Goal: Task Accomplishment & Management: Manage account settings

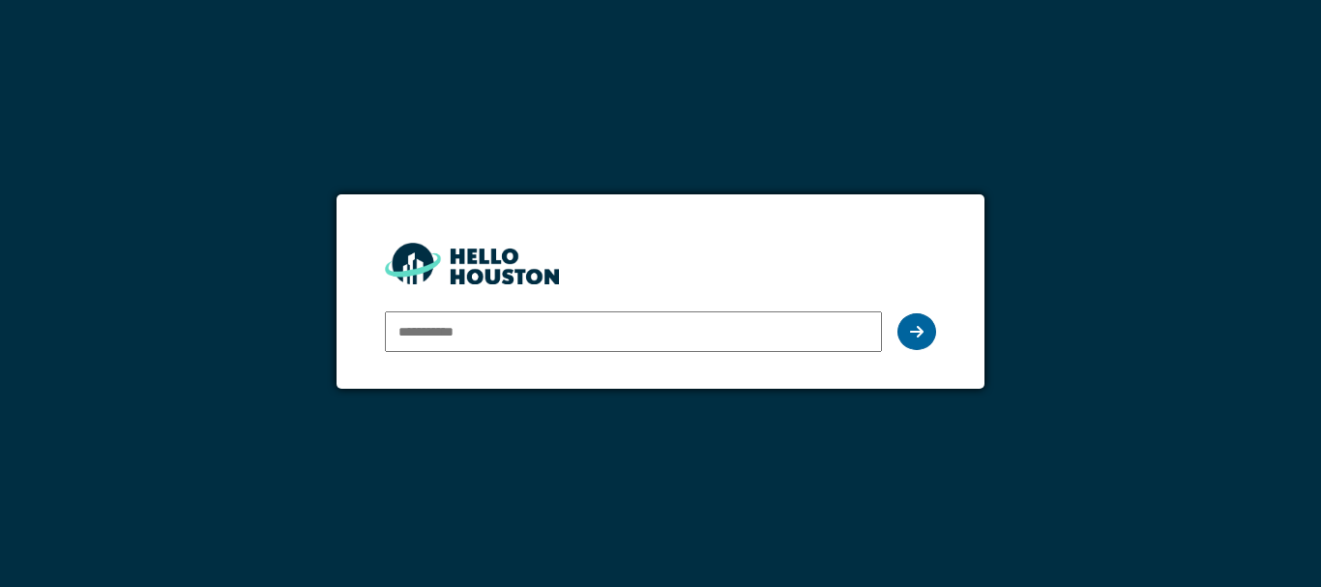
type input "**********"
click at [913, 331] on icon at bounding box center [917, 331] width 14 height 15
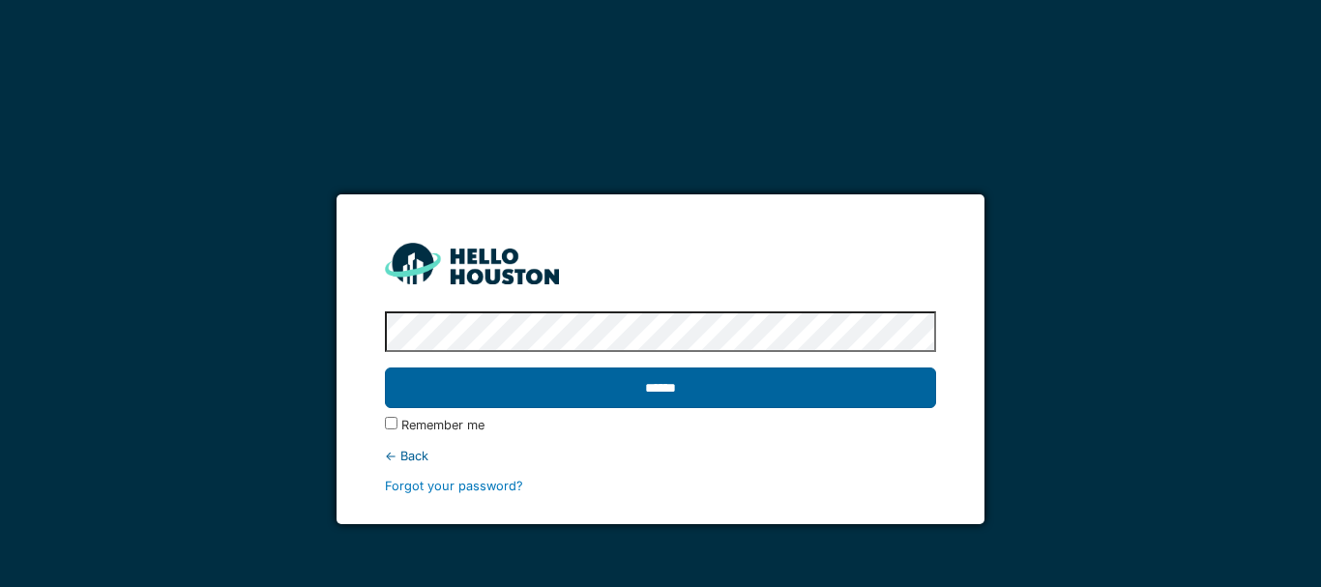
click at [656, 392] on input "******" at bounding box center [660, 387] width 551 height 41
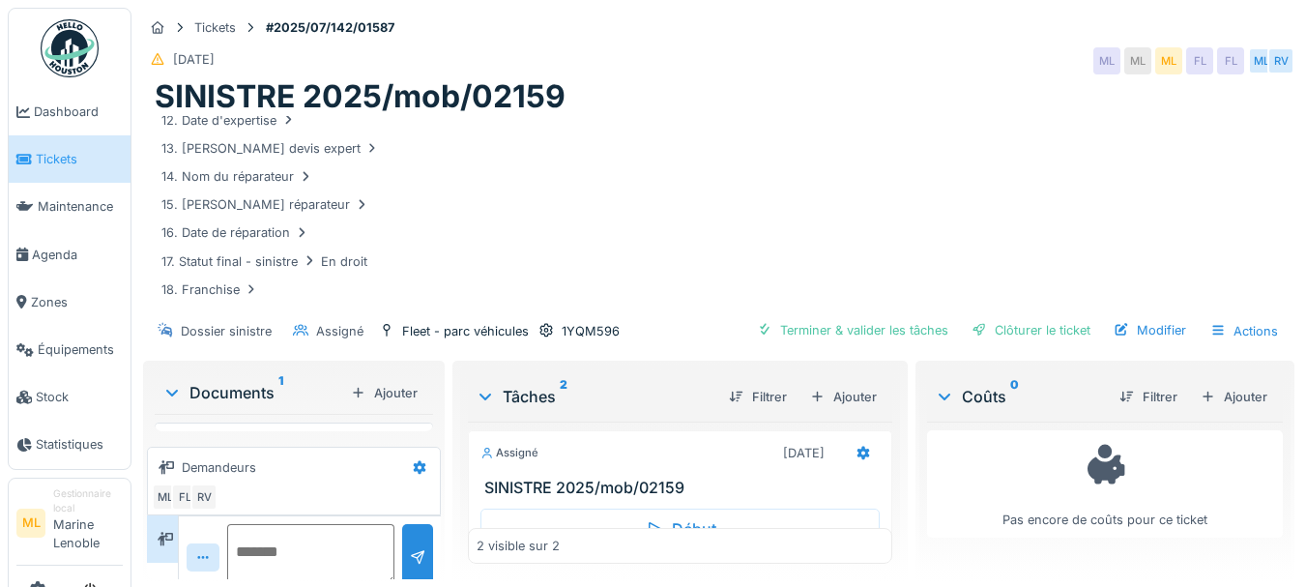
scroll to position [11, 0]
click at [77, 152] on span "Tickets" at bounding box center [79, 159] width 87 height 18
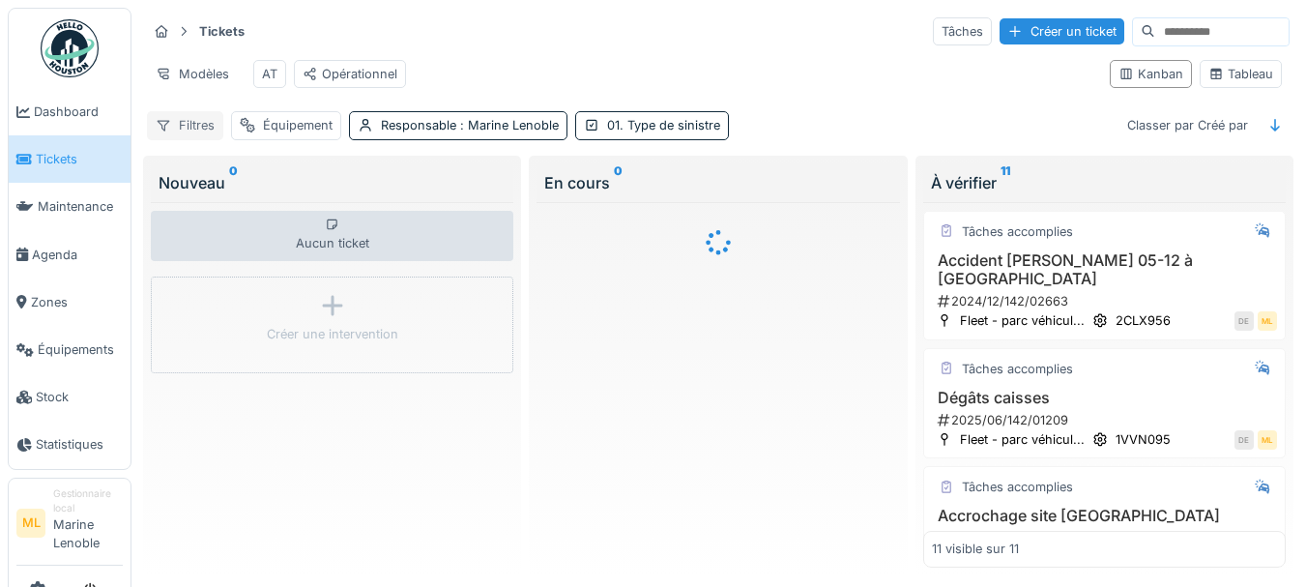
click at [199, 134] on div "Filtres" at bounding box center [185, 125] width 76 height 28
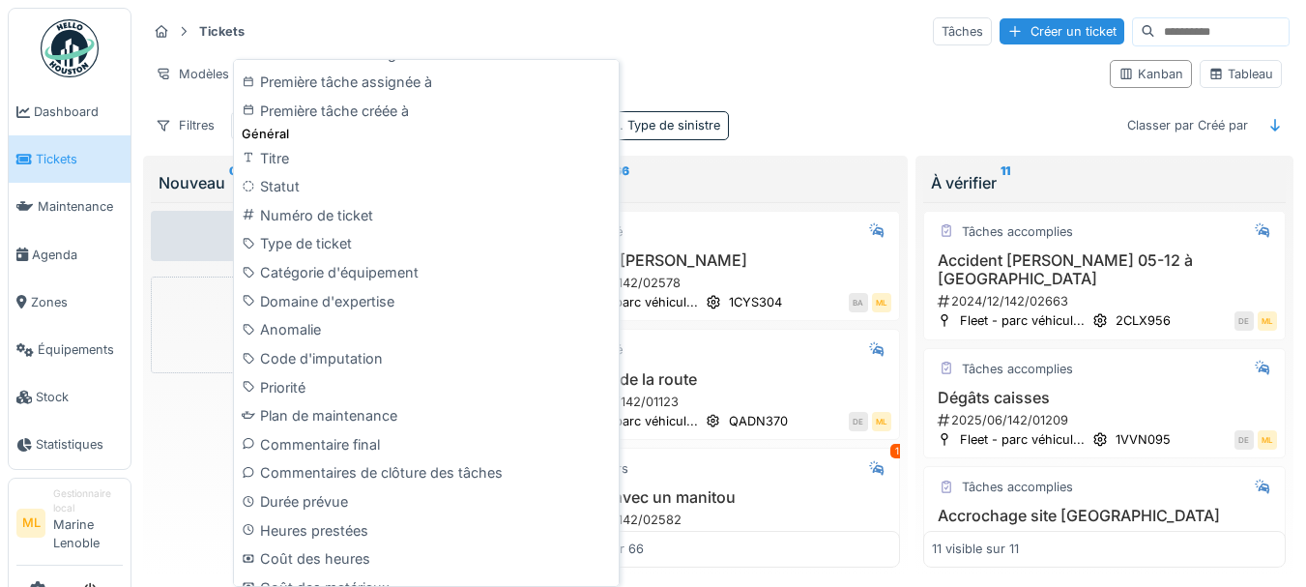
scroll to position [697, 0]
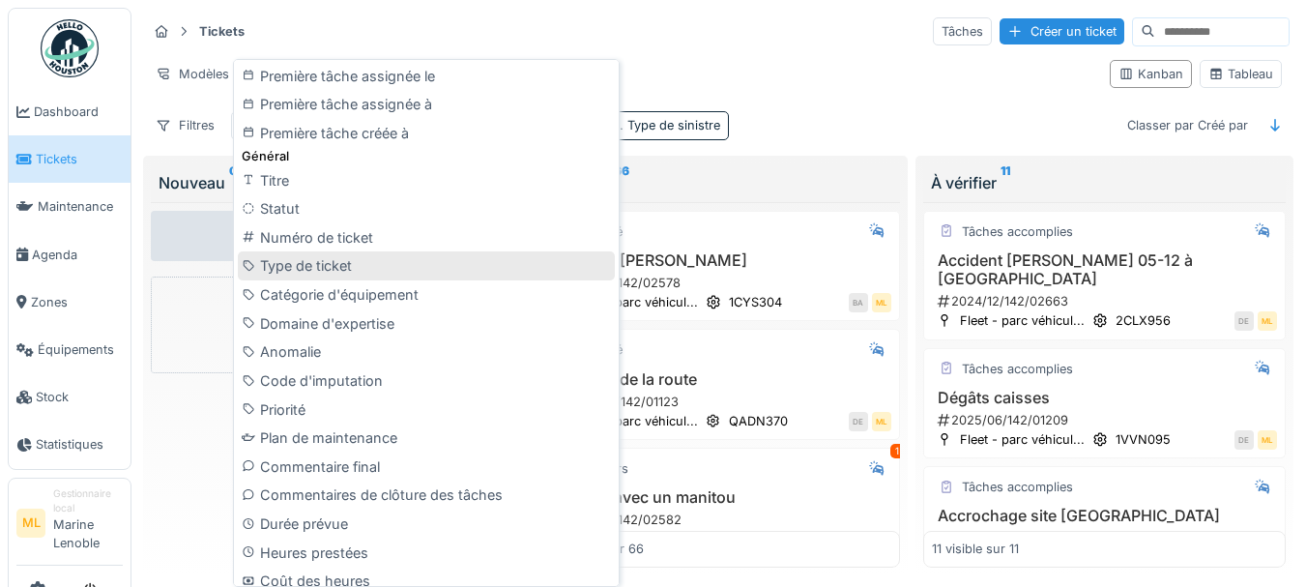
click at [358, 266] on div "Type de ticket" at bounding box center [426, 265] width 377 height 29
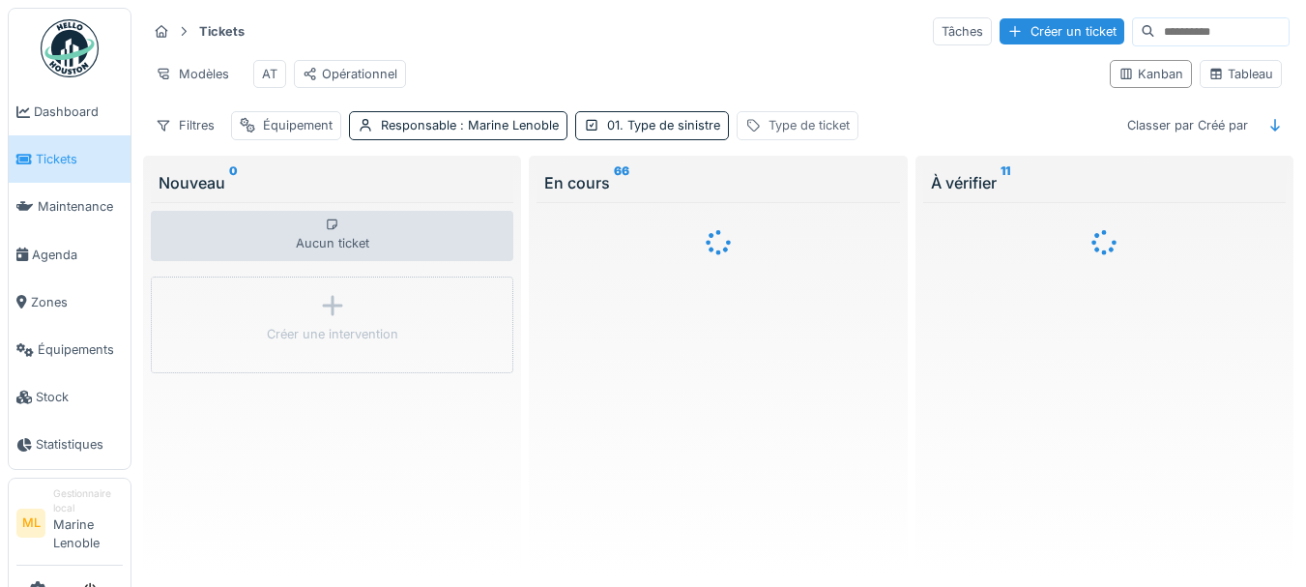
click at [815, 129] on div "Type de ticket" at bounding box center [798, 125] width 122 height 28
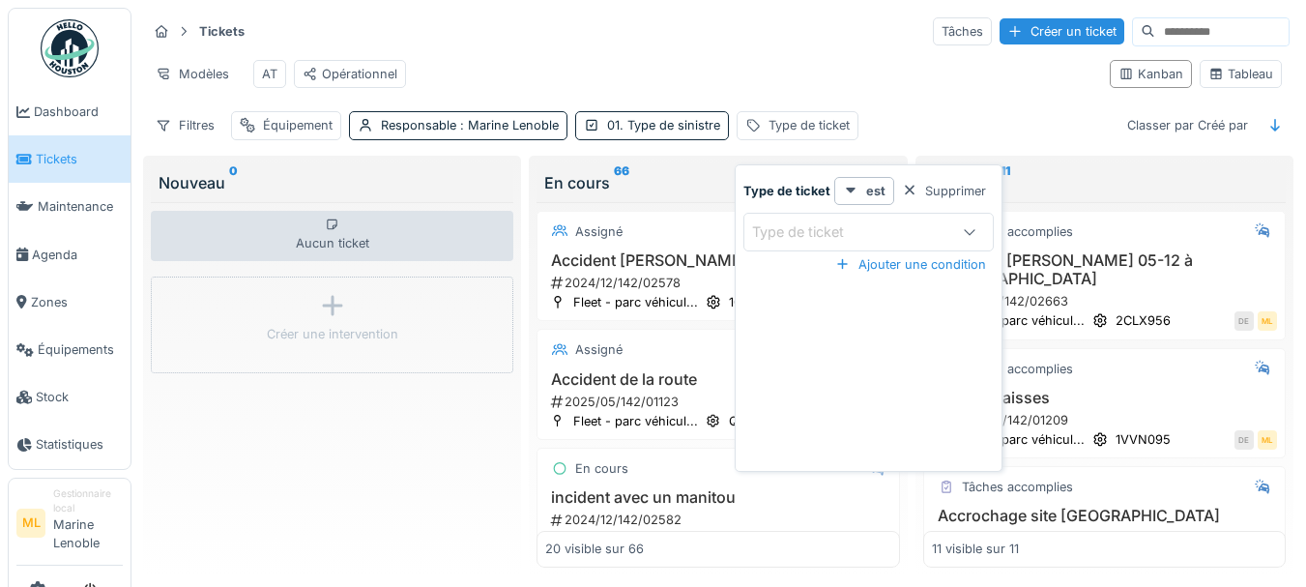
click at [872, 233] on div "Type de ticket" at bounding box center [849, 231] width 194 height 21
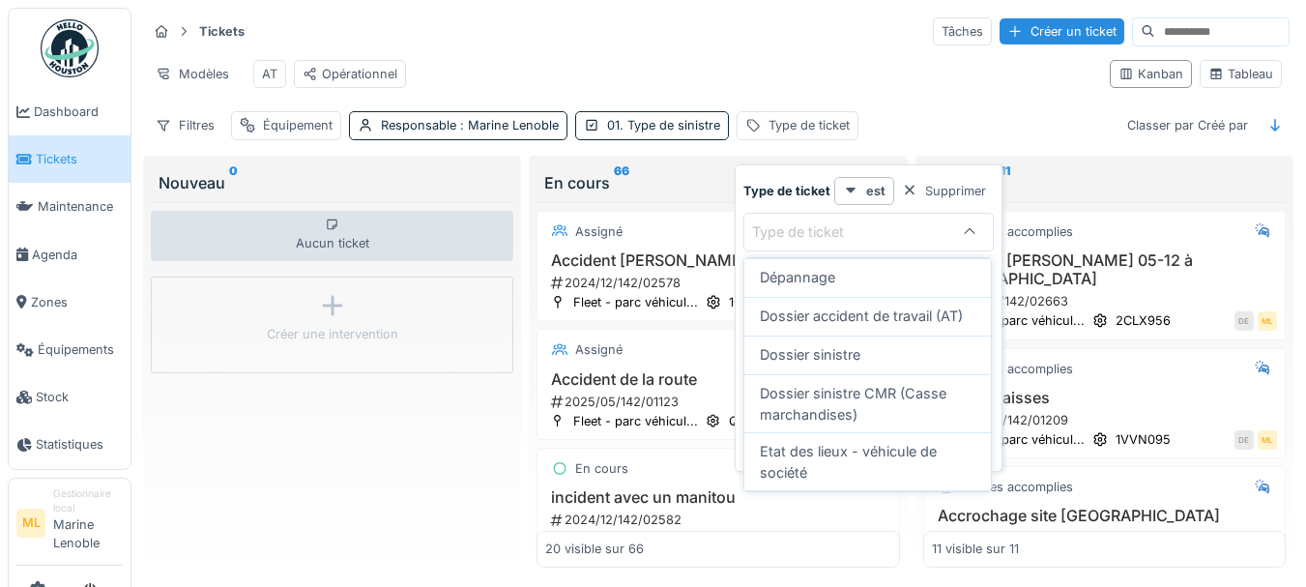
scroll to position [260, 0]
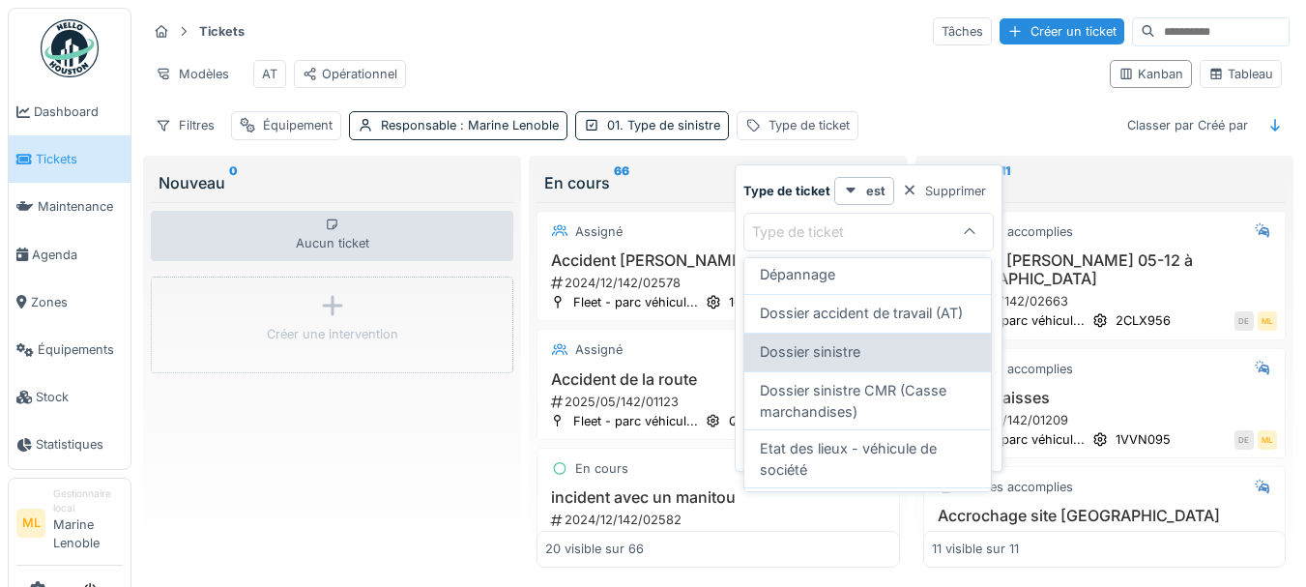
click at [883, 363] on div "Dossier sinistre" at bounding box center [868, 351] width 216 height 21
type input "***"
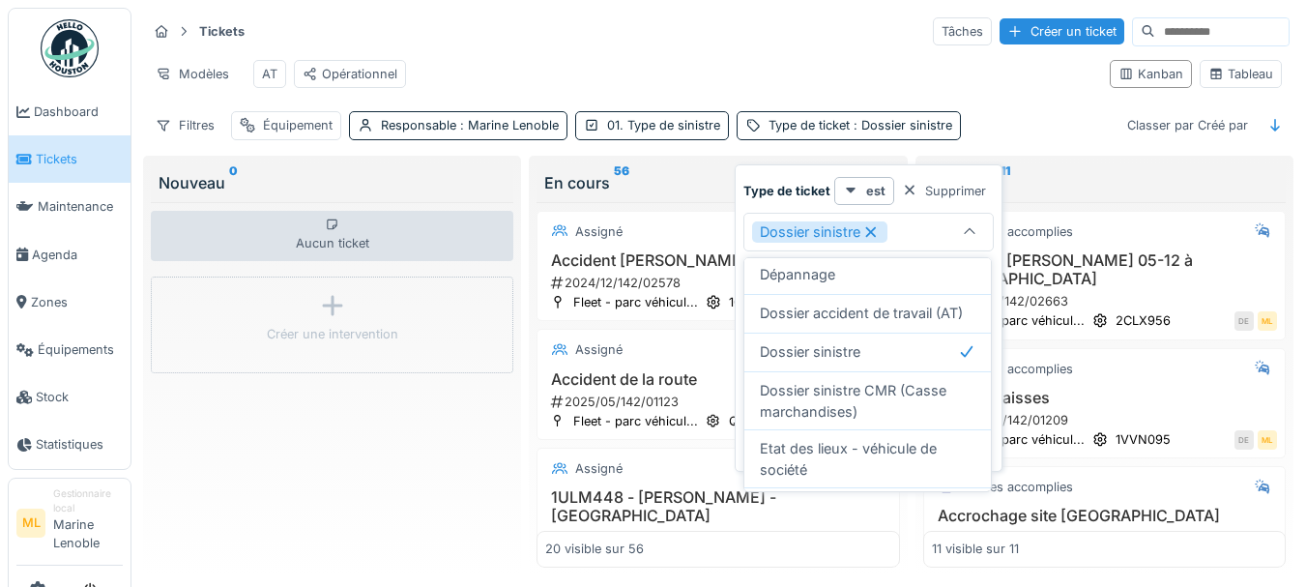
click at [1036, 133] on div "Filtres Équipement Responsable : Marine Lenoble 01. Type de sinistre Type de ti…" at bounding box center [718, 125] width 1143 height 28
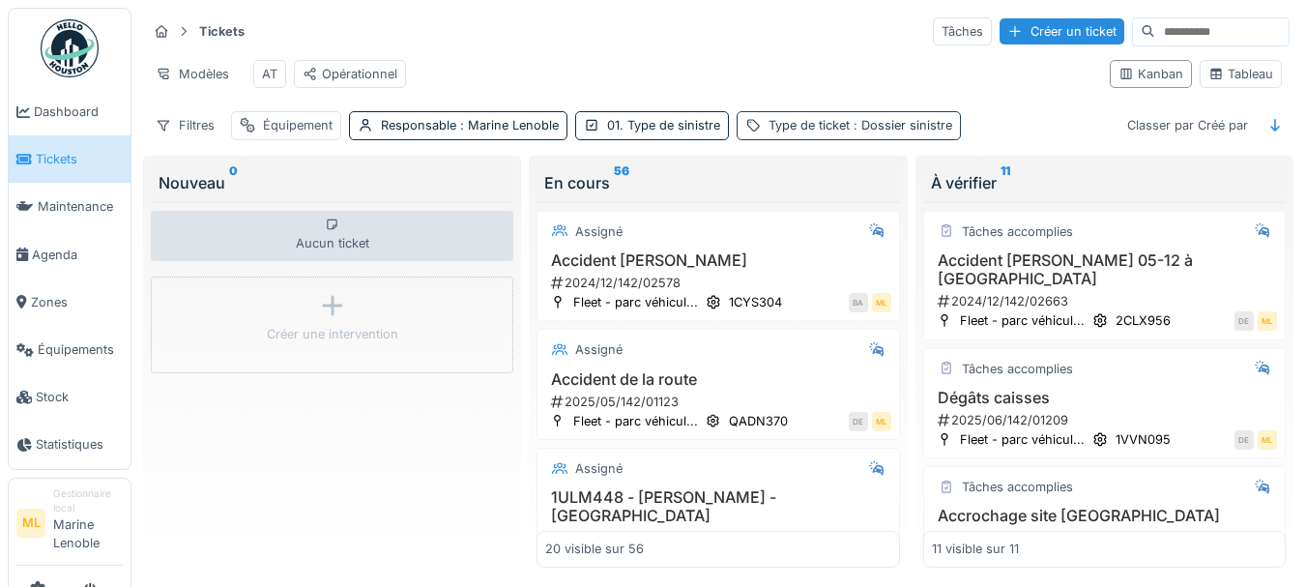
click at [861, 131] on div "Type de ticket : Dossier sinistre" at bounding box center [861, 125] width 184 height 18
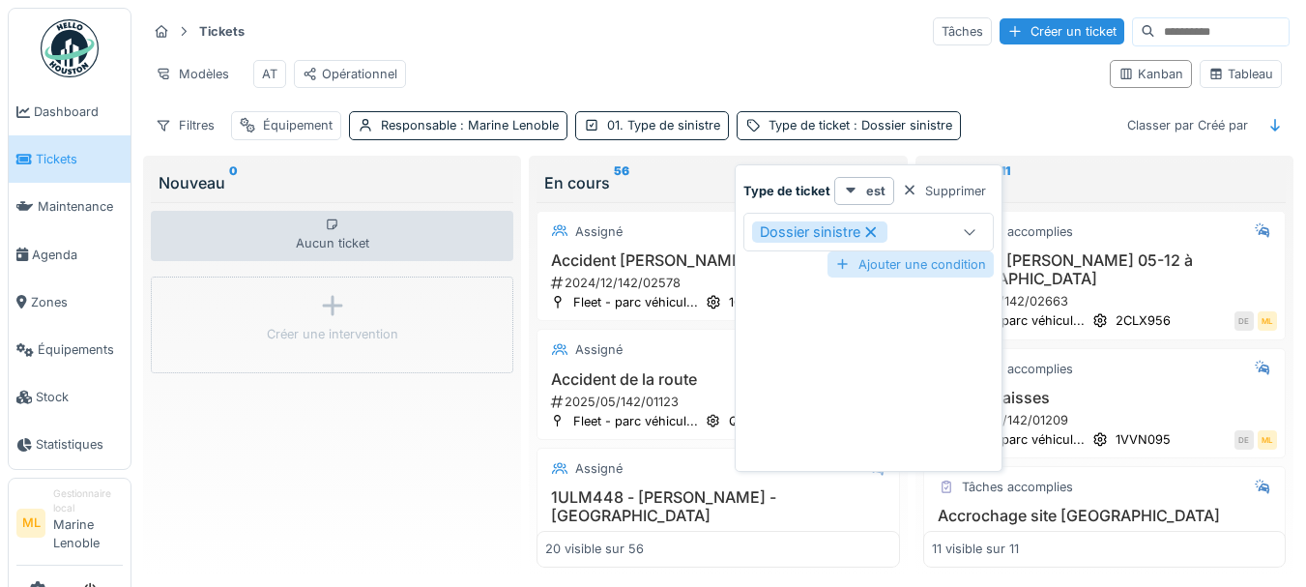
click at [947, 259] on div "Ajouter une condition" at bounding box center [911, 264] width 166 height 26
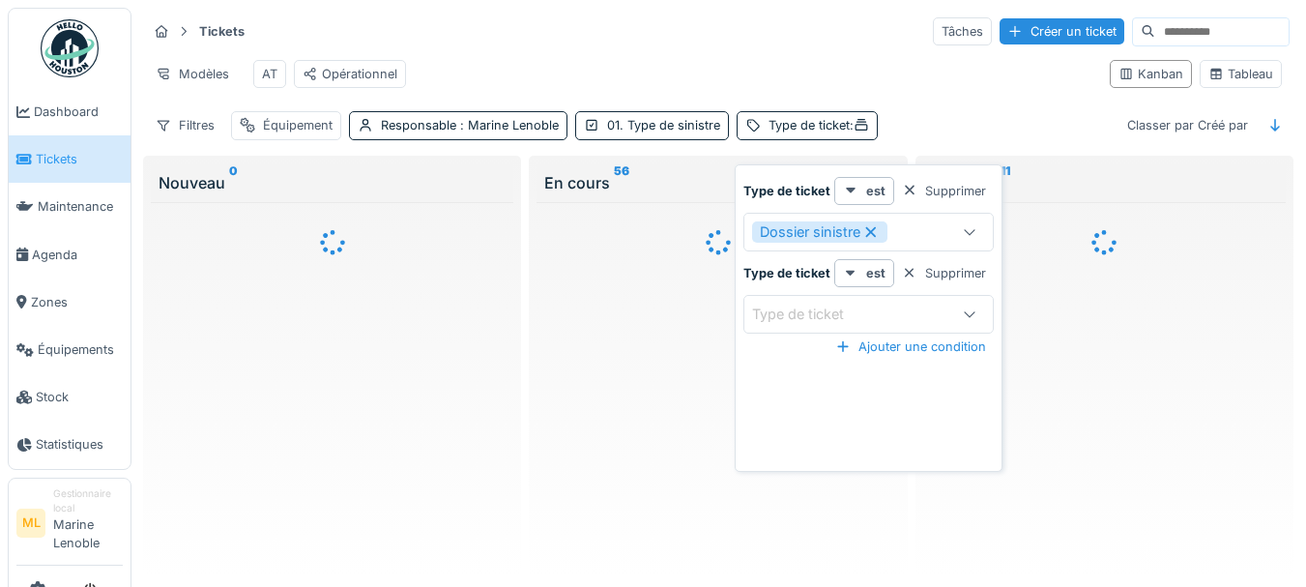
click at [899, 312] on div "Type de ticket" at bounding box center [849, 314] width 194 height 21
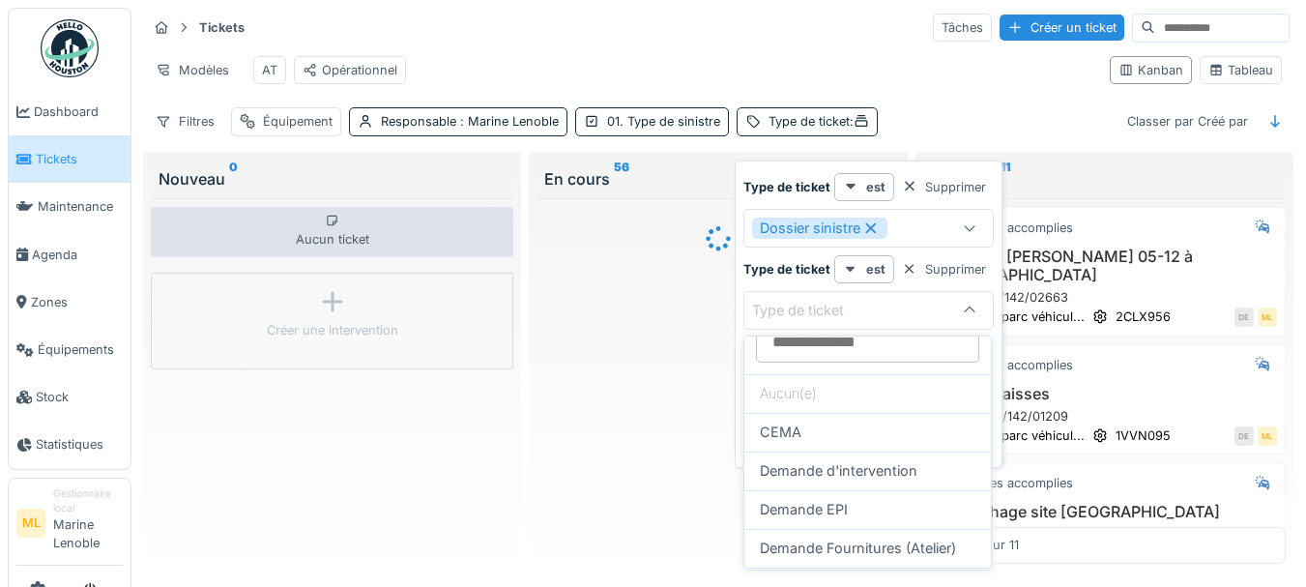
scroll to position [0, 0]
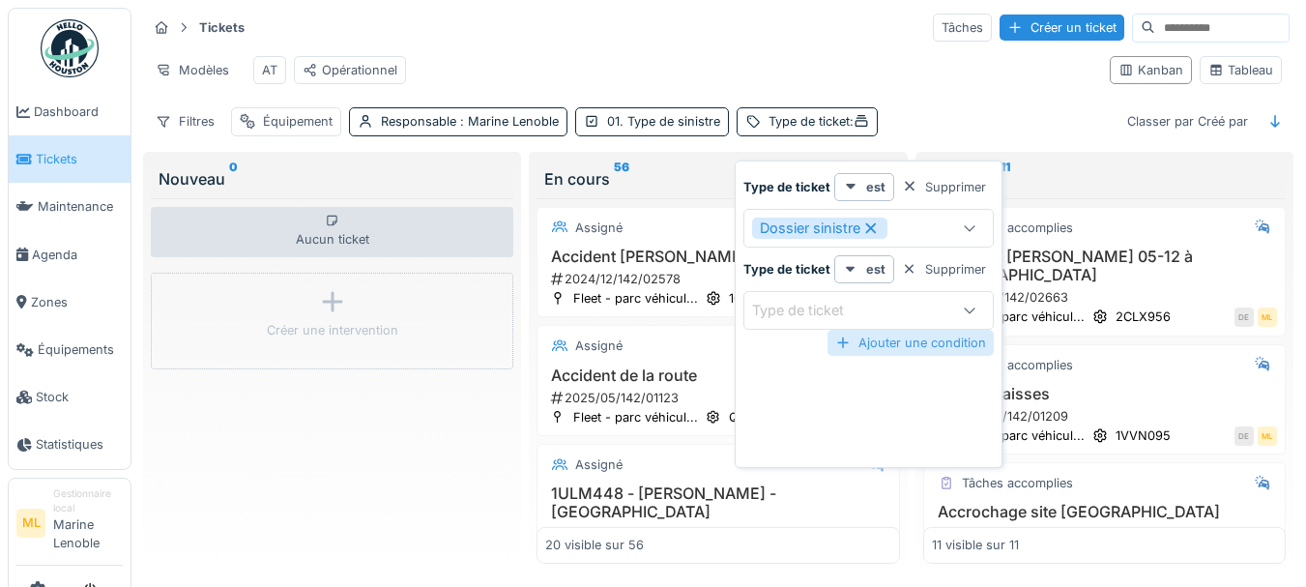
click at [904, 260] on div at bounding box center [909, 269] width 15 height 18
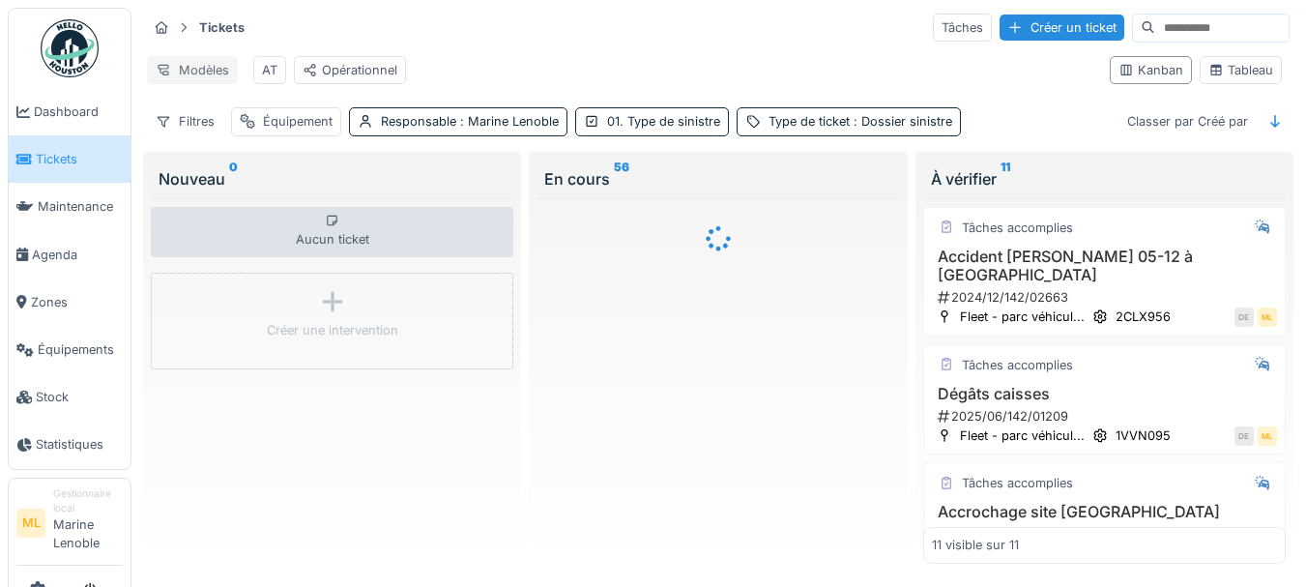
click at [203, 56] on div "Modèles" at bounding box center [192, 70] width 91 height 28
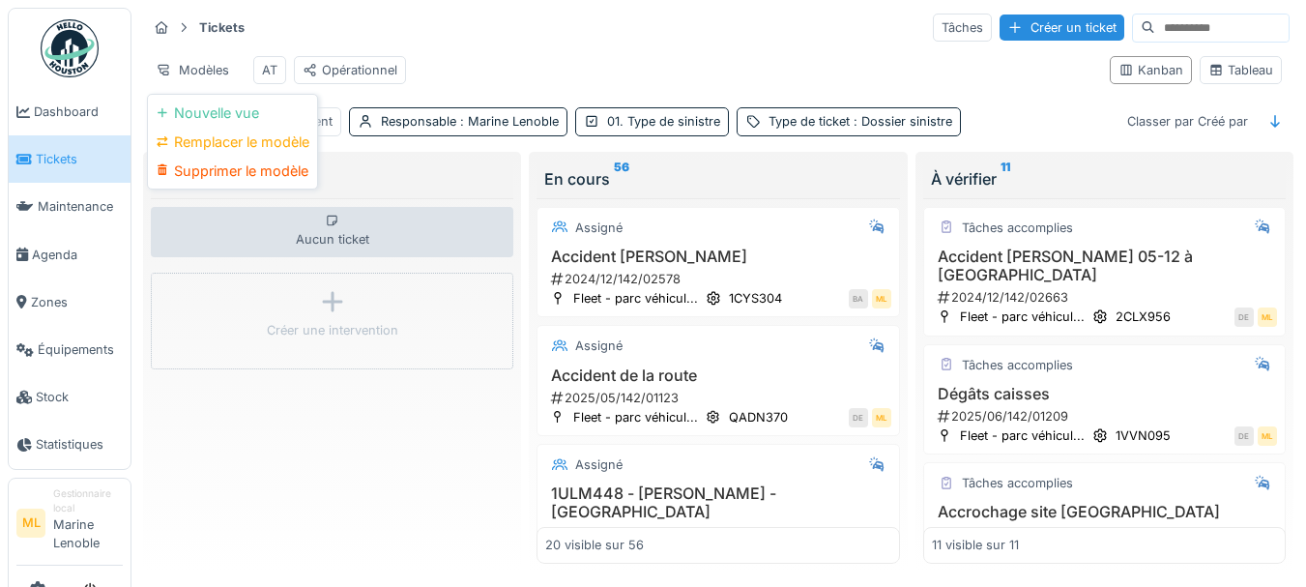
click at [214, 99] on div "Nouvelle vue" at bounding box center [232, 113] width 161 height 29
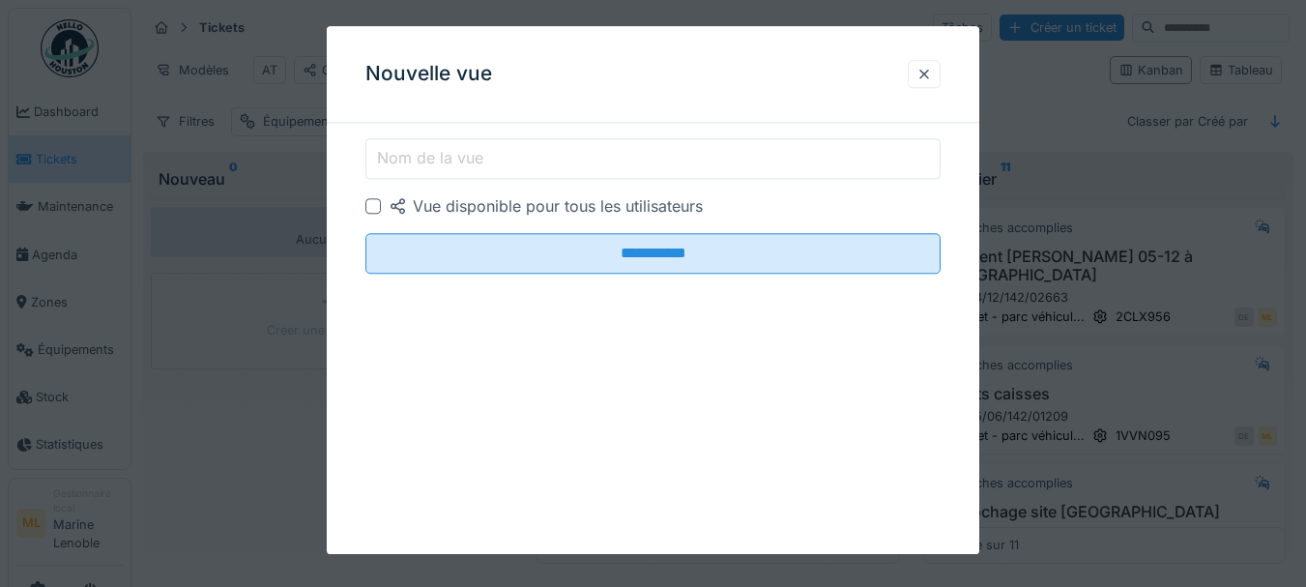
click at [641, 162] on input "Nom de la vue" at bounding box center [653, 158] width 576 height 41
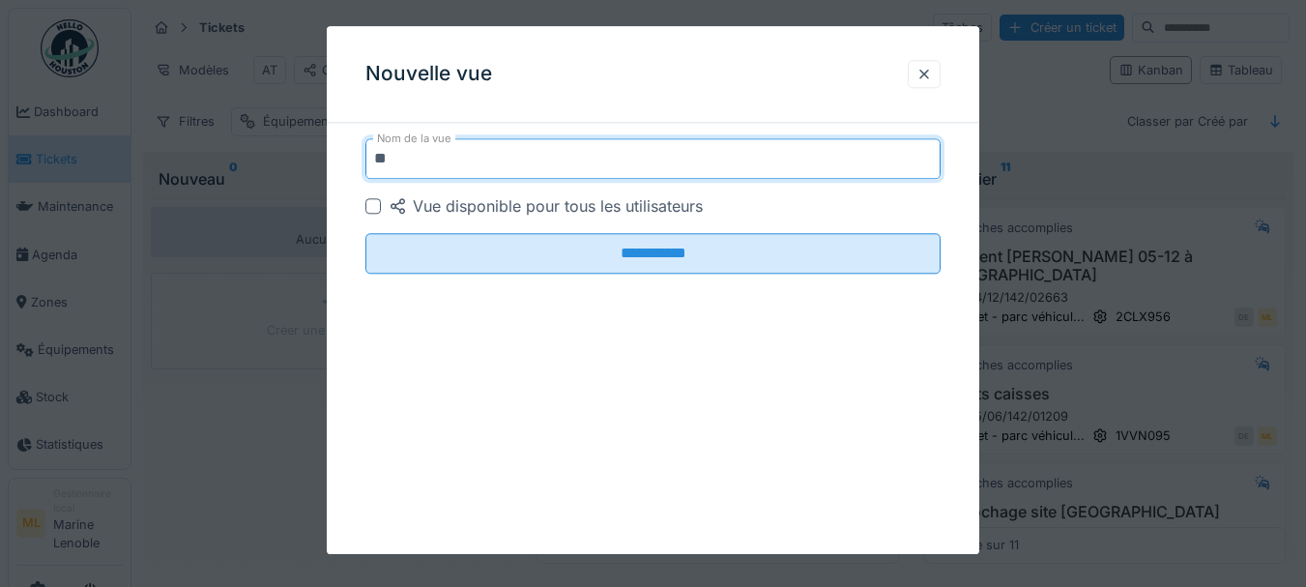
type input "*"
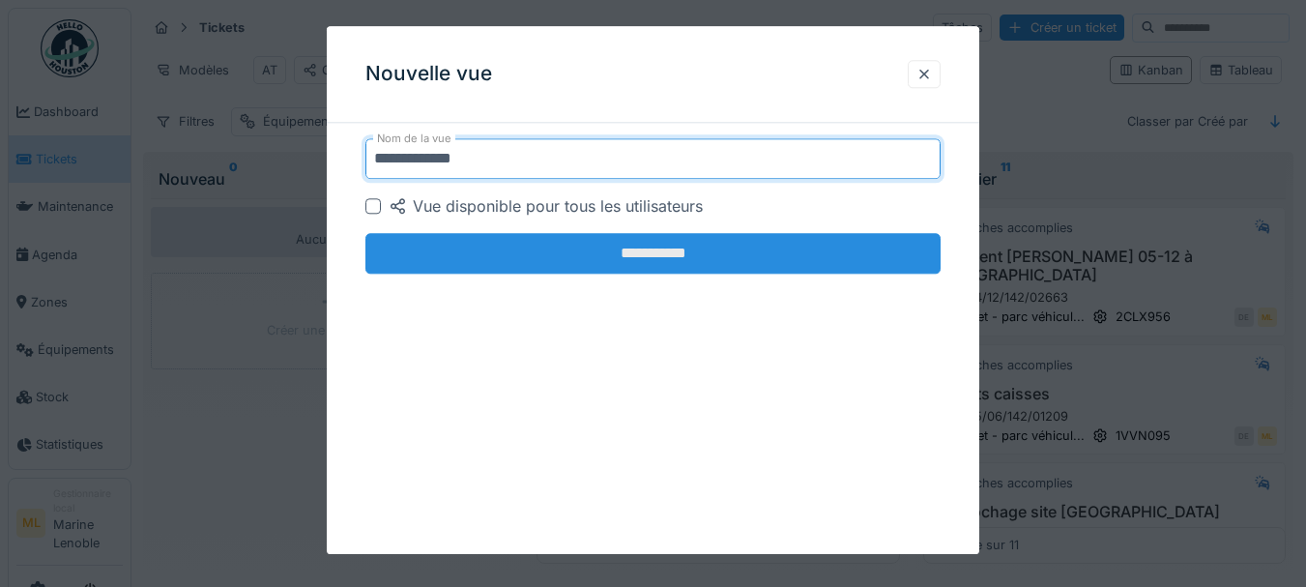
type input "**********"
click at [696, 255] on input "**********" at bounding box center [653, 253] width 576 height 41
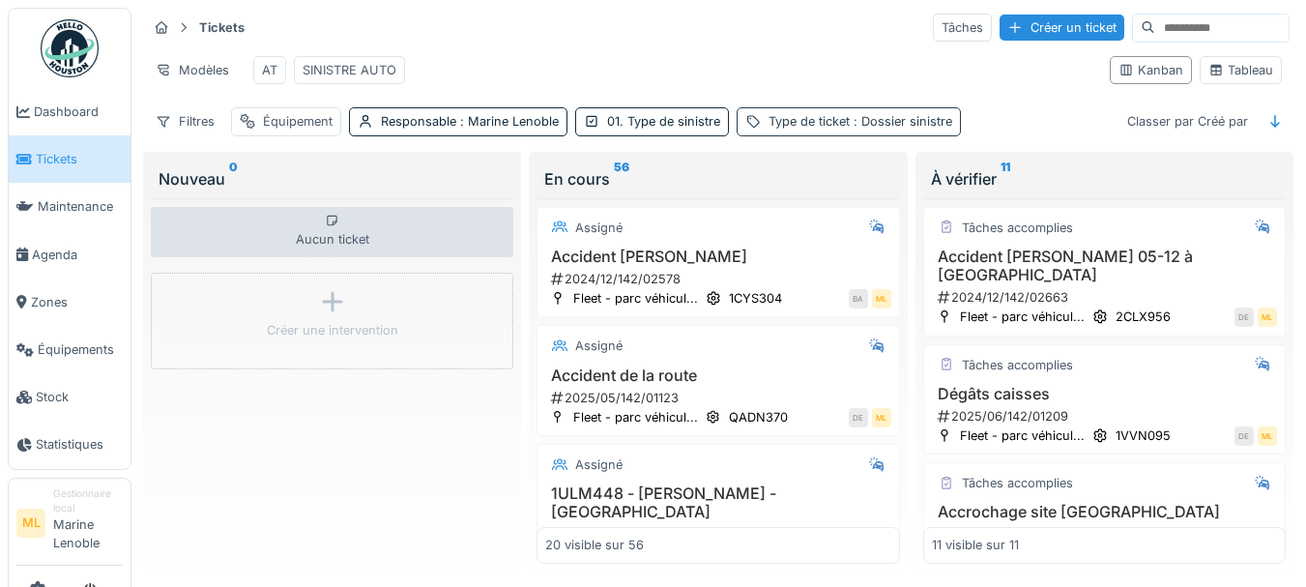
click at [876, 116] on span ": Dossier sinistre" at bounding box center [901, 121] width 102 height 15
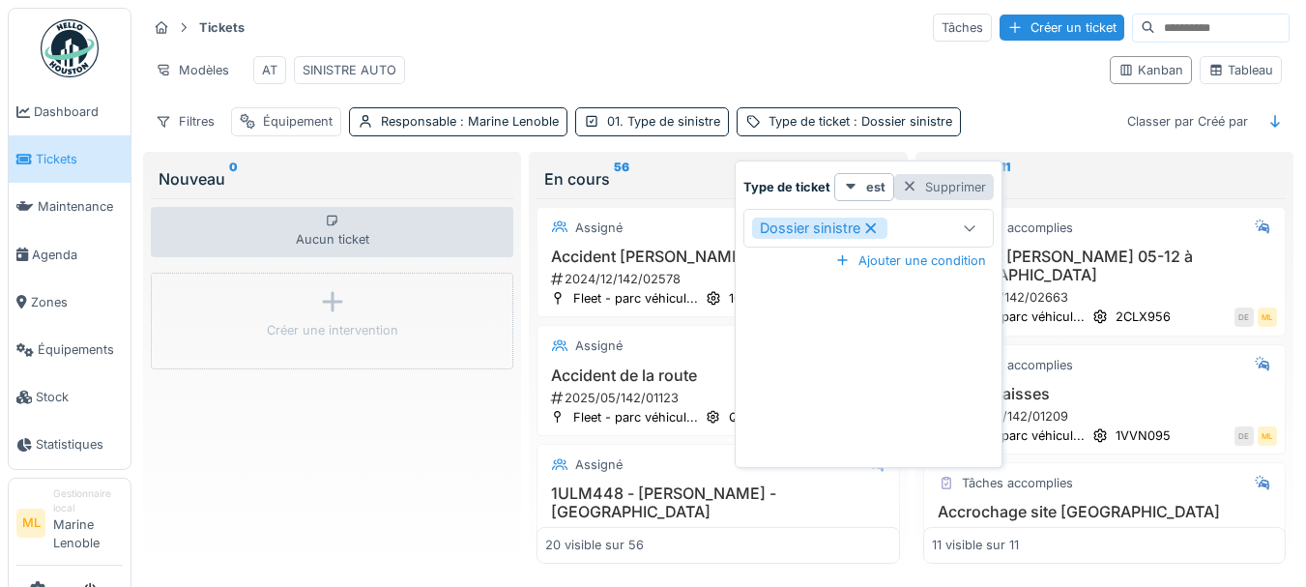
click at [906, 178] on div at bounding box center [909, 187] width 15 height 18
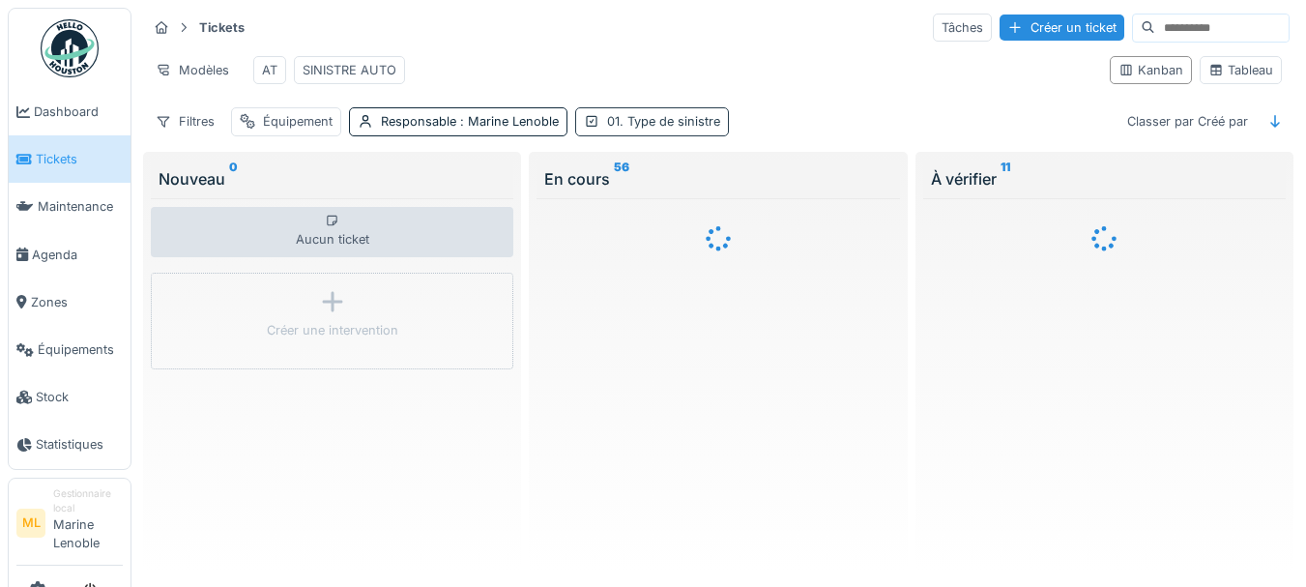
click at [675, 119] on div "01. Type de sinistre" at bounding box center [663, 121] width 113 height 18
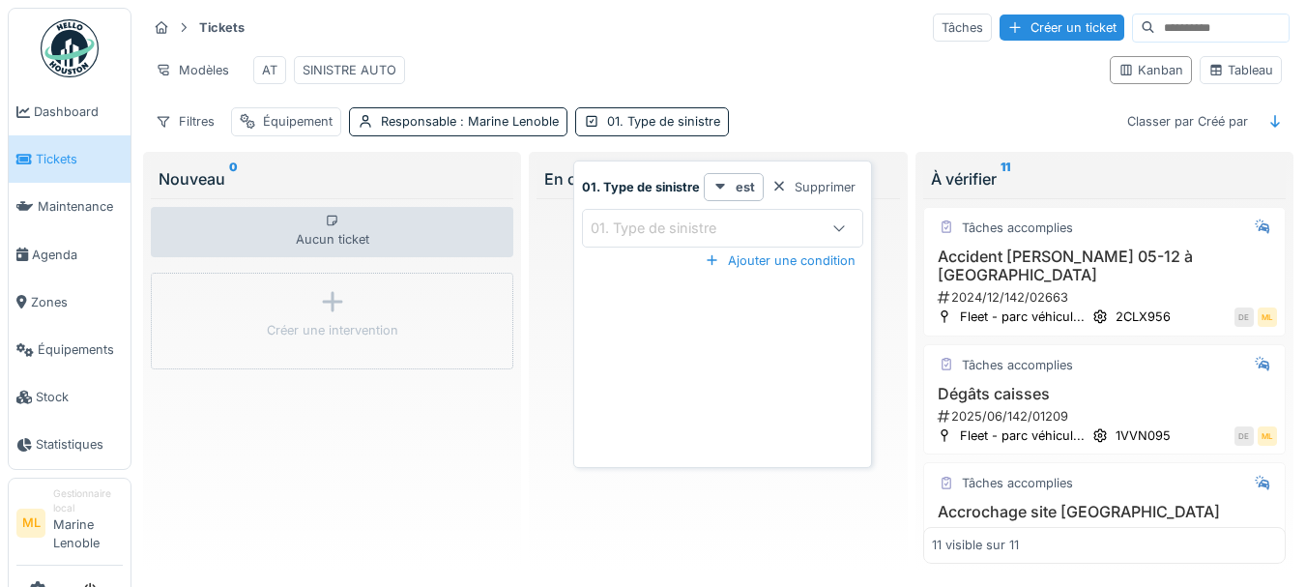
click at [835, 223] on div at bounding box center [839, 228] width 46 height 37
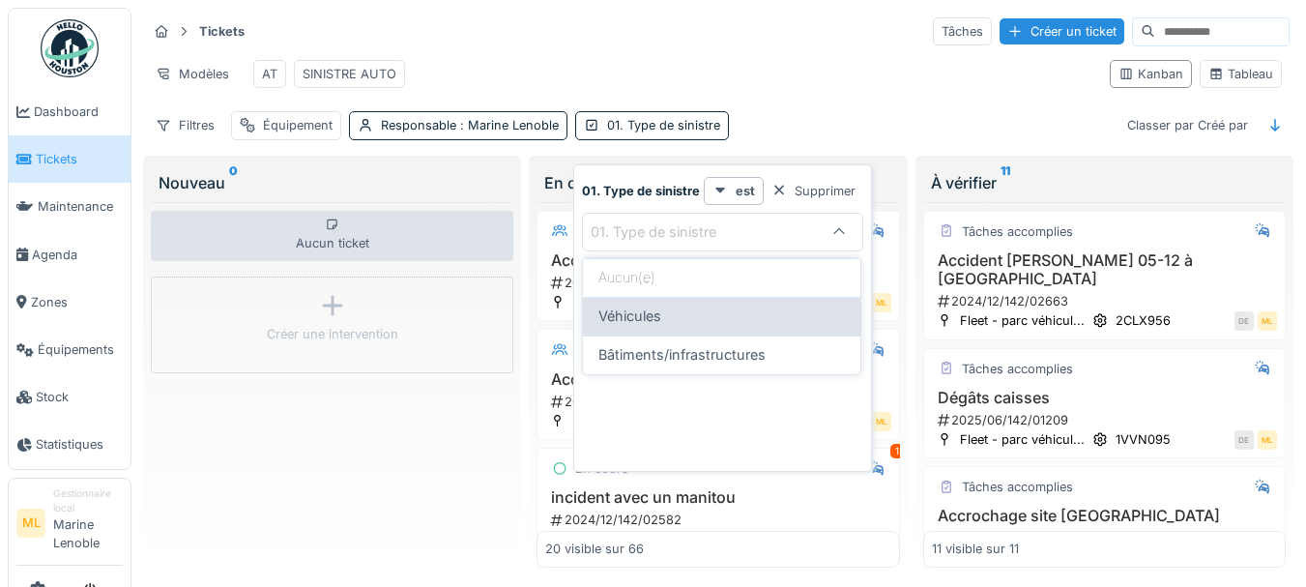
click at [741, 315] on div "Véhicules" at bounding box center [721, 316] width 247 height 21
type input "*********"
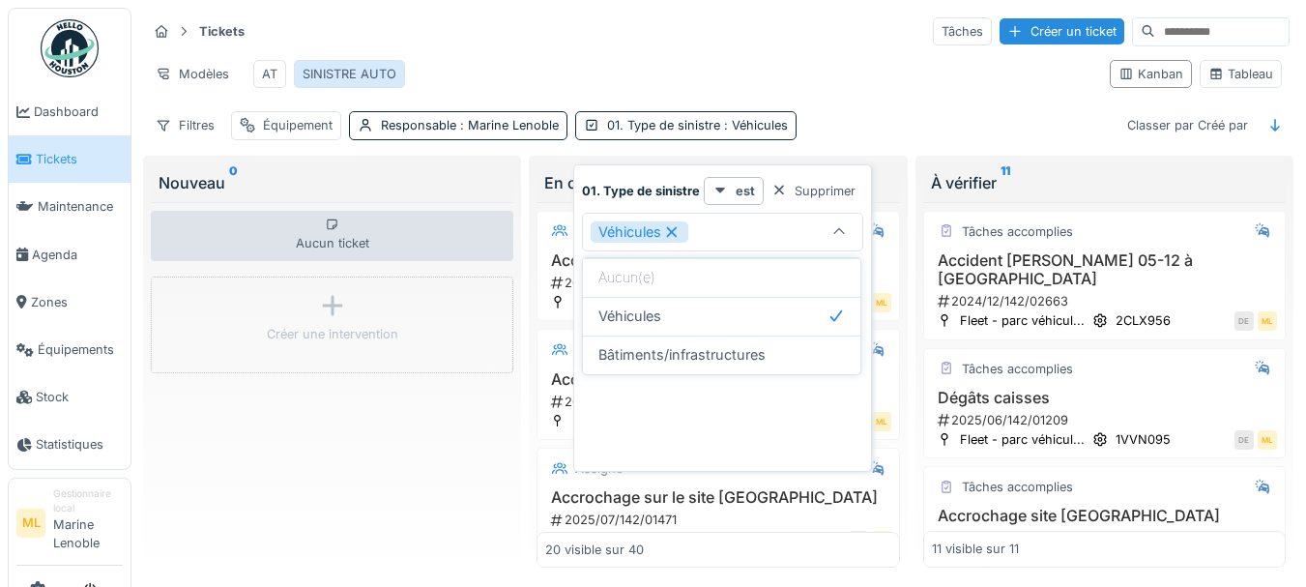
click at [387, 74] on div "SINISTRE AUTO" at bounding box center [350, 74] width 94 height 18
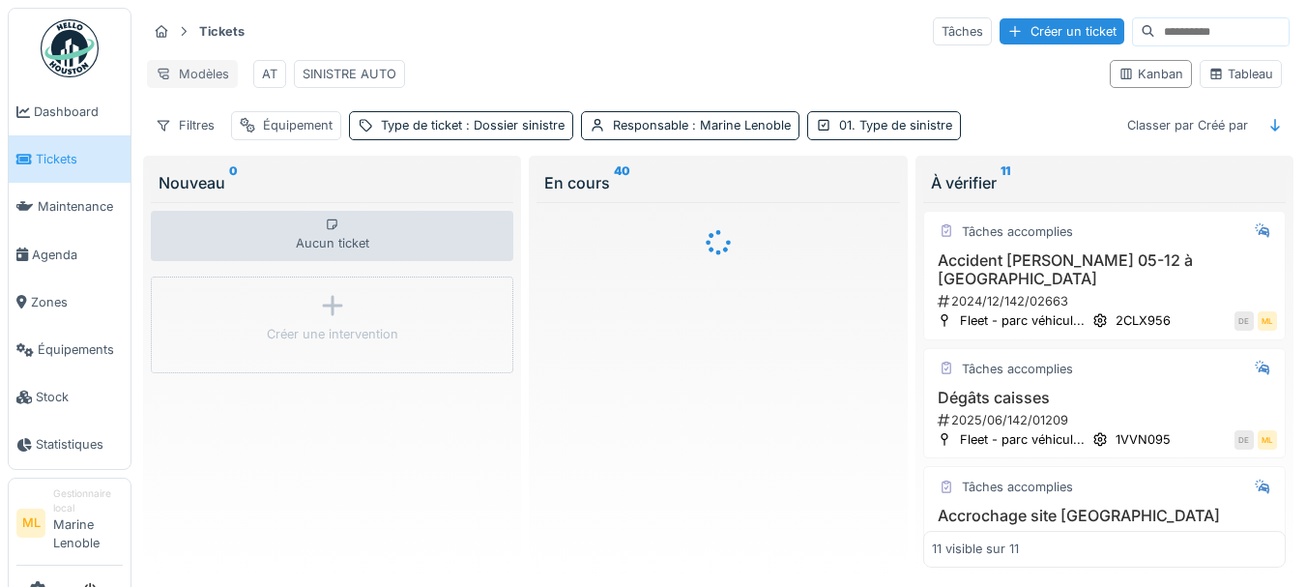
drag, startPoint x: 387, startPoint y: 74, endPoint x: 212, endPoint y: 69, distance: 175.1
click at [212, 69] on div "Modèles" at bounding box center [192, 74] width 91 height 28
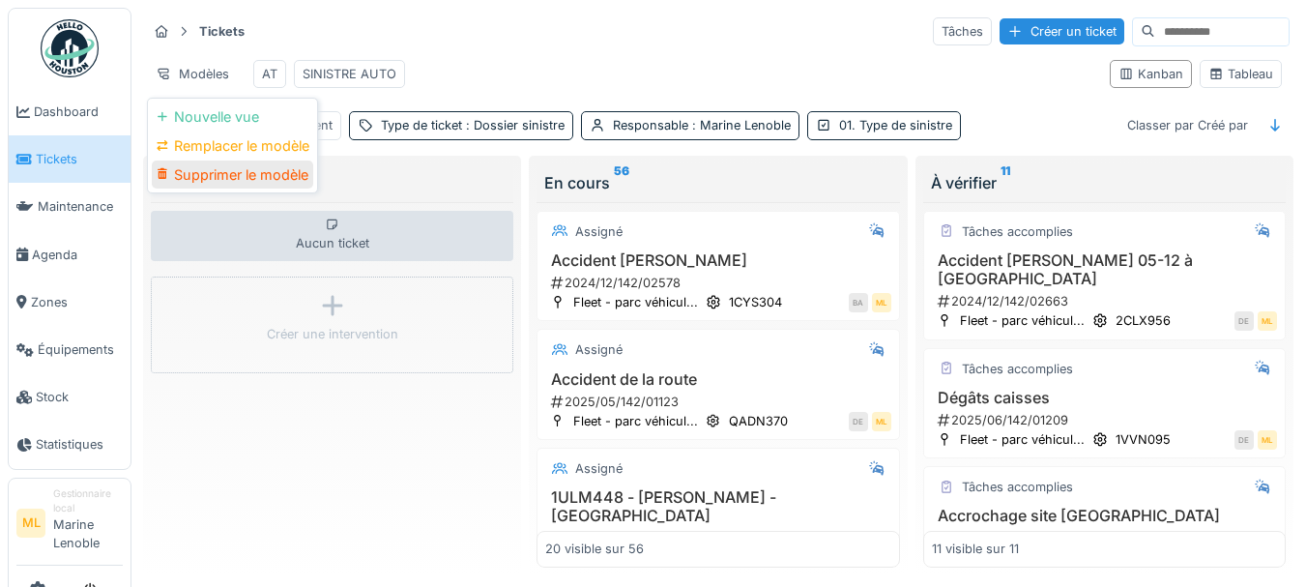
click at [245, 177] on div "Supprimer le modèle" at bounding box center [232, 175] width 161 height 29
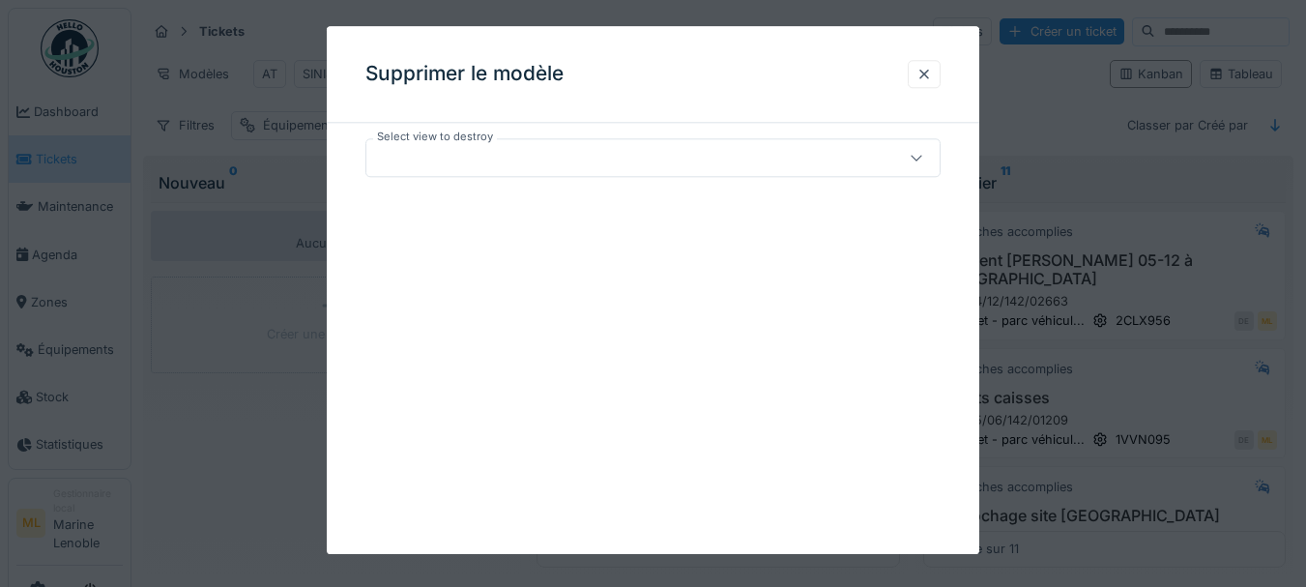
click at [794, 173] on div at bounding box center [653, 157] width 576 height 39
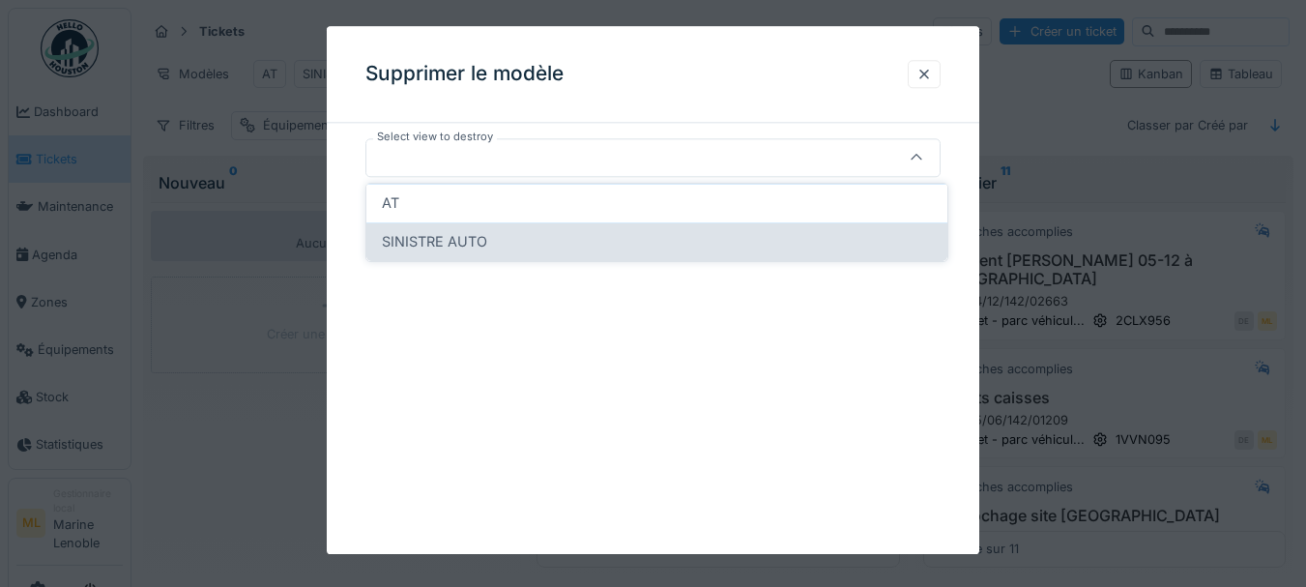
click at [526, 239] on div "SINISTRE AUTO" at bounding box center [657, 241] width 550 height 21
type input "*****"
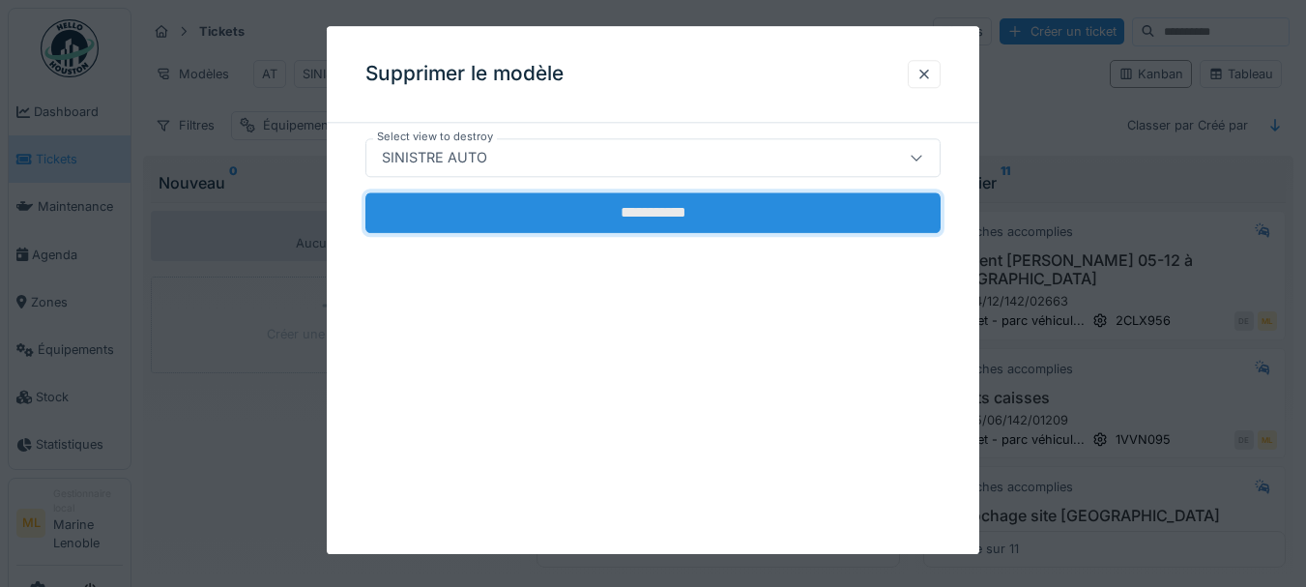
click at [695, 210] on input "**********" at bounding box center [653, 212] width 576 height 41
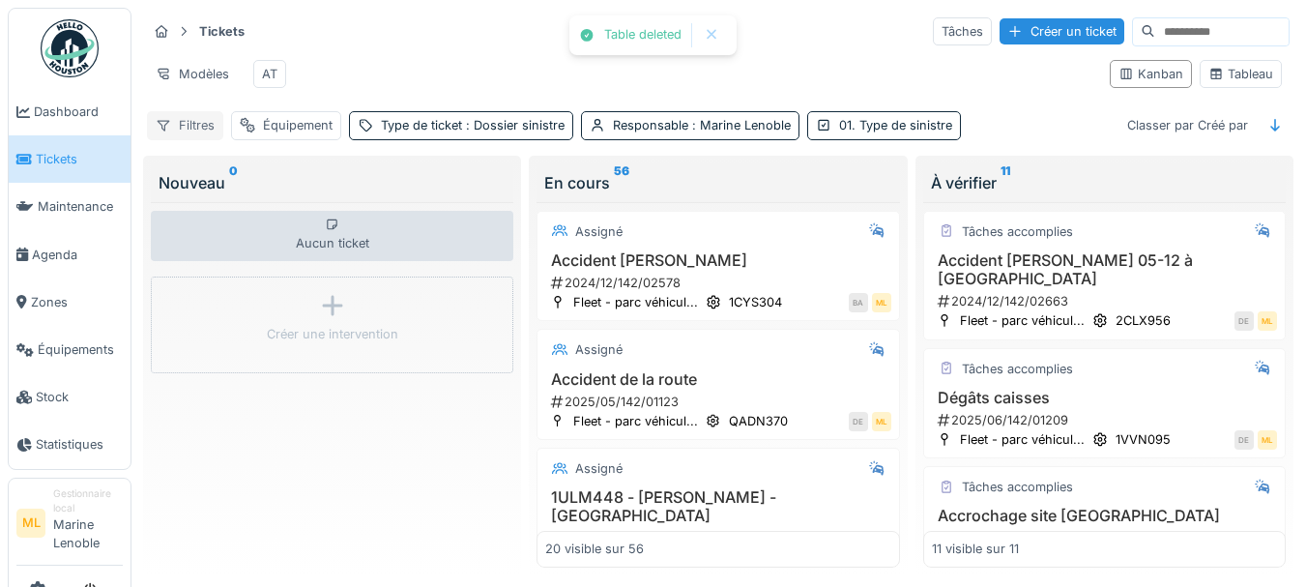
click at [190, 133] on div "Filtres" at bounding box center [185, 125] width 76 height 28
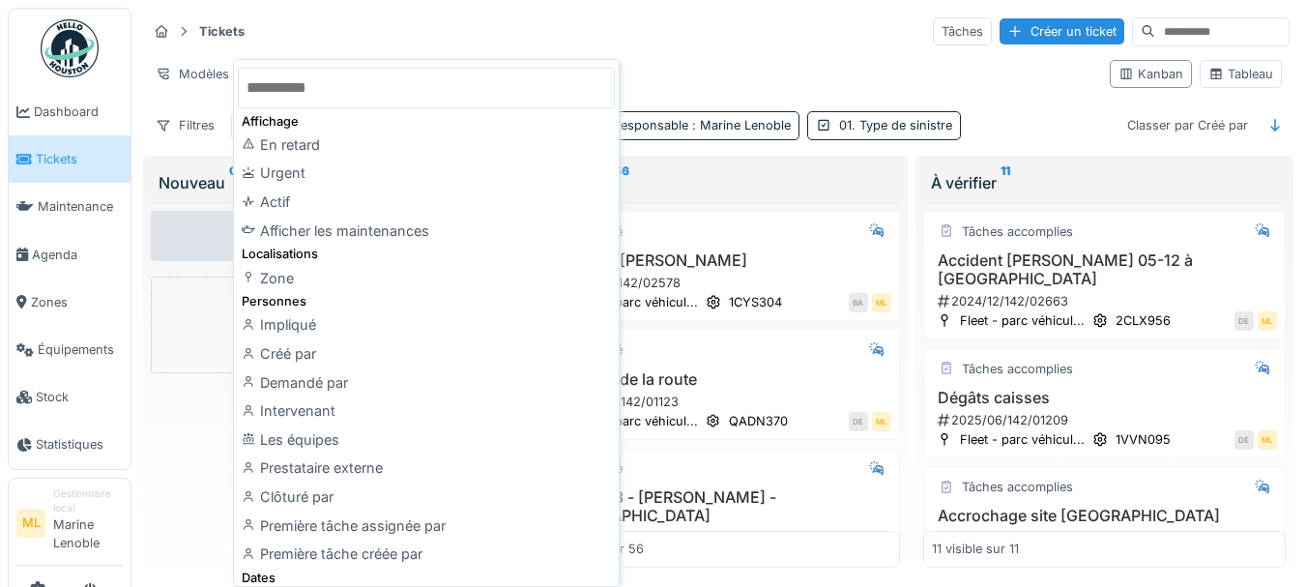
click at [920, 113] on div "Tickets Tâches Créer un ticket Modèles AT Kanban Tableau Filtres Équipement Typ…" at bounding box center [718, 78] width 1158 height 140
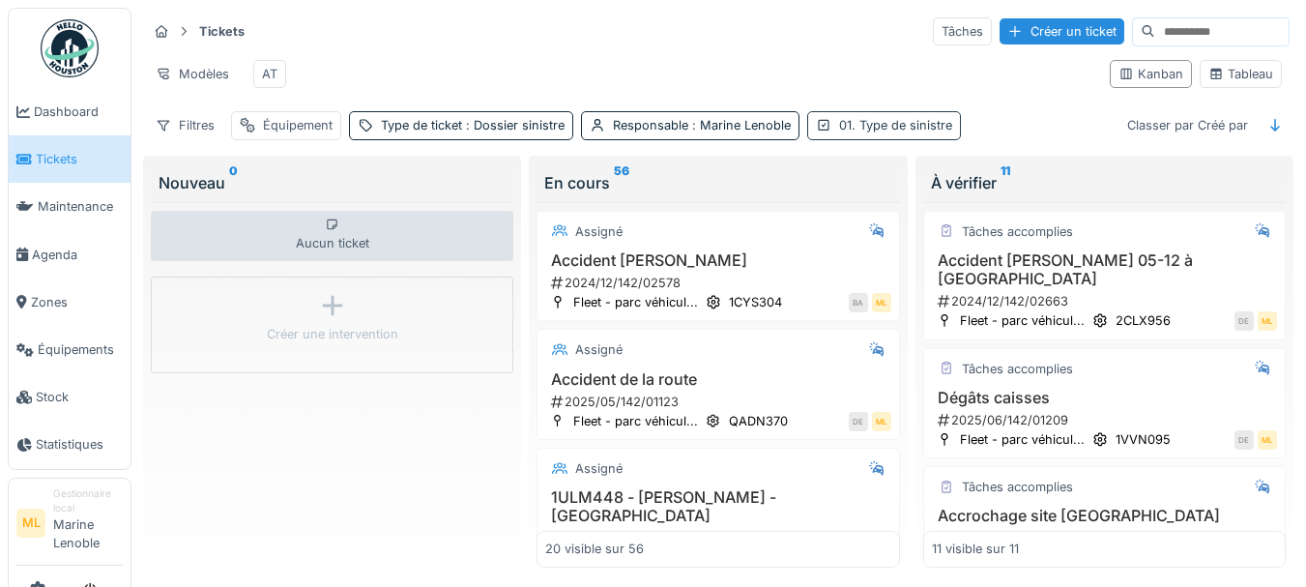
click at [886, 134] on div "01. Type de sinistre" at bounding box center [895, 125] width 113 height 18
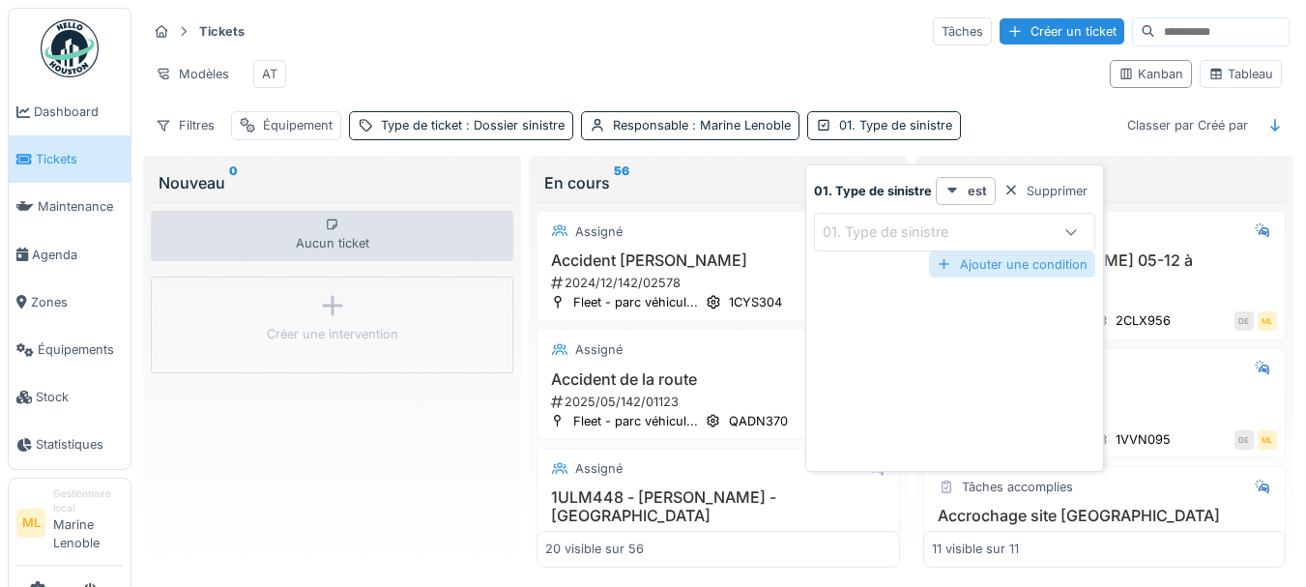
click at [1021, 258] on div "Ajouter une condition" at bounding box center [1012, 264] width 166 height 26
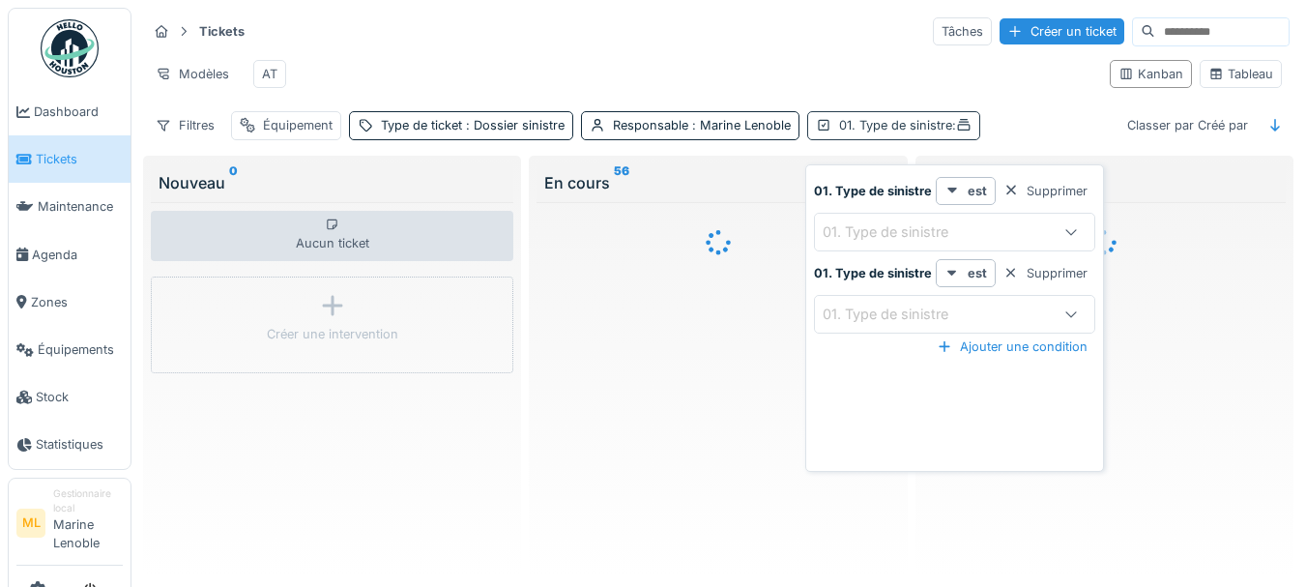
click at [970, 131] on icon at bounding box center [964, 125] width 13 height 12
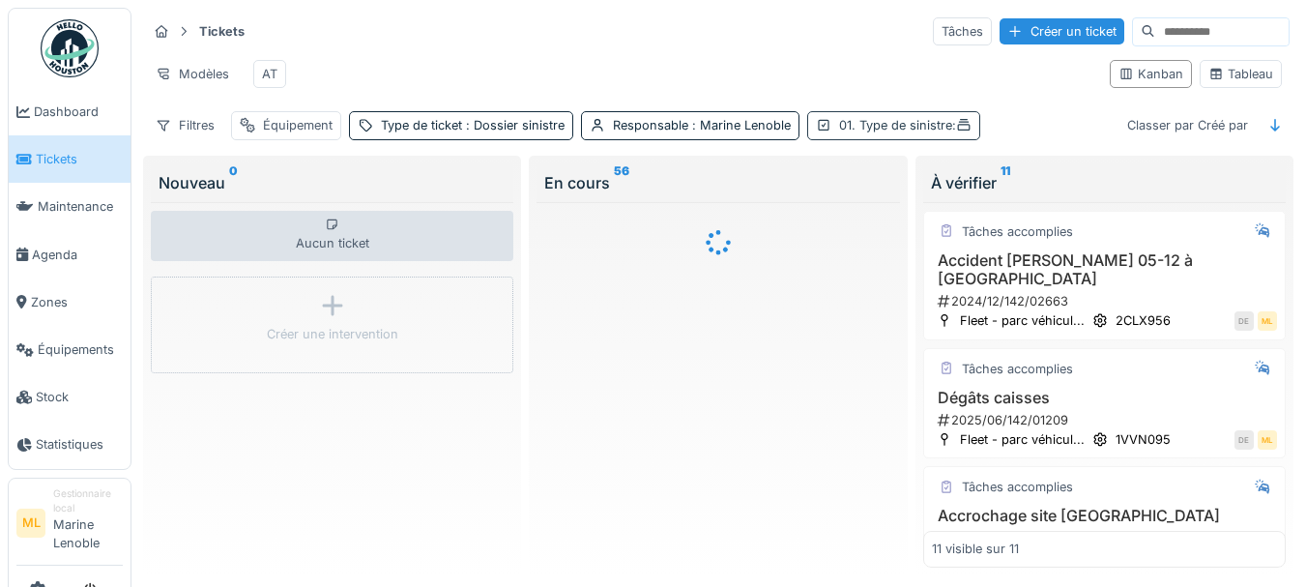
click at [942, 134] on div "01. Type de sinistre :" at bounding box center [905, 125] width 132 height 18
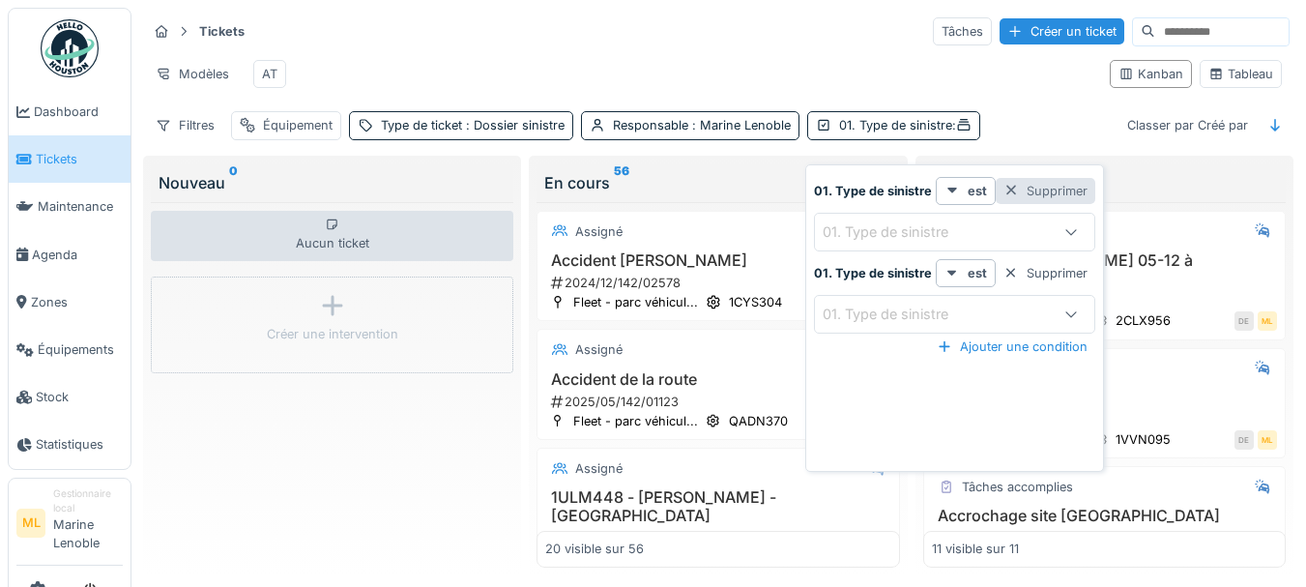
click at [1011, 190] on div at bounding box center [1011, 191] width 15 height 18
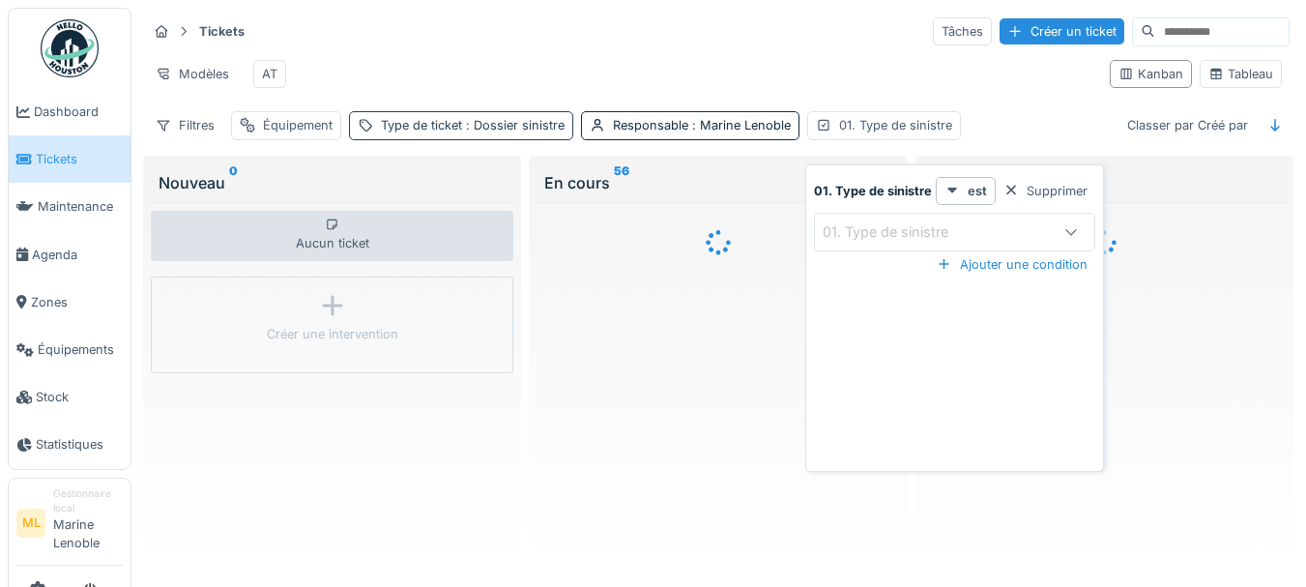
click at [500, 132] on span ": Dossier sinistre" at bounding box center [513, 125] width 102 height 15
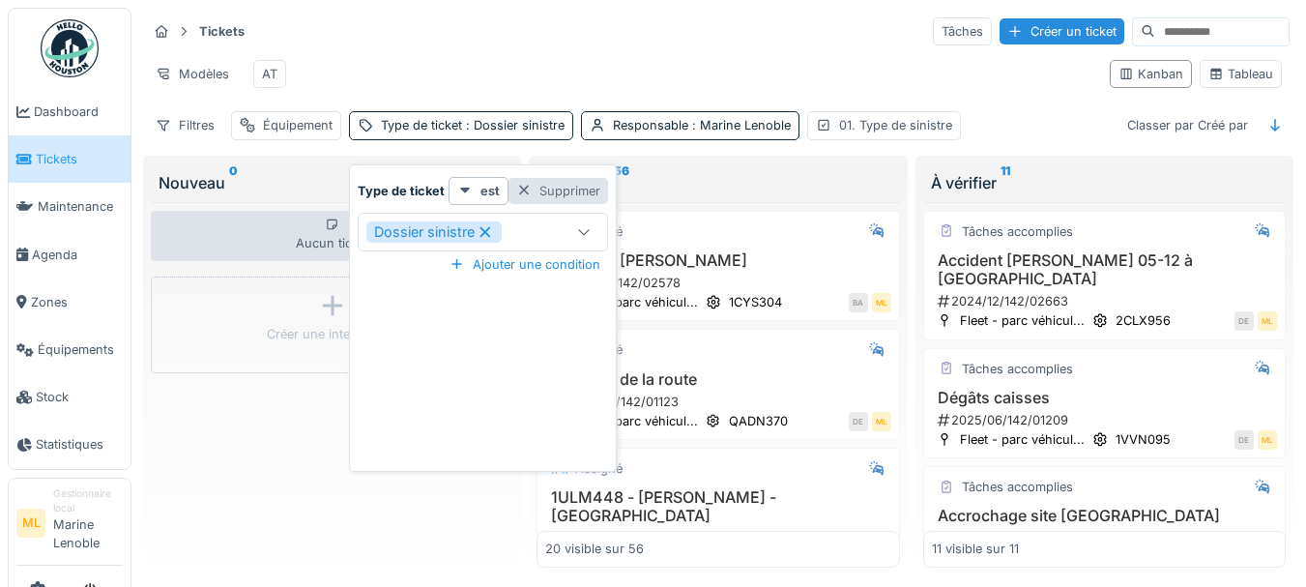
click at [521, 192] on div at bounding box center [523, 191] width 15 height 18
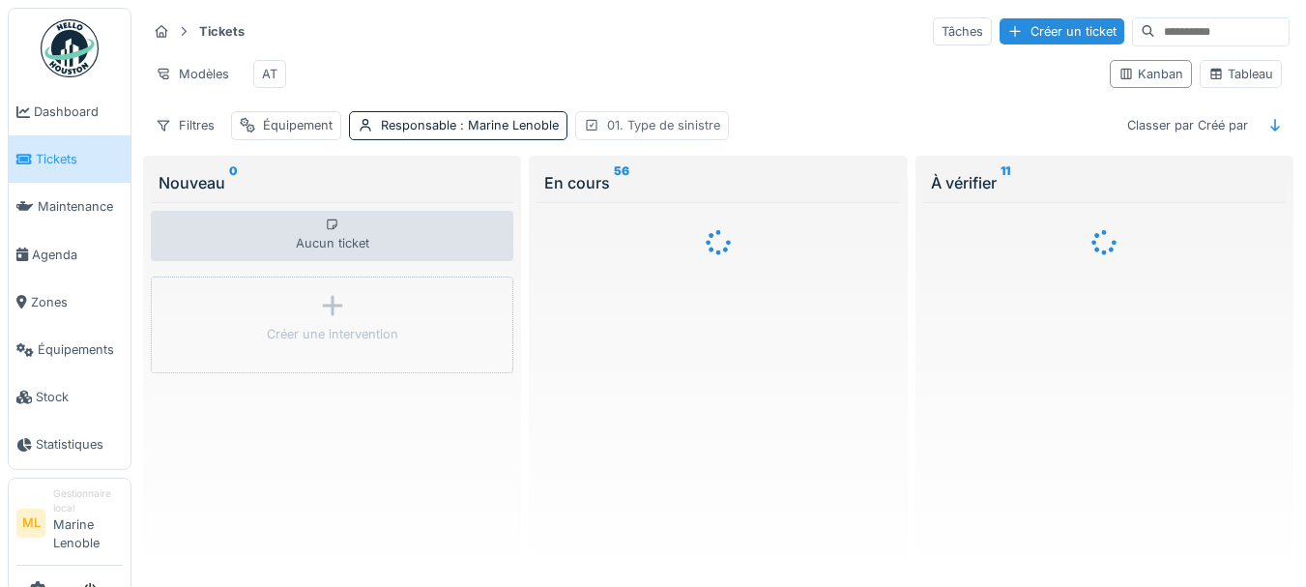
click at [619, 131] on div "01. Type de sinistre" at bounding box center [663, 125] width 113 height 18
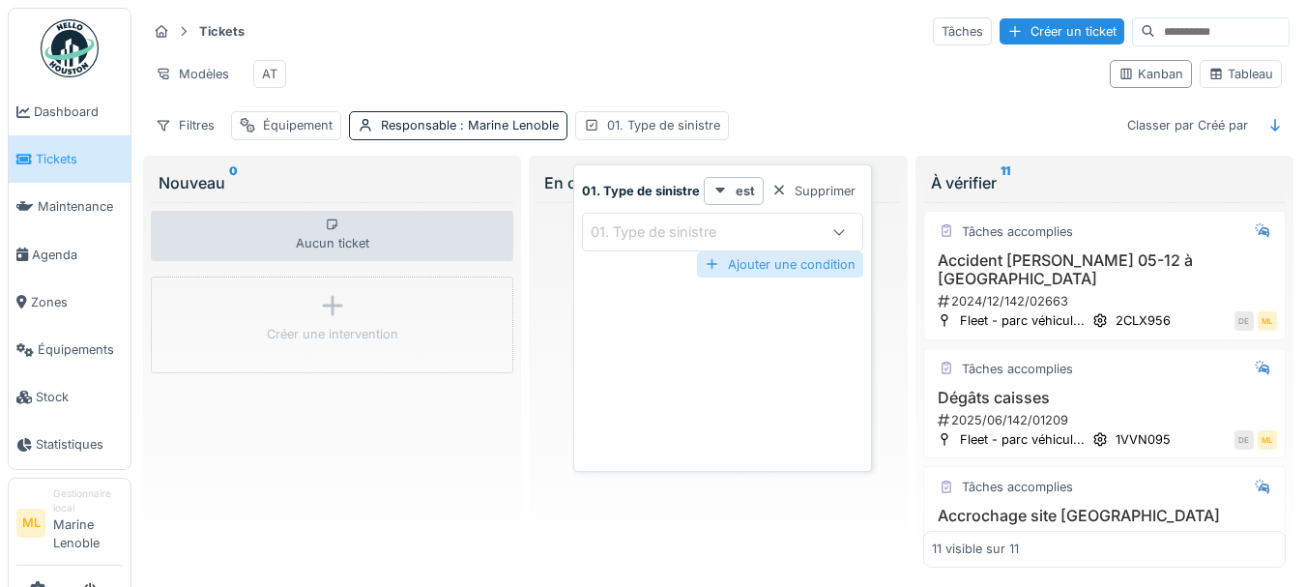
click at [786, 270] on div "Ajouter une condition" at bounding box center [780, 264] width 166 height 26
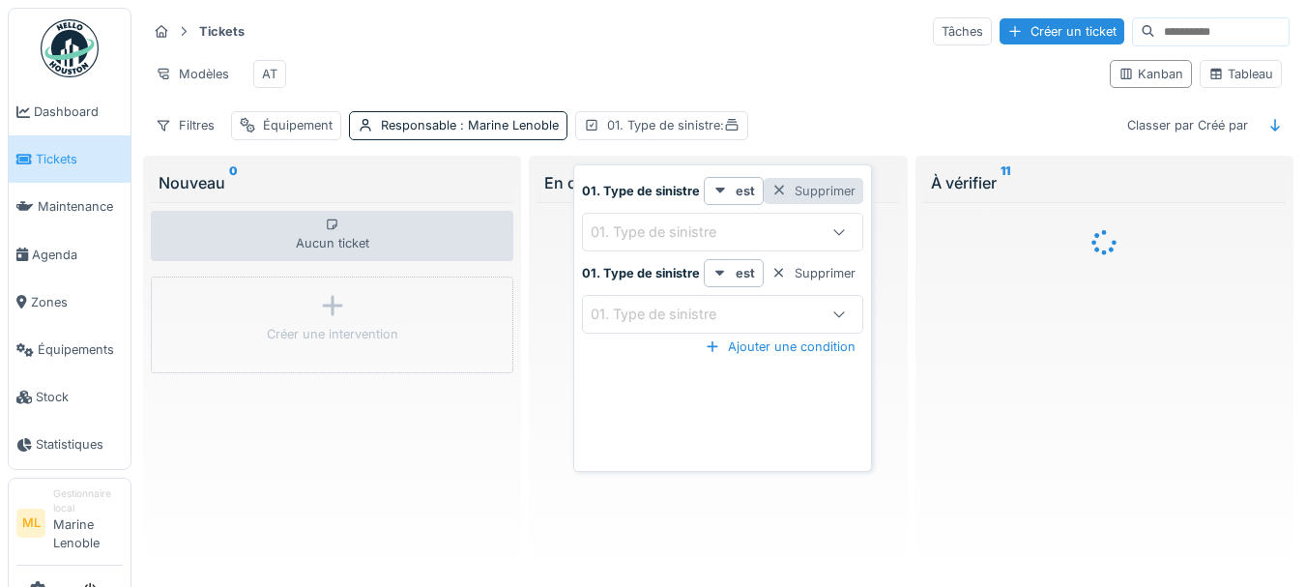
click at [783, 191] on div at bounding box center [779, 191] width 15 height 18
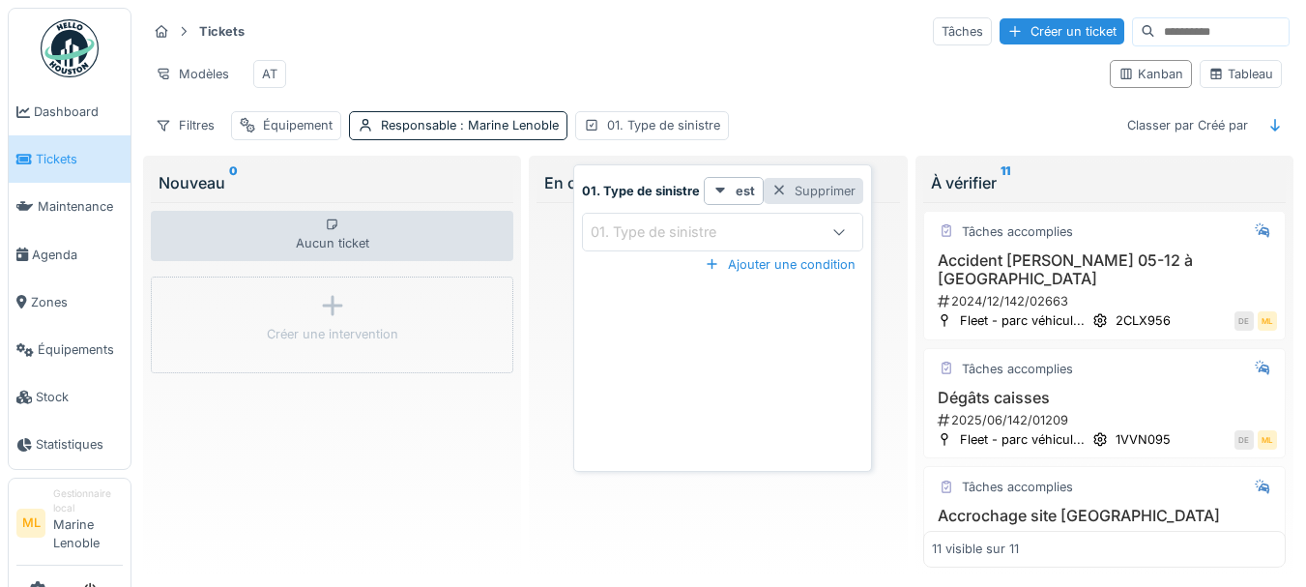
click at [778, 190] on div at bounding box center [779, 191] width 15 height 18
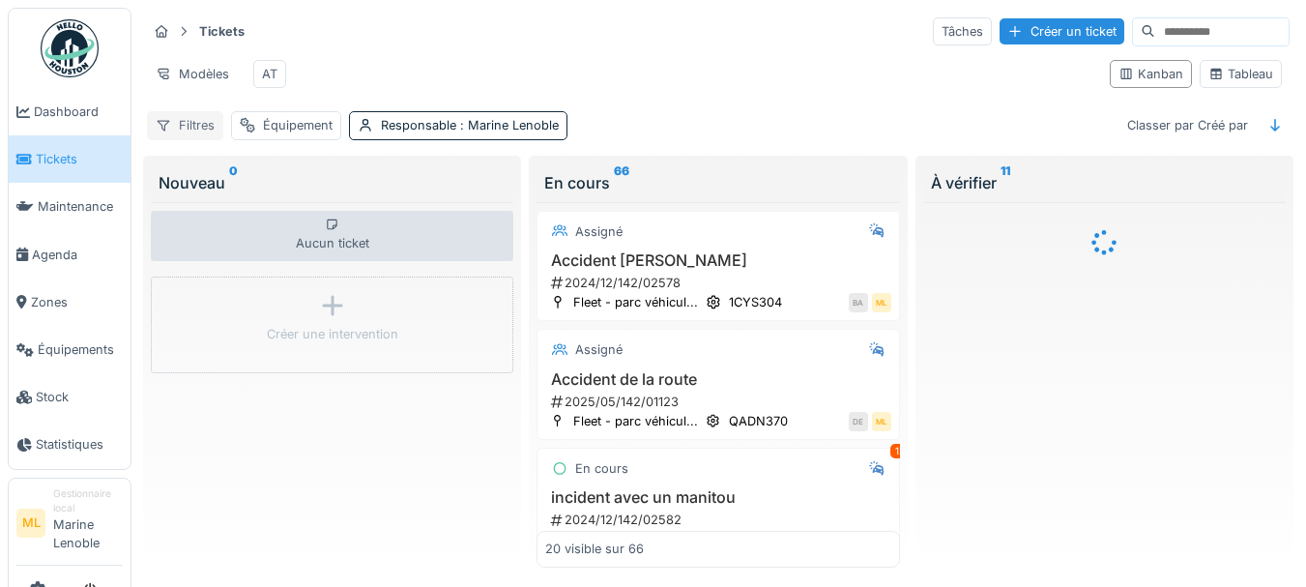
click at [175, 134] on div "Filtres" at bounding box center [185, 125] width 76 height 28
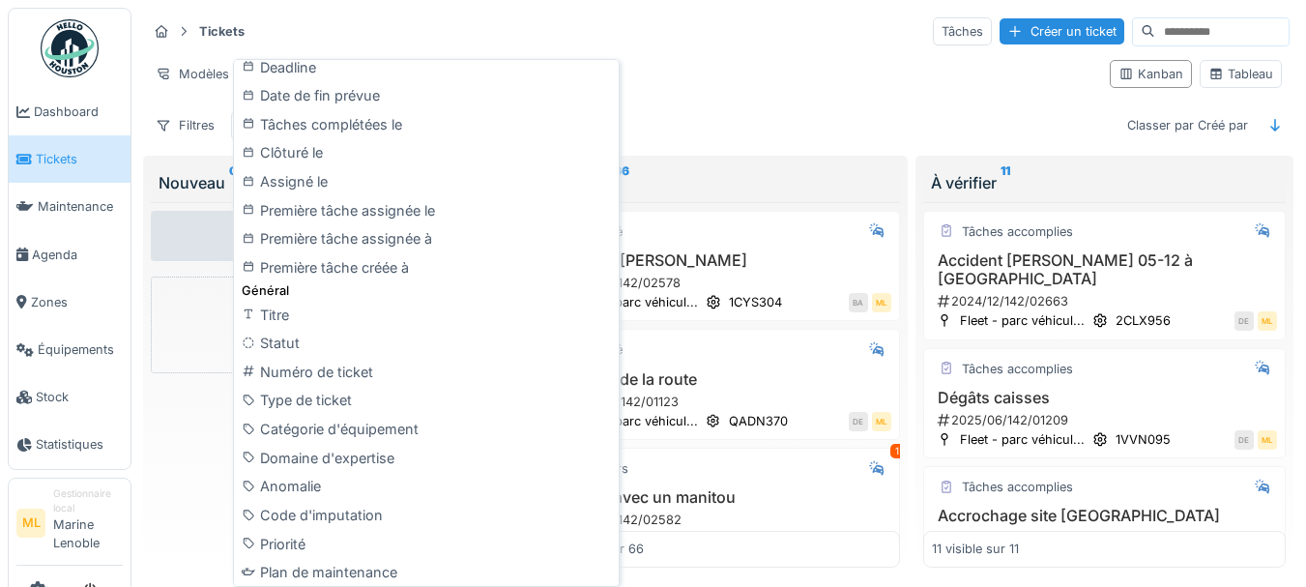
scroll to position [585, 0]
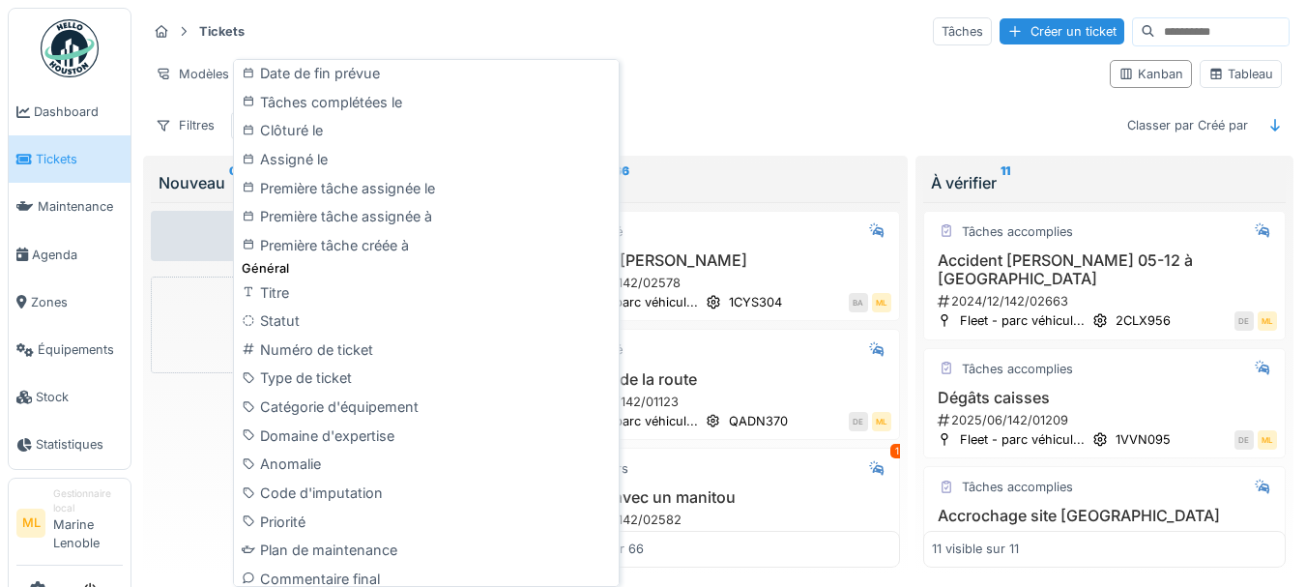
click at [311, 331] on div "Statut" at bounding box center [426, 320] width 377 height 29
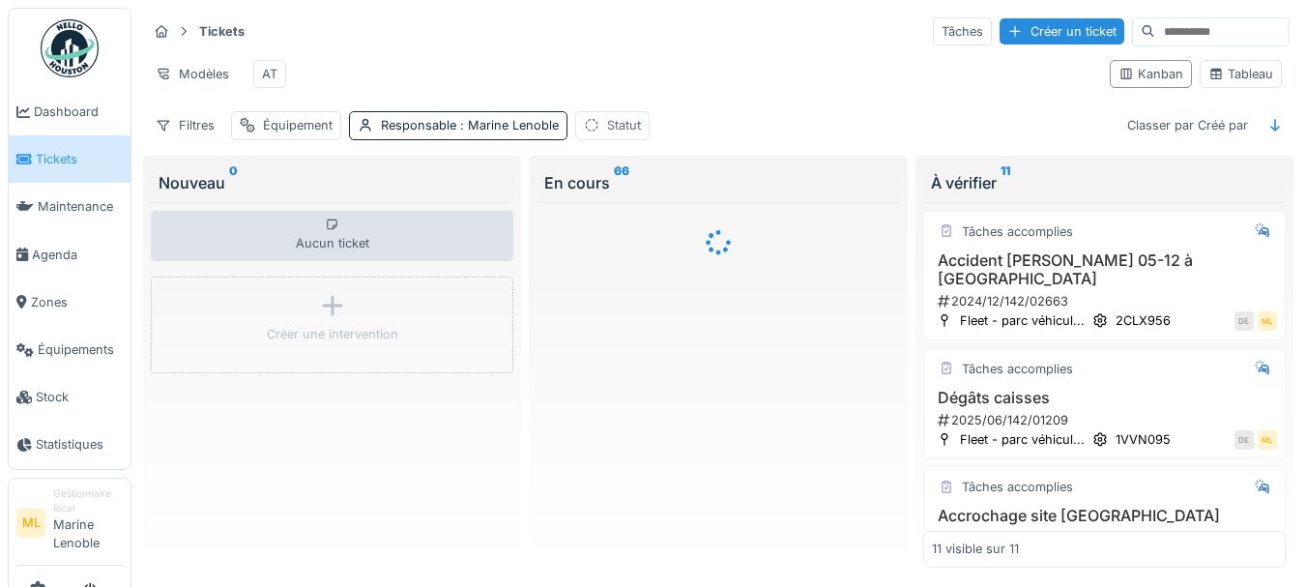
click at [625, 134] on div "Statut" at bounding box center [624, 125] width 34 height 18
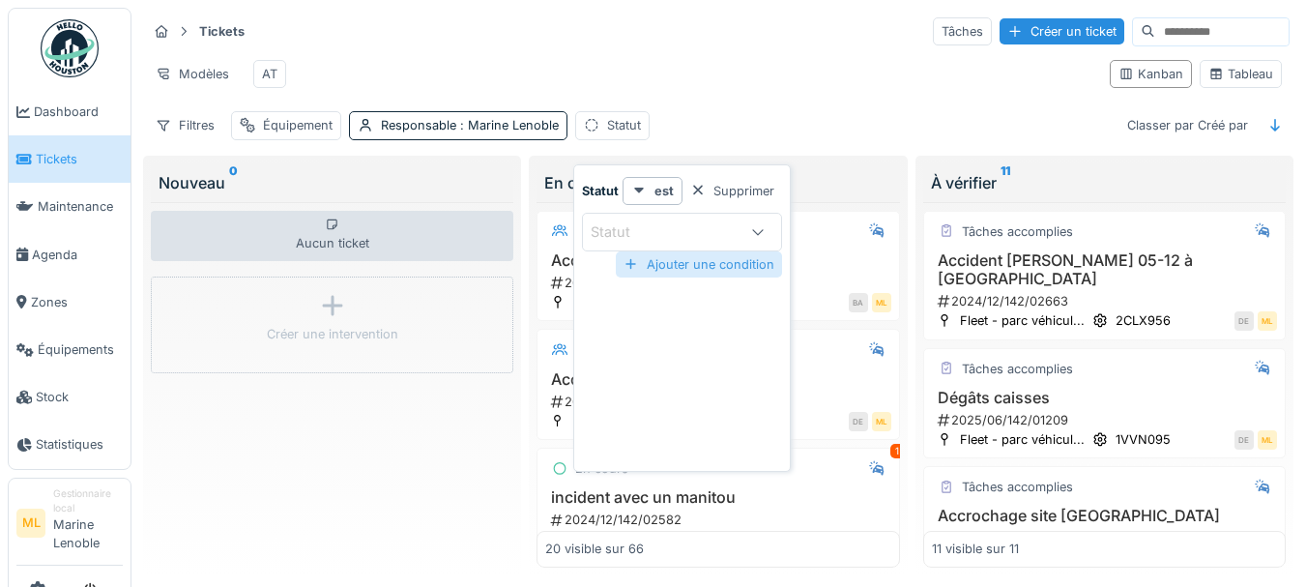
click at [681, 258] on div "Ajouter une condition" at bounding box center [699, 264] width 166 height 26
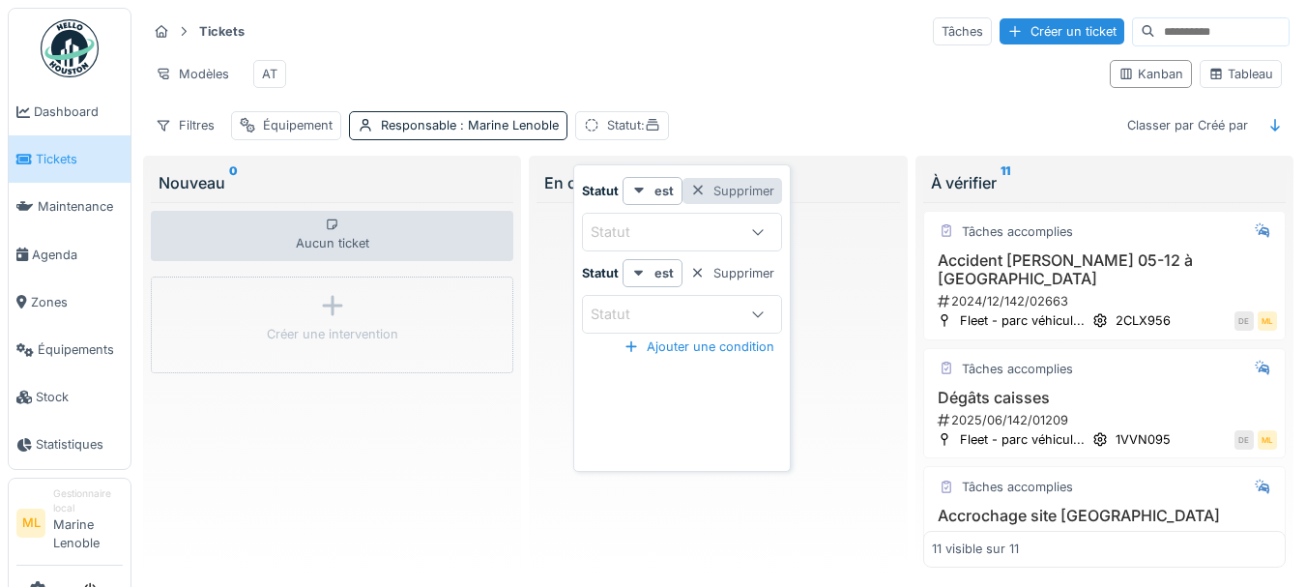
click at [698, 190] on div at bounding box center [697, 191] width 15 height 18
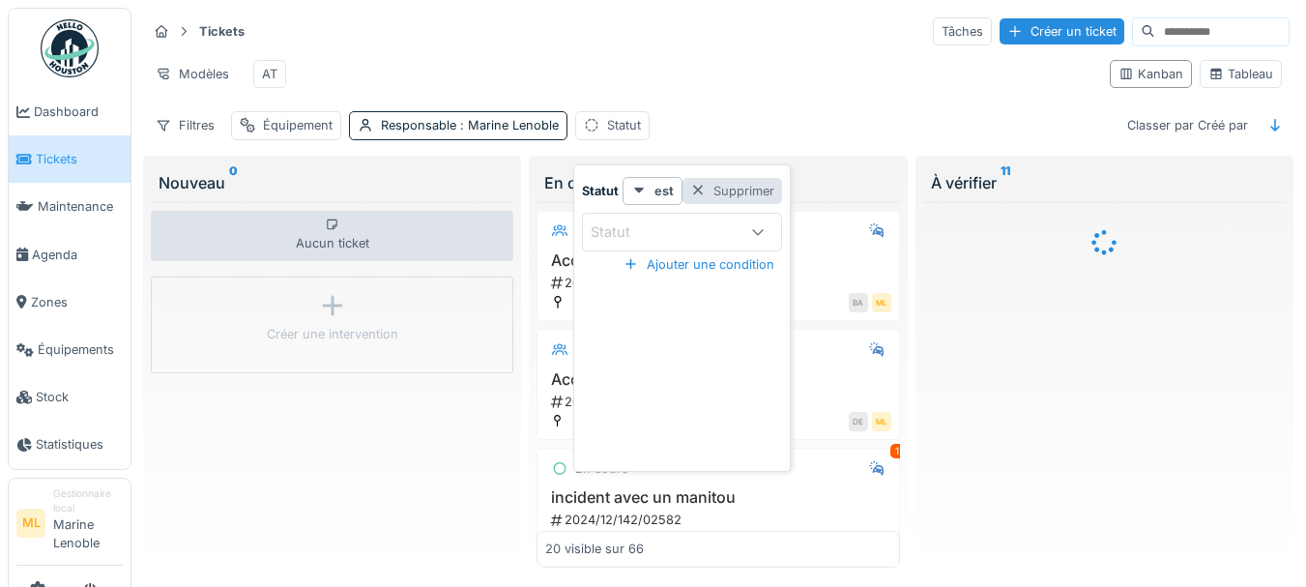
click at [698, 188] on div at bounding box center [697, 191] width 15 height 18
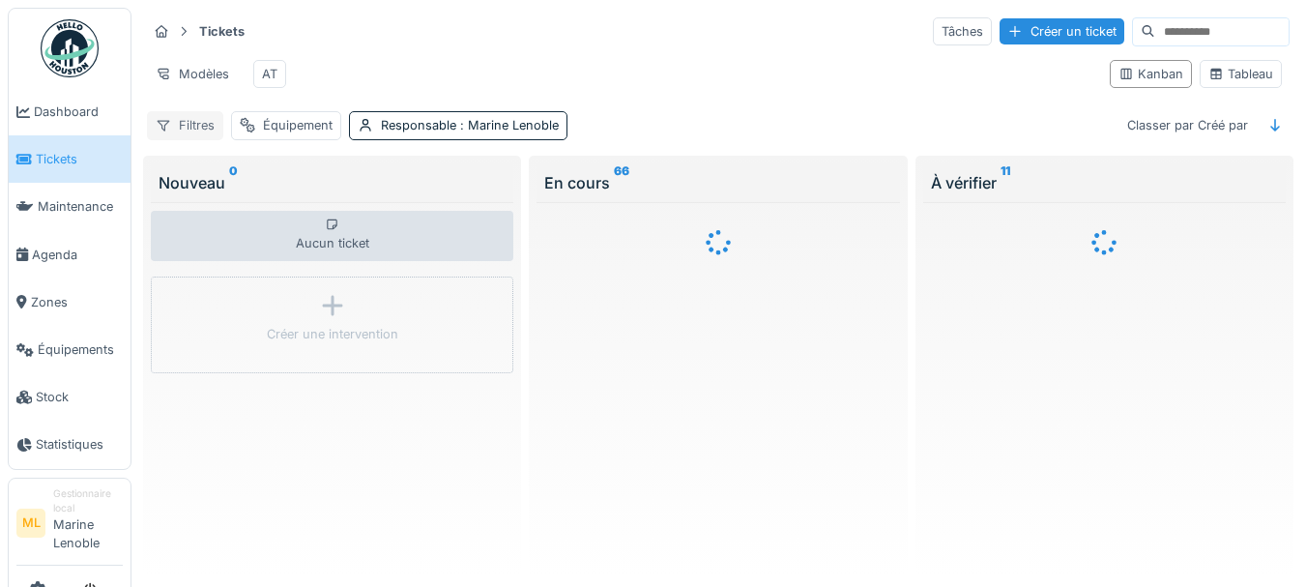
click at [191, 130] on div "Filtres" at bounding box center [185, 125] width 76 height 28
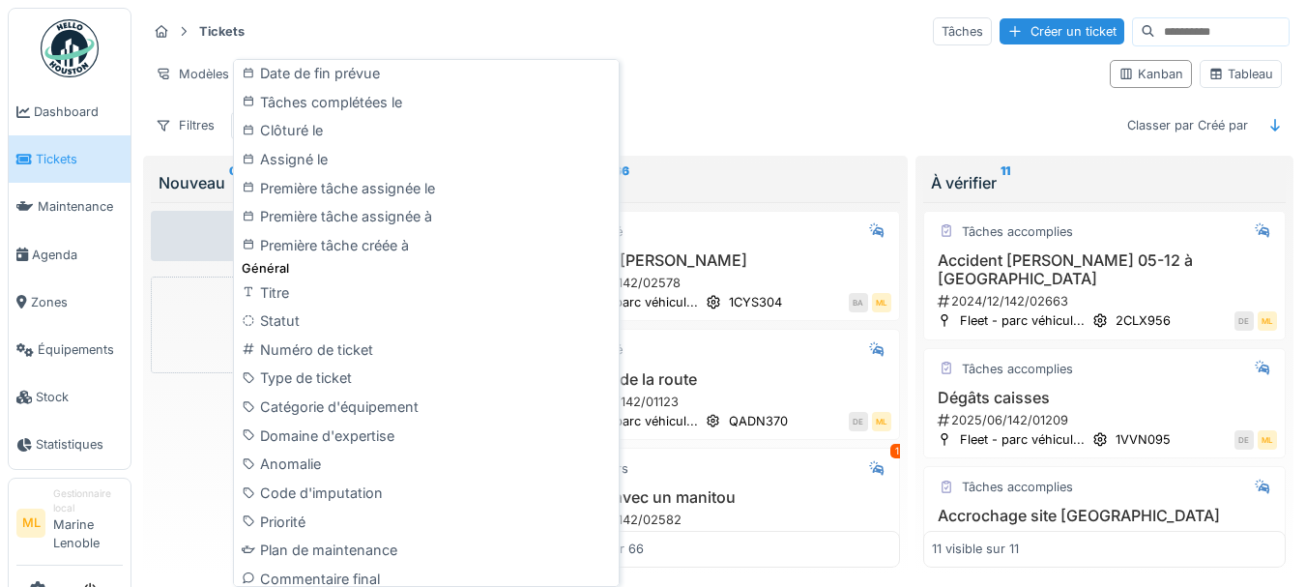
scroll to position [634, 0]
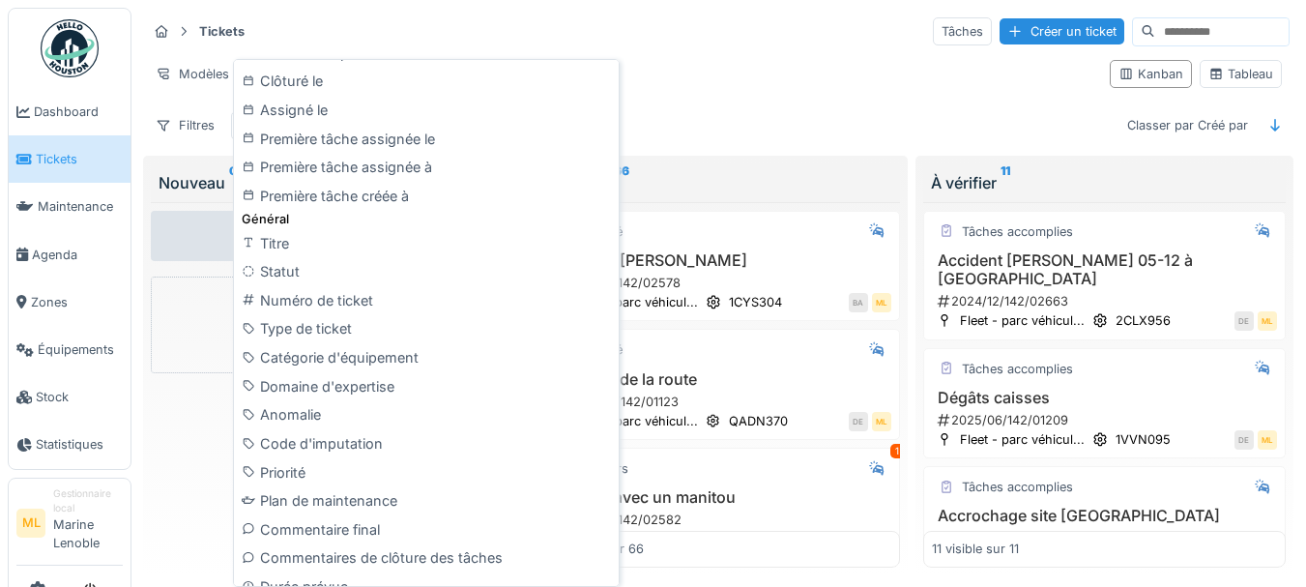
click at [365, 330] on div "Type de ticket" at bounding box center [426, 328] width 377 height 29
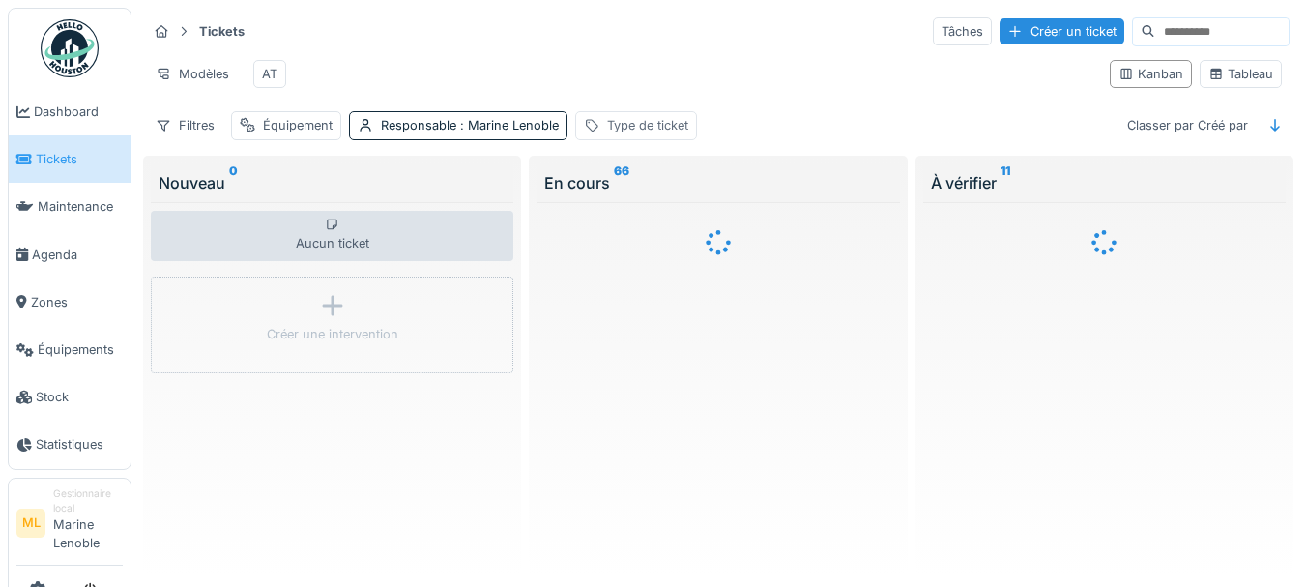
click at [640, 134] on div "Type de ticket" at bounding box center [647, 125] width 81 height 18
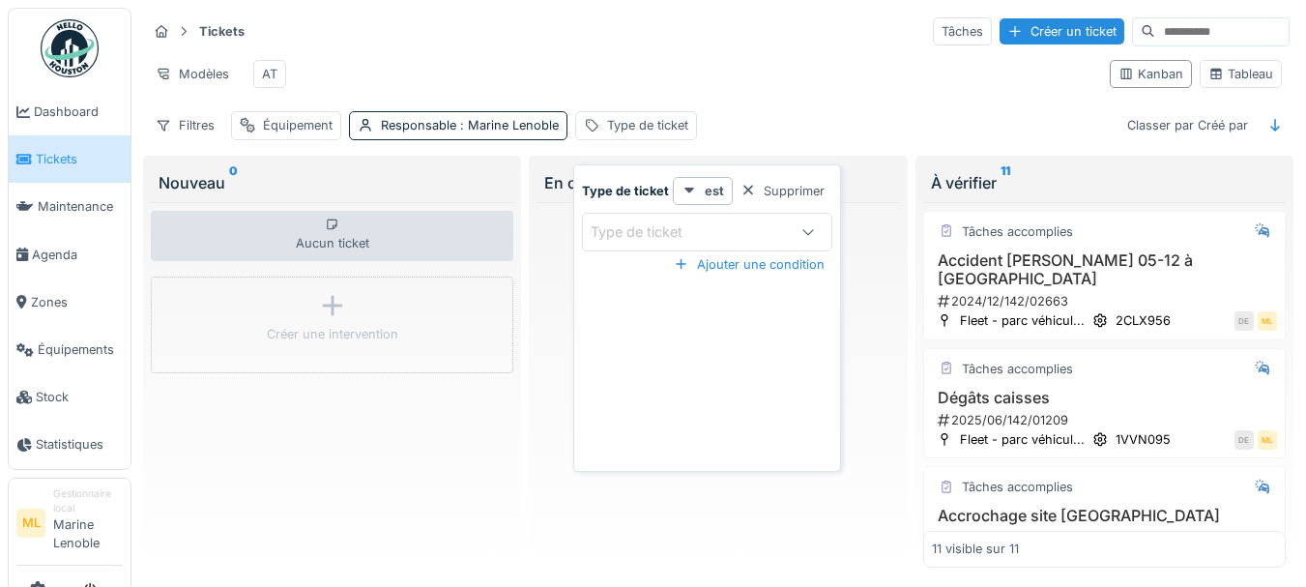
click at [715, 237] on div "Type de ticket" at bounding box center [688, 231] width 194 height 21
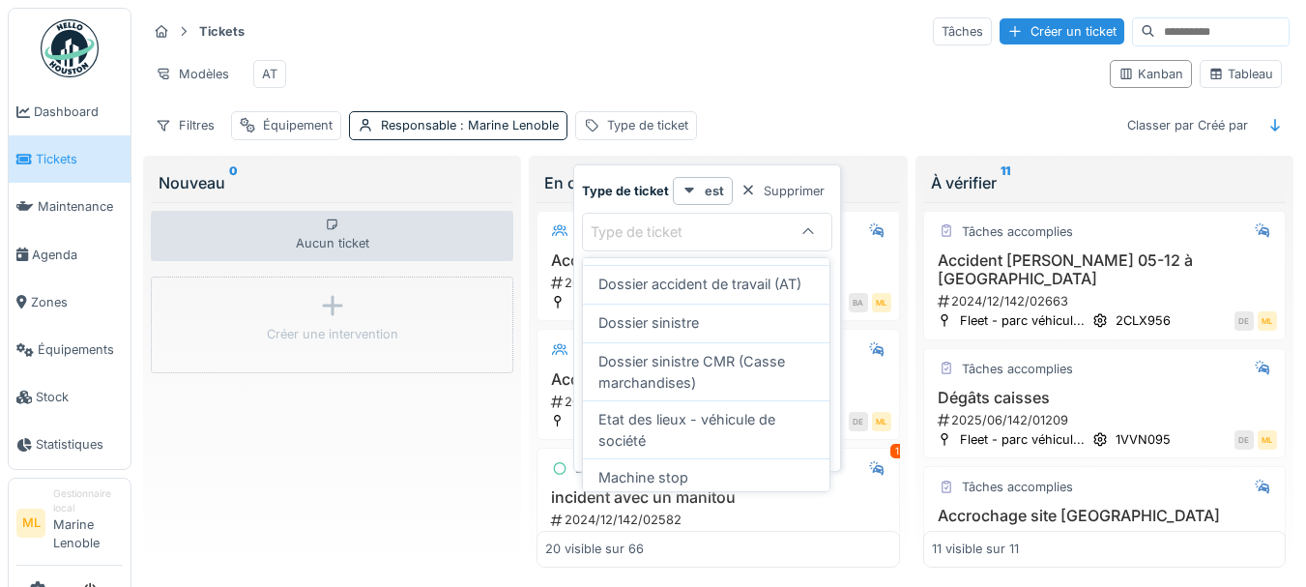
scroll to position [318, 0]
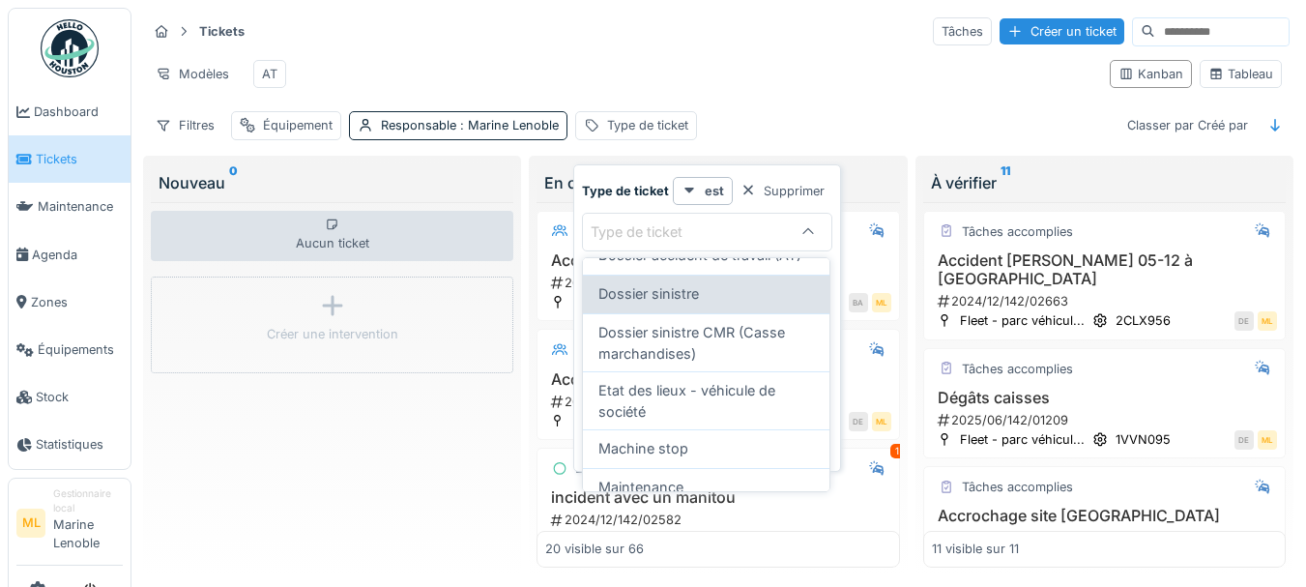
click at [704, 305] on div "Dossier sinistre" at bounding box center [706, 293] width 216 height 21
type input "***"
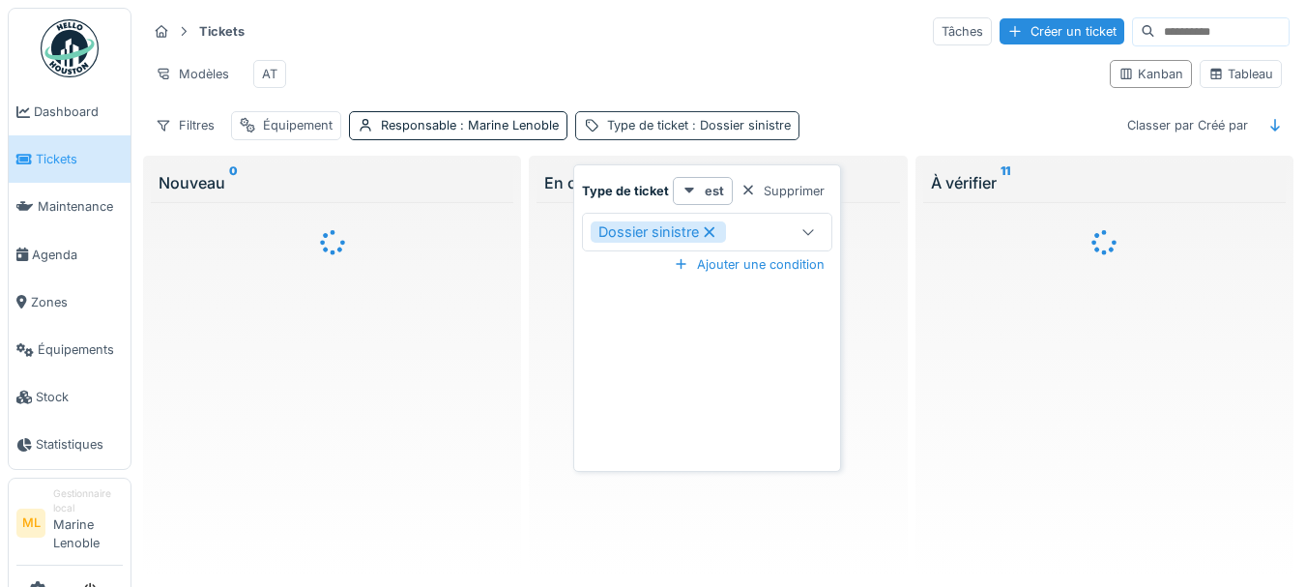
click at [748, 132] on span ": Dossier sinistre" at bounding box center [739, 125] width 102 height 15
click at [797, 258] on div "Ajouter une condition" at bounding box center [749, 264] width 166 height 26
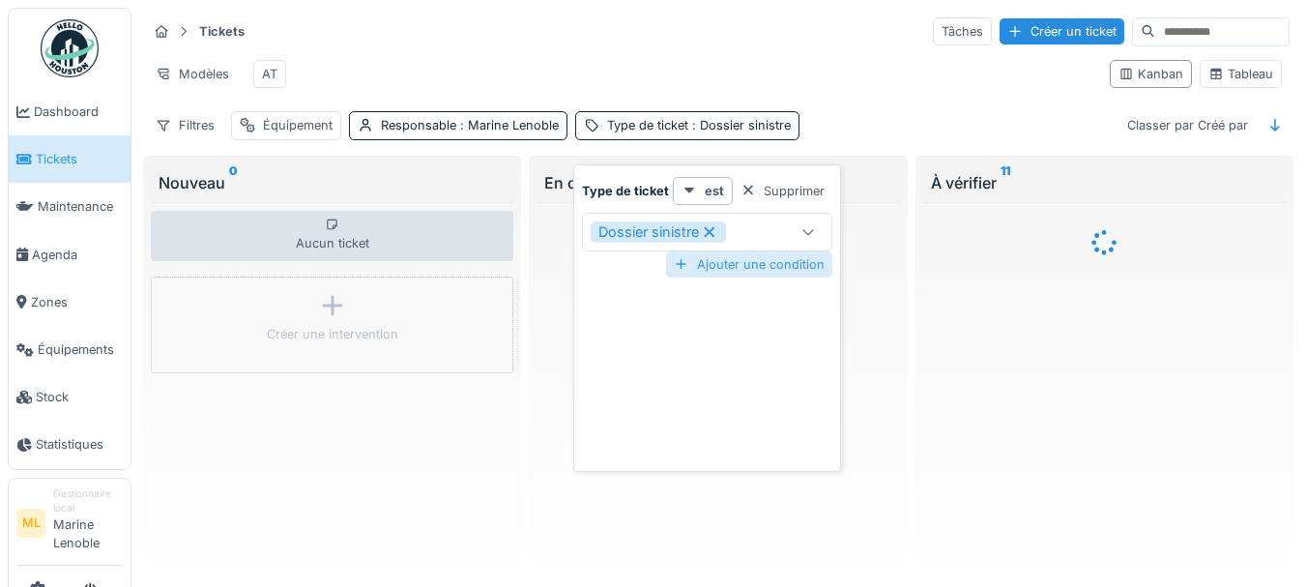
click at [782, 262] on div "Ajouter une condition" at bounding box center [749, 264] width 166 height 26
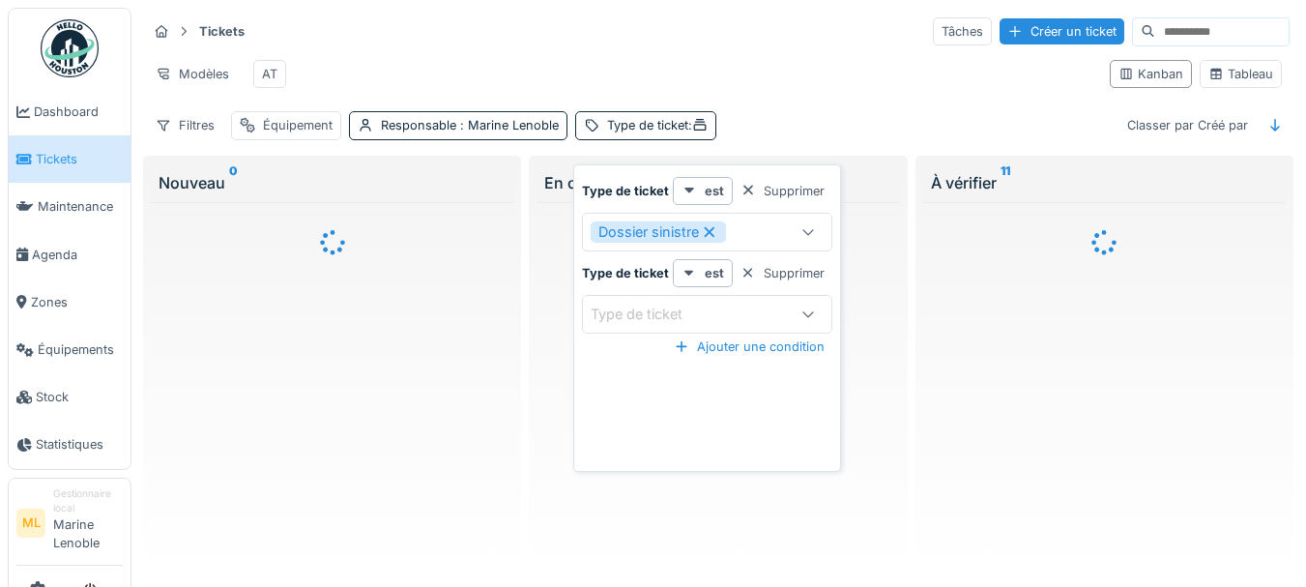
click at [802, 320] on div at bounding box center [808, 314] width 15 height 18
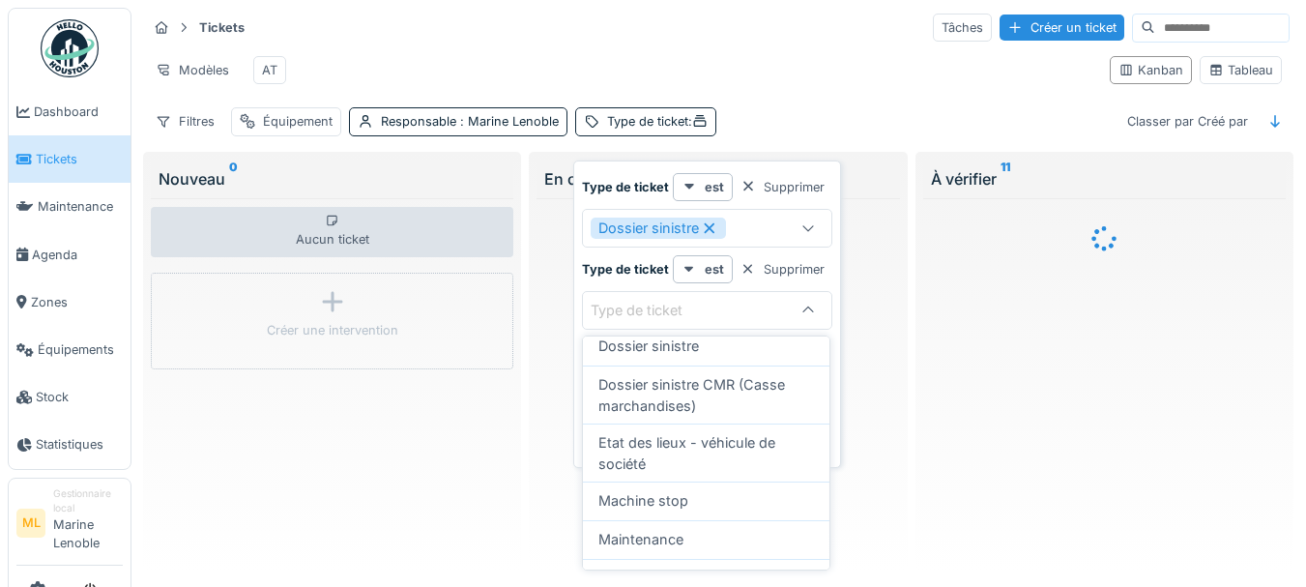
scroll to position [427, 0]
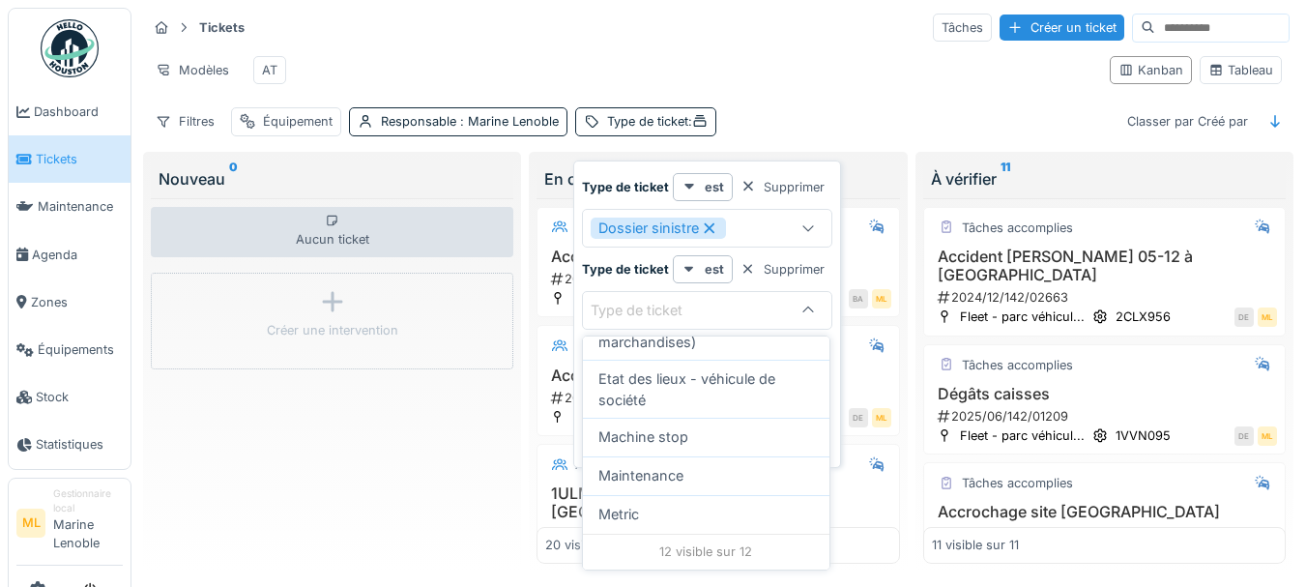
click at [801, 305] on icon at bounding box center [808, 311] width 15 height 13
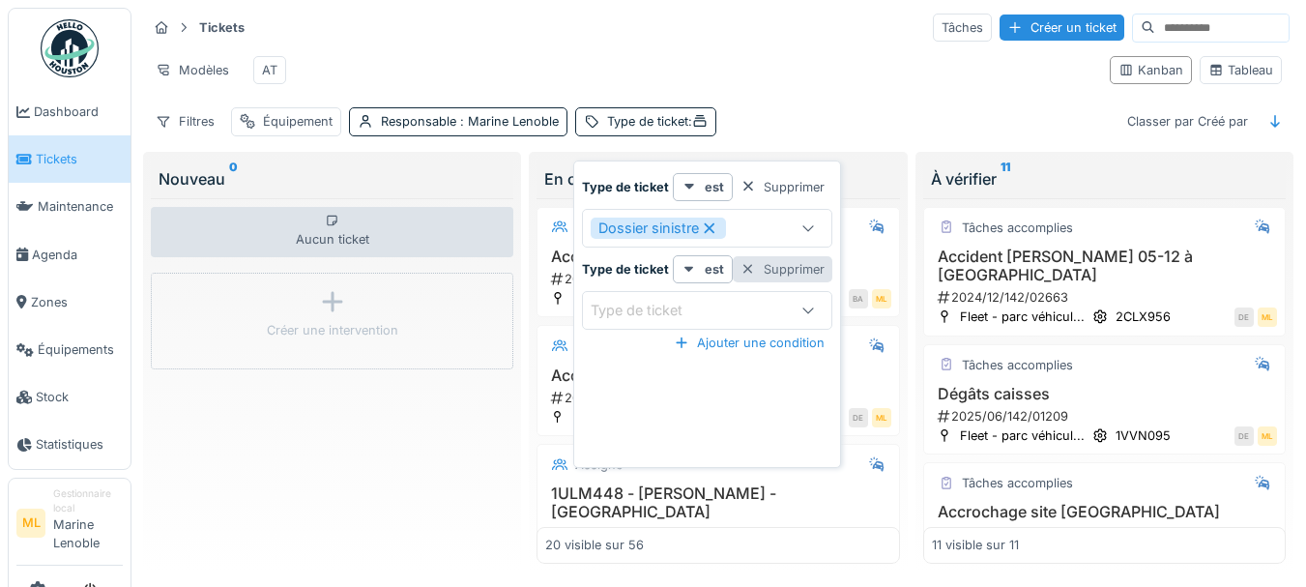
click at [746, 260] on div at bounding box center [748, 269] width 15 height 18
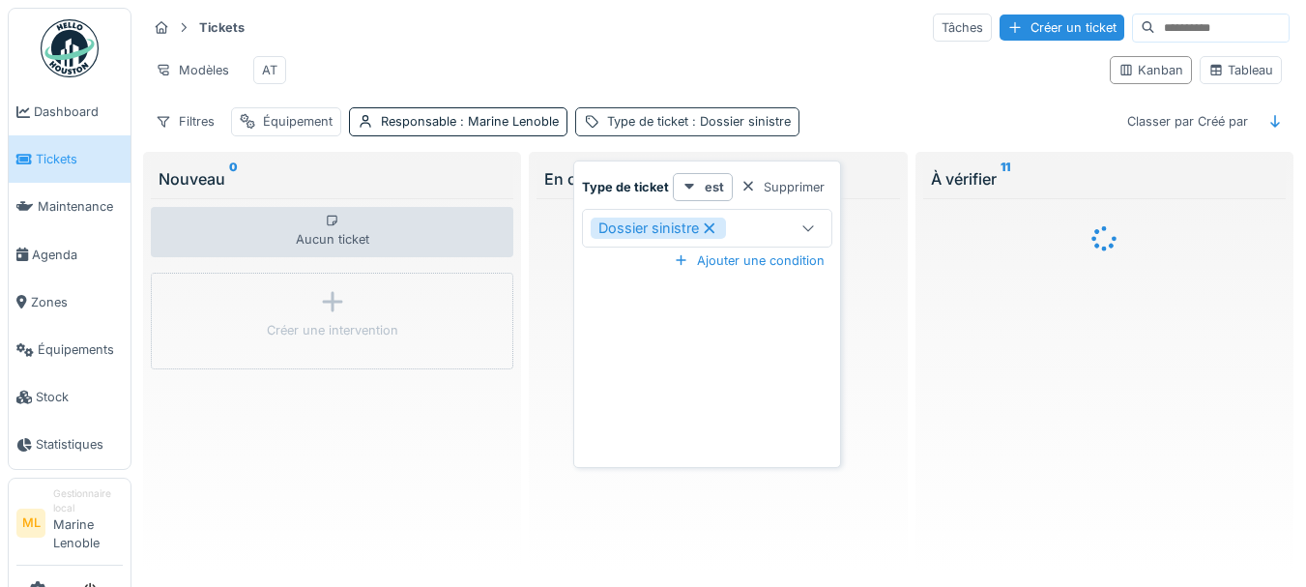
click at [753, 110] on div "Type de ticket : Dossier sinistre" at bounding box center [687, 121] width 224 height 28
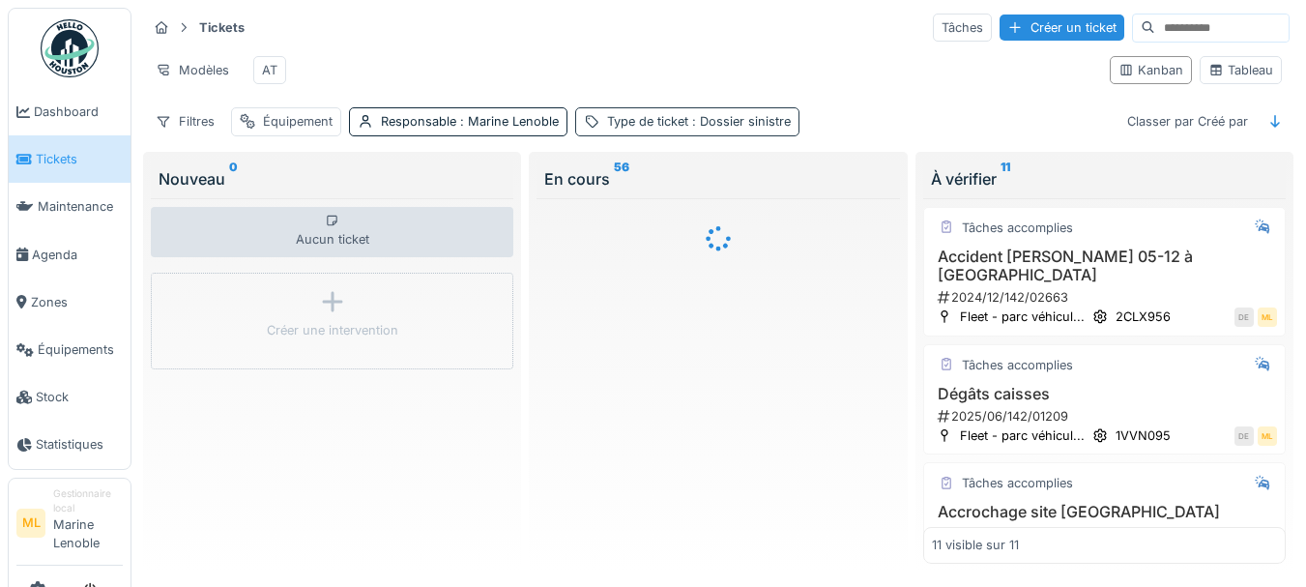
click at [753, 121] on span ": Dossier sinistre" at bounding box center [739, 121] width 102 height 15
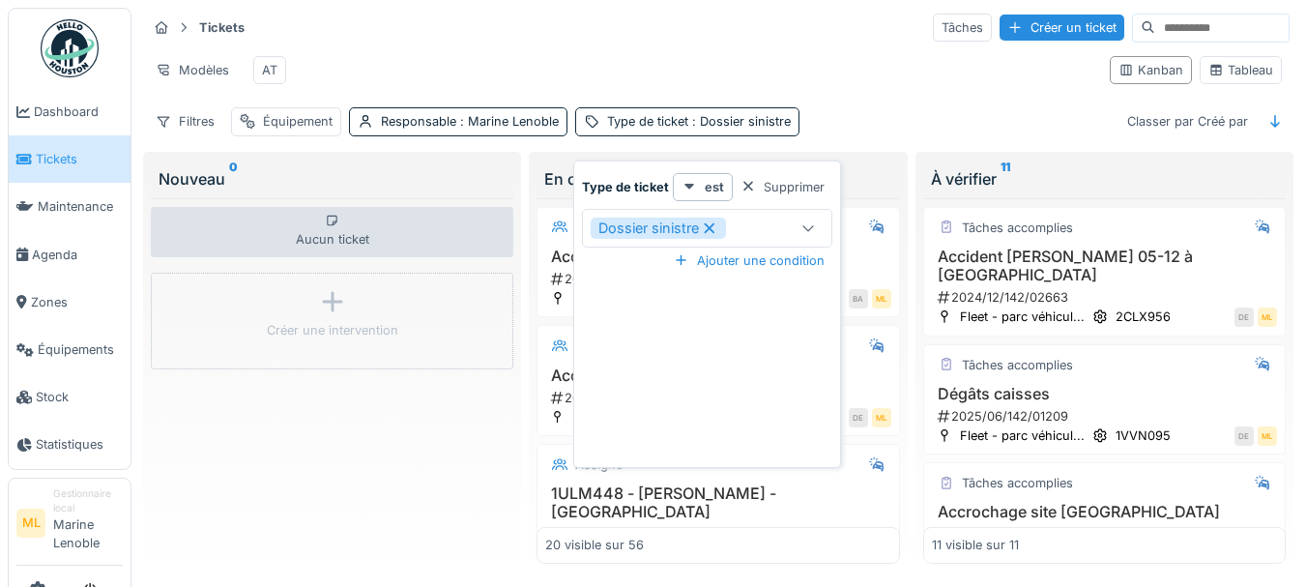
click at [806, 219] on div at bounding box center [808, 228] width 15 height 18
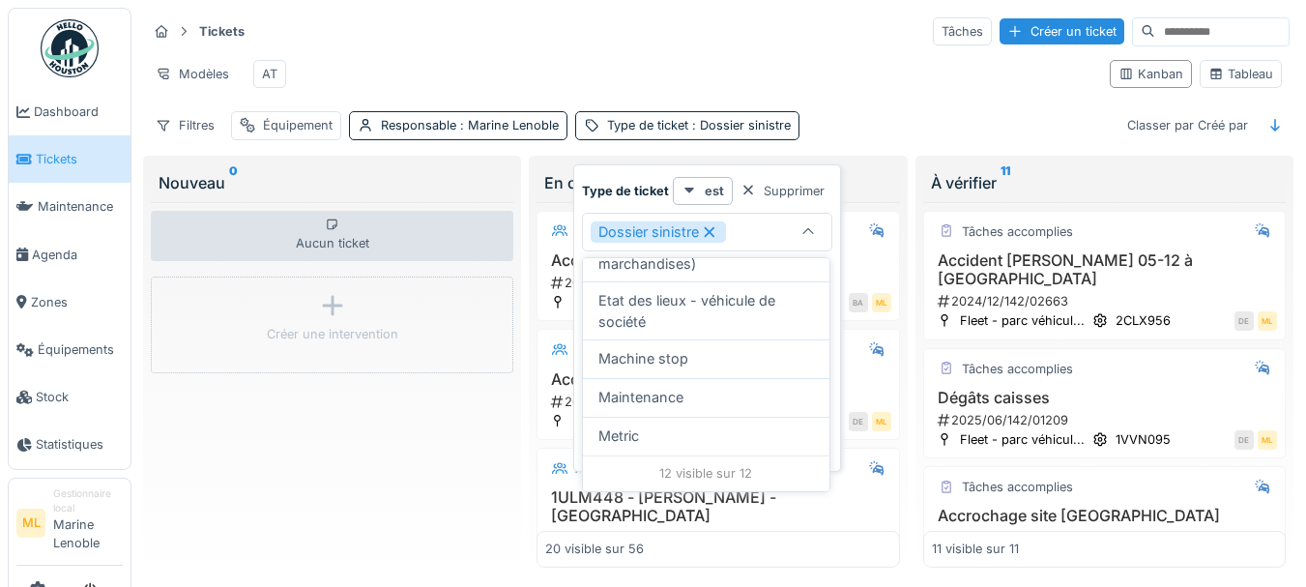
scroll to position [0, 0]
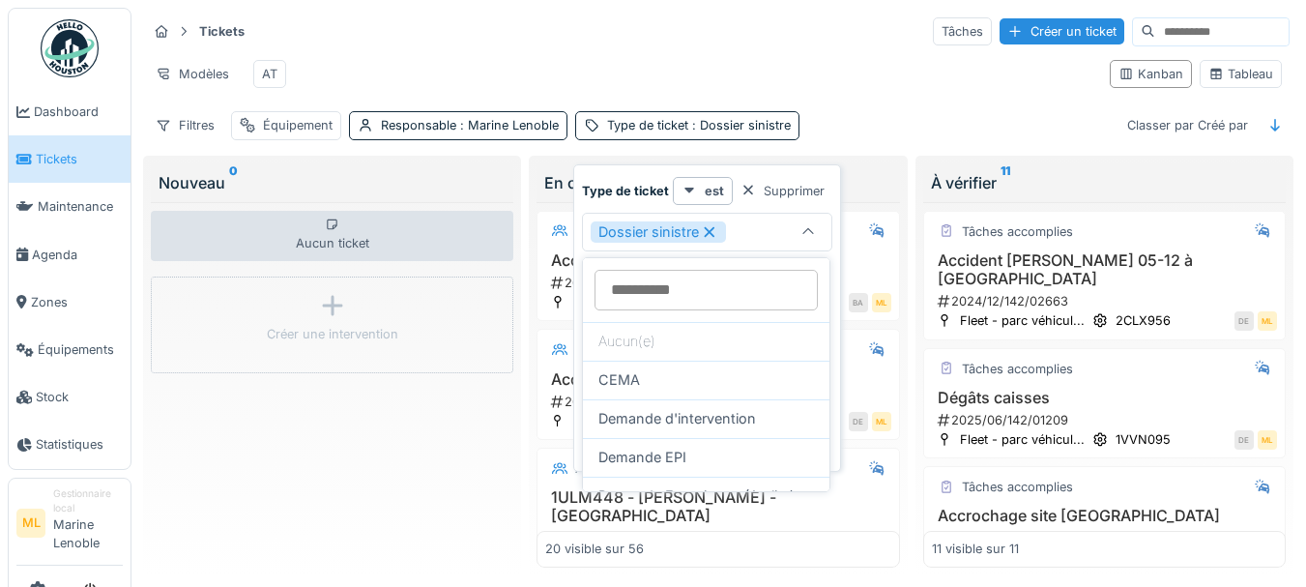
click at [745, 115] on div "Tickets Tâches Créer un ticket Modèles AT Kanban Tableau Filtres Équipement Res…" at bounding box center [718, 78] width 1158 height 140
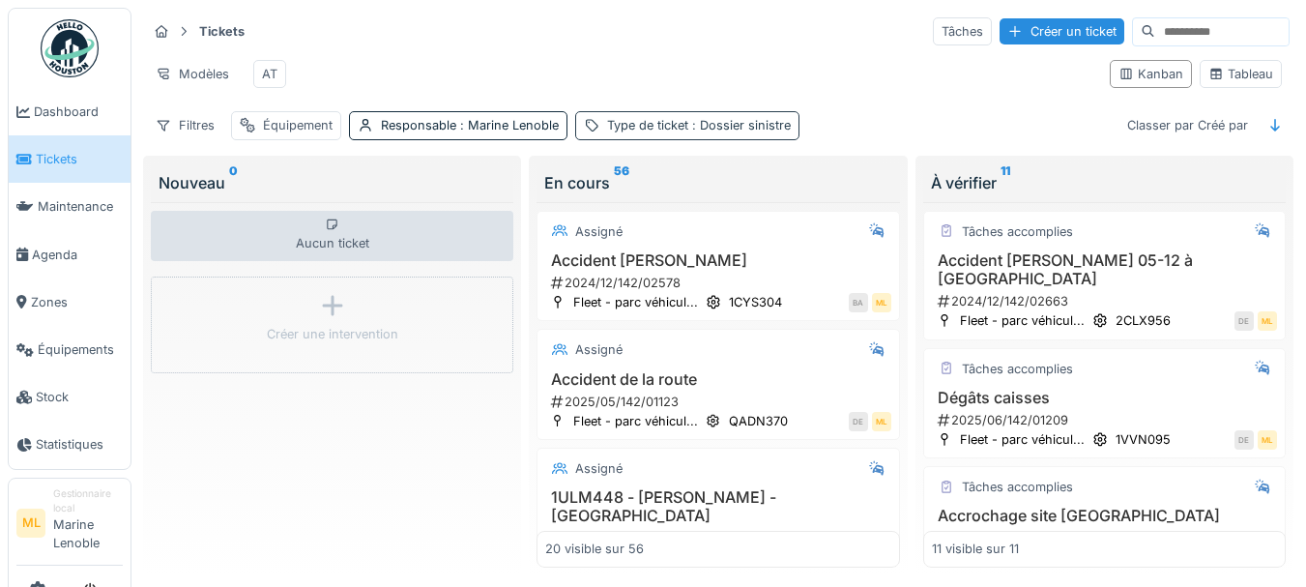
click at [748, 132] on span ": Dossier sinistre" at bounding box center [739, 125] width 102 height 15
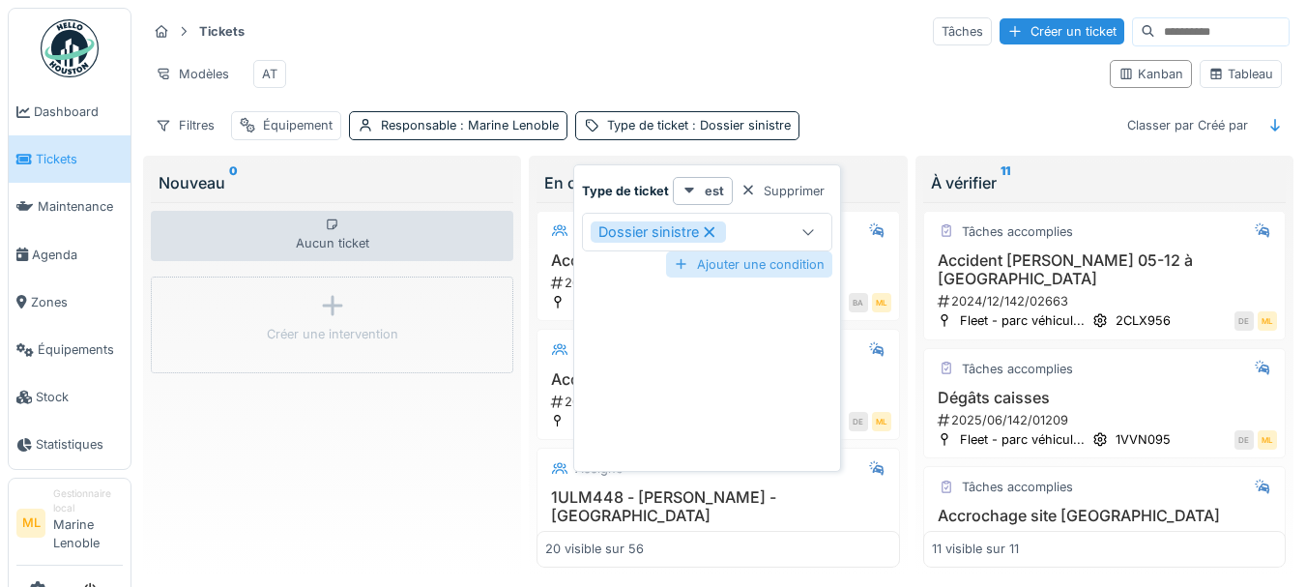
click at [731, 267] on div "Ajouter une condition" at bounding box center [749, 264] width 166 height 26
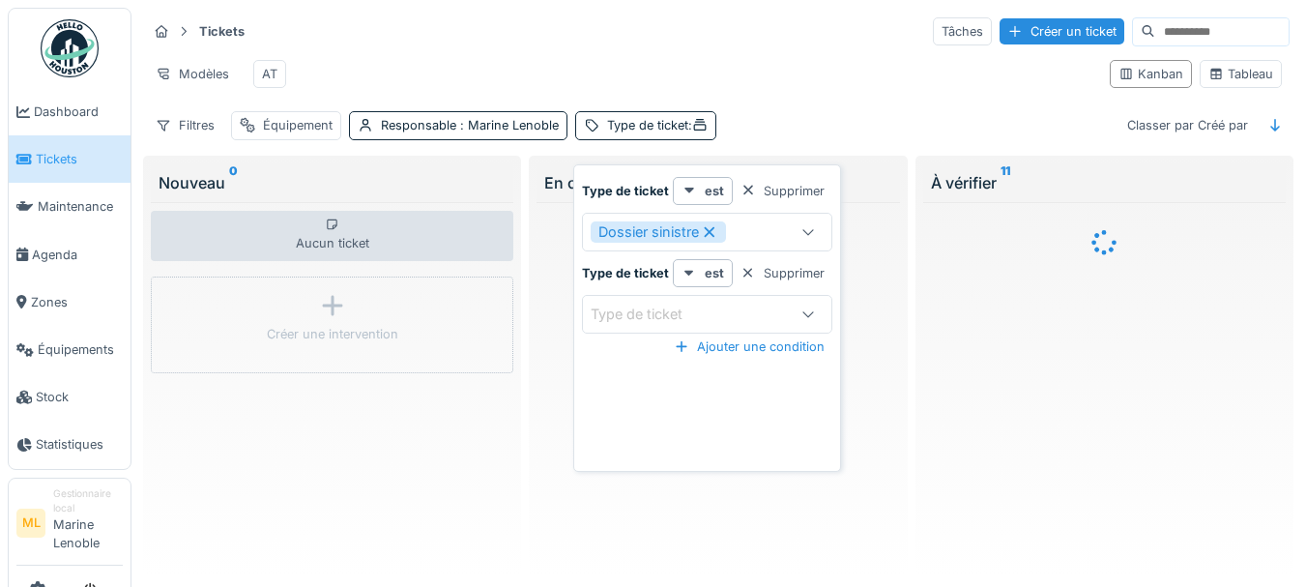
click at [732, 306] on div "Type de ticket" at bounding box center [688, 314] width 194 height 21
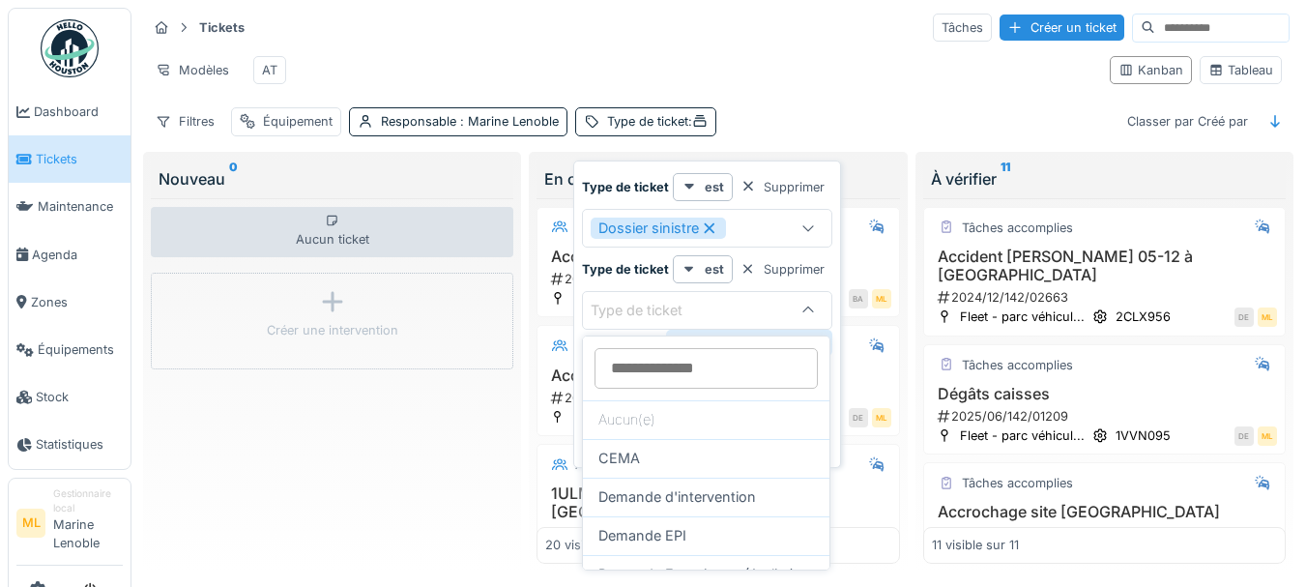
click at [744, 260] on div at bounding box center [748, 269] width 15 height 18
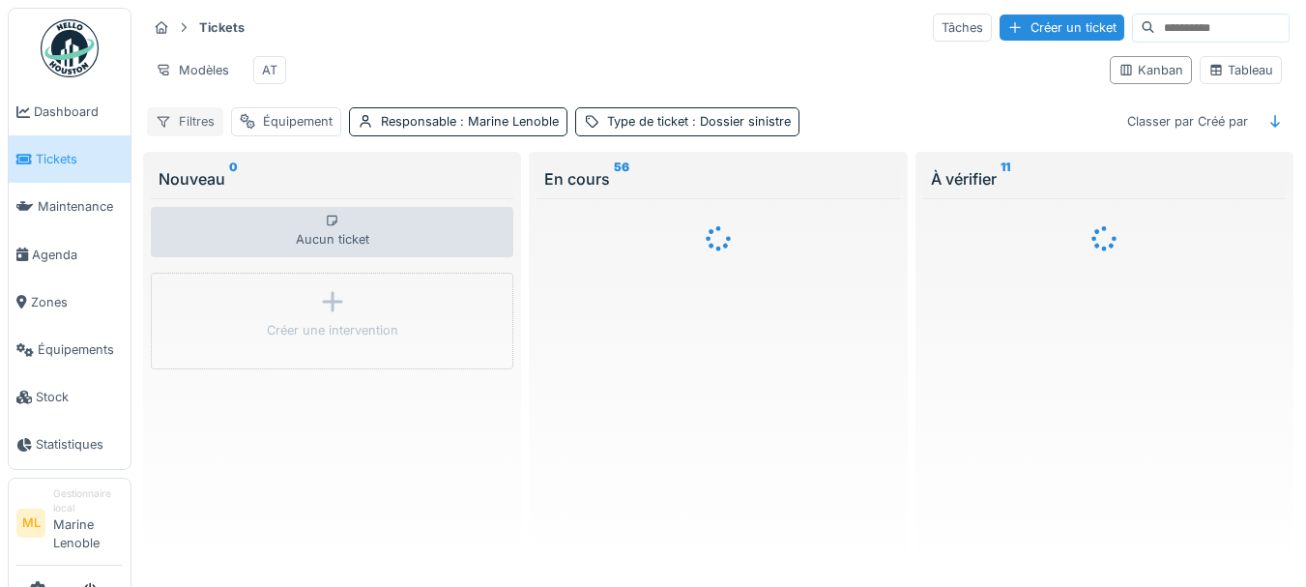
click at [190, 122] on div "Filtres" at bounding box center [185, 121] width 76 height 28
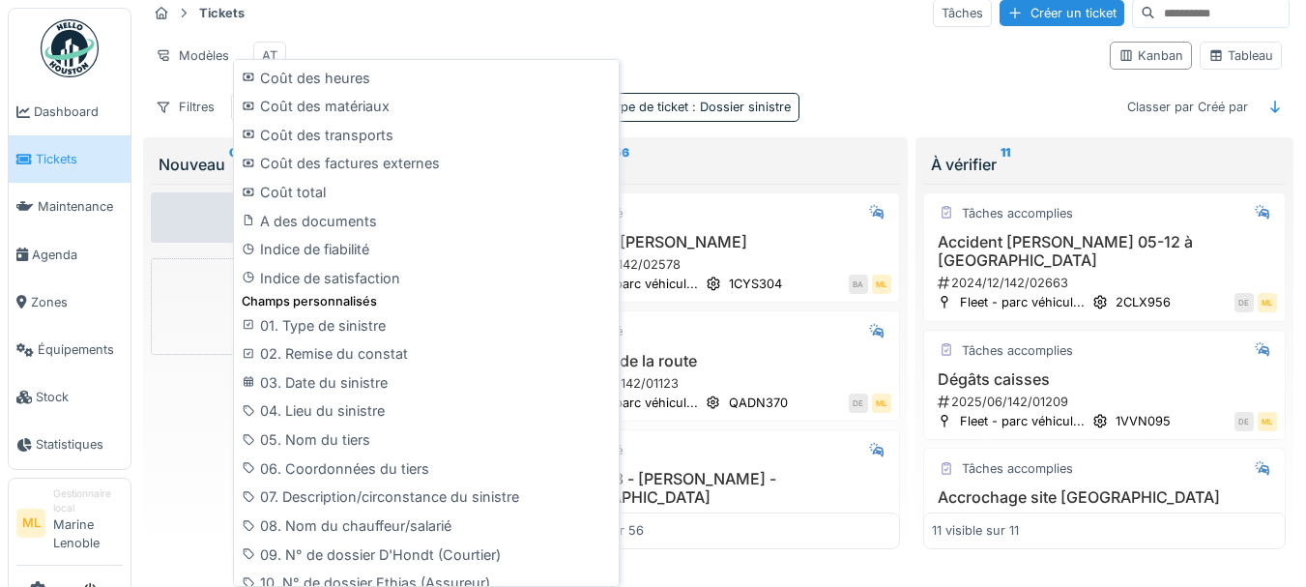
scroll to position [1203, 0]
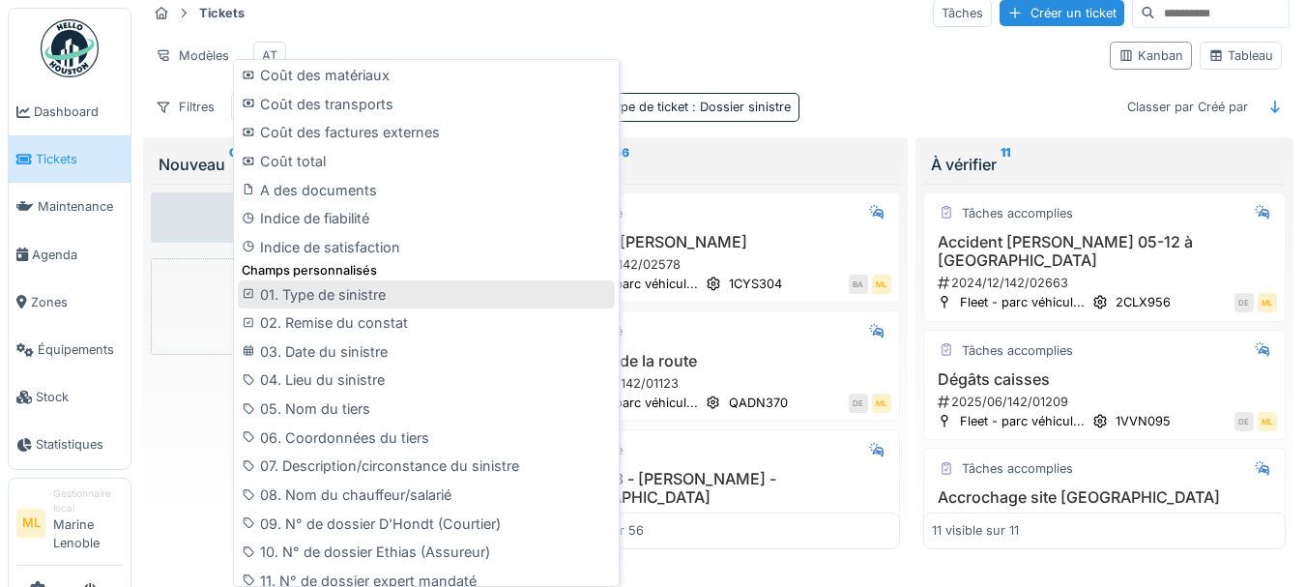
click at [358, 294] on div "01. Type de sinistre" at bounding box center [426, 294] width 377 height 29
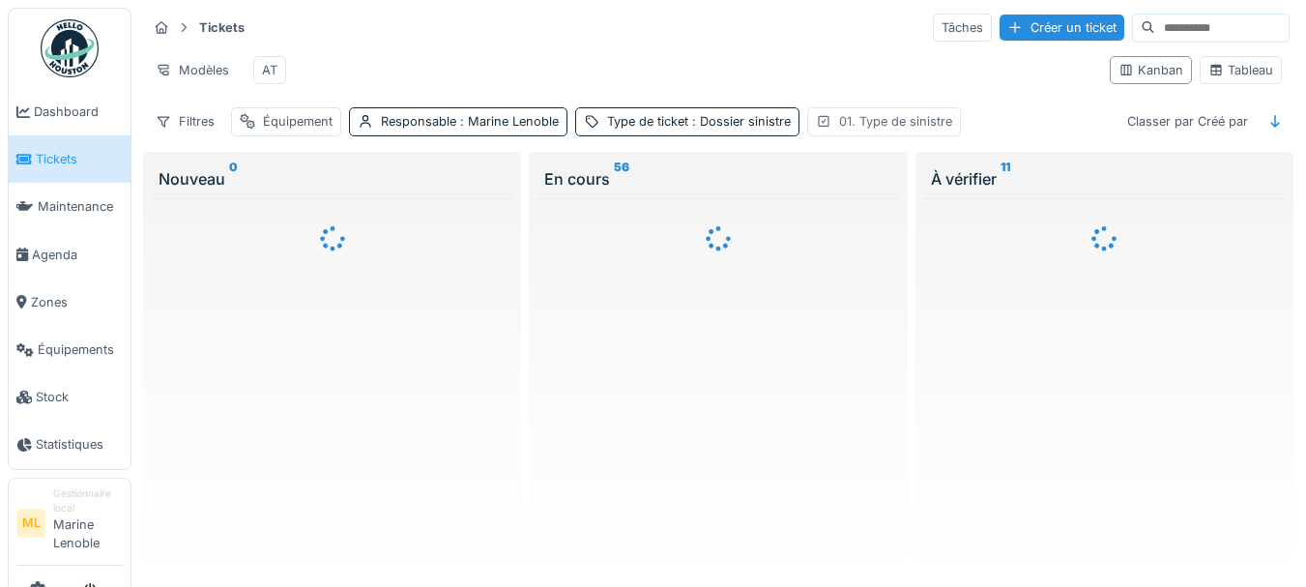
click at [898, 118] on div "01. Type de sinistre" at bounding box center [895, 121] width 113 height 18
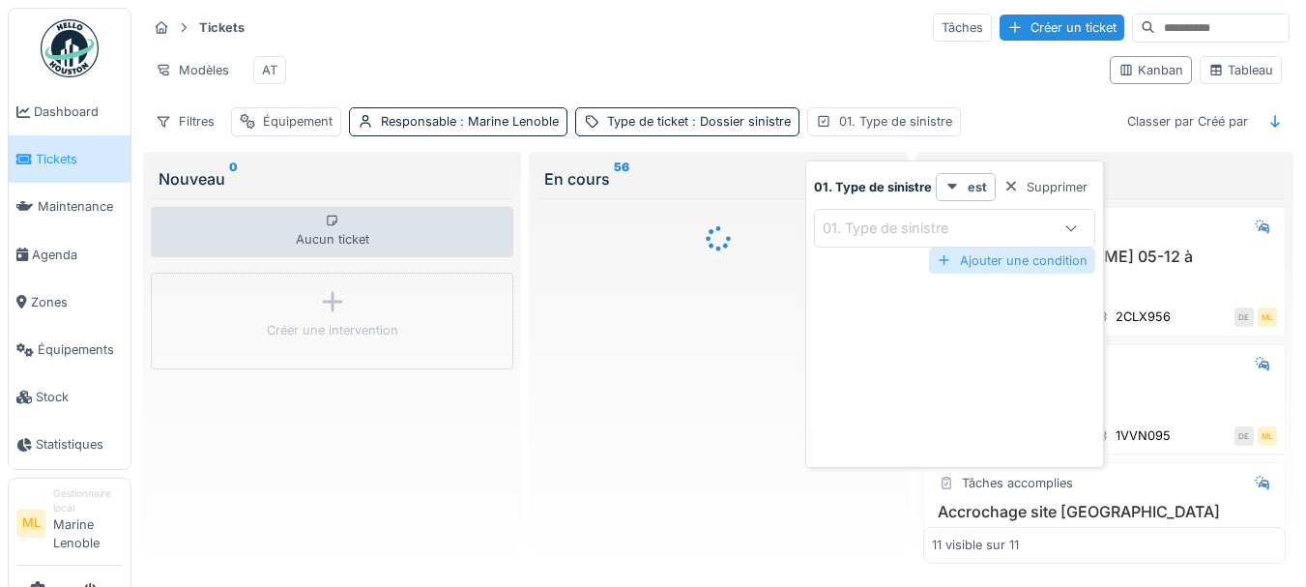
click at [1014, 248] on div "Ajouter une condition" at bounding box center [1012, 261] width 166 height 26
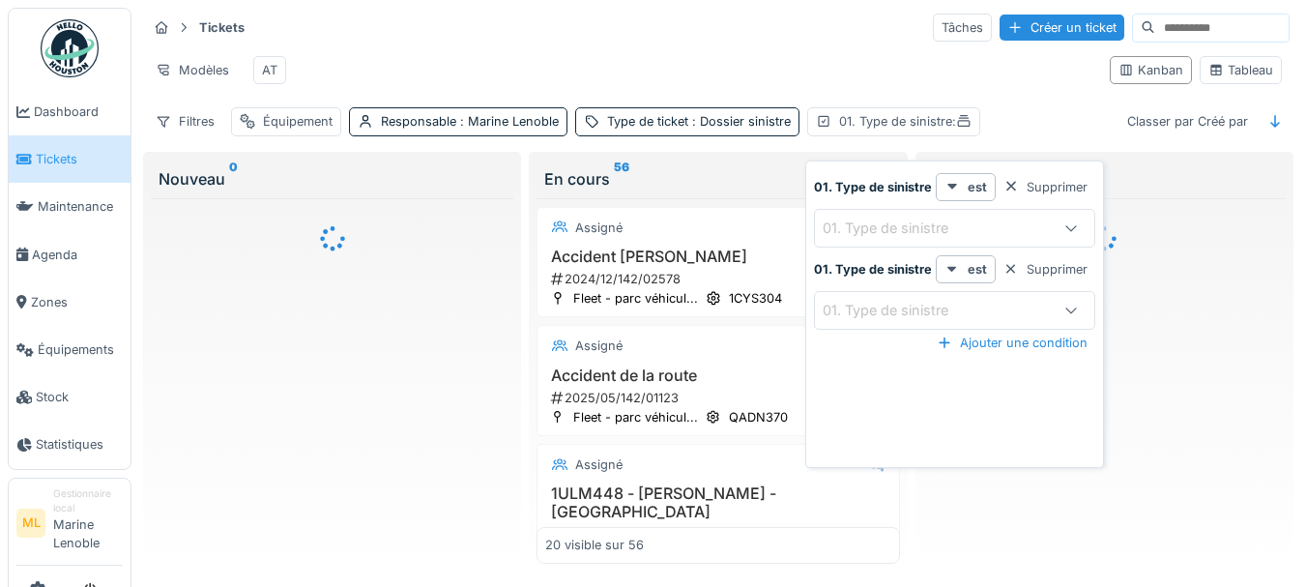
click at [1072, 221] on icon at bounding box center [1071, 227] width 15 height 13
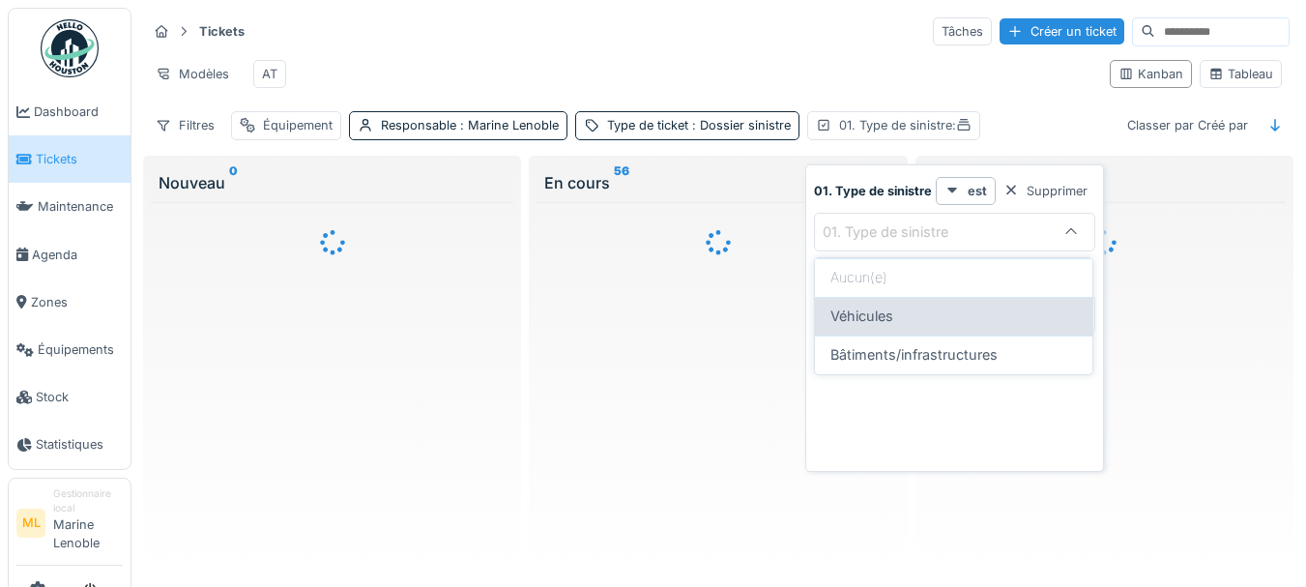
click at [962, 315] on div "Véhicules" at bounding box center [954, 316] width 247 height 21
type input "*********"
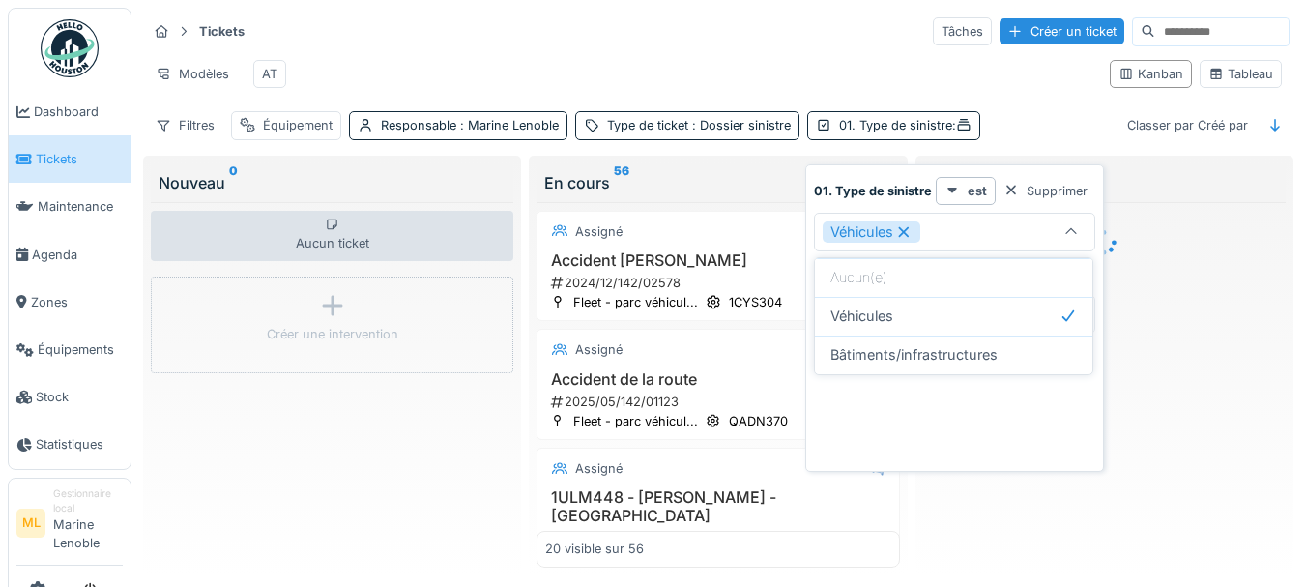
click at [1045, 139] on div "Filtres Équipement Responsable : Marine Lenoble Type de ticket : Dossier sinist…" at bounding box center [718, 125] width 1143 height 28
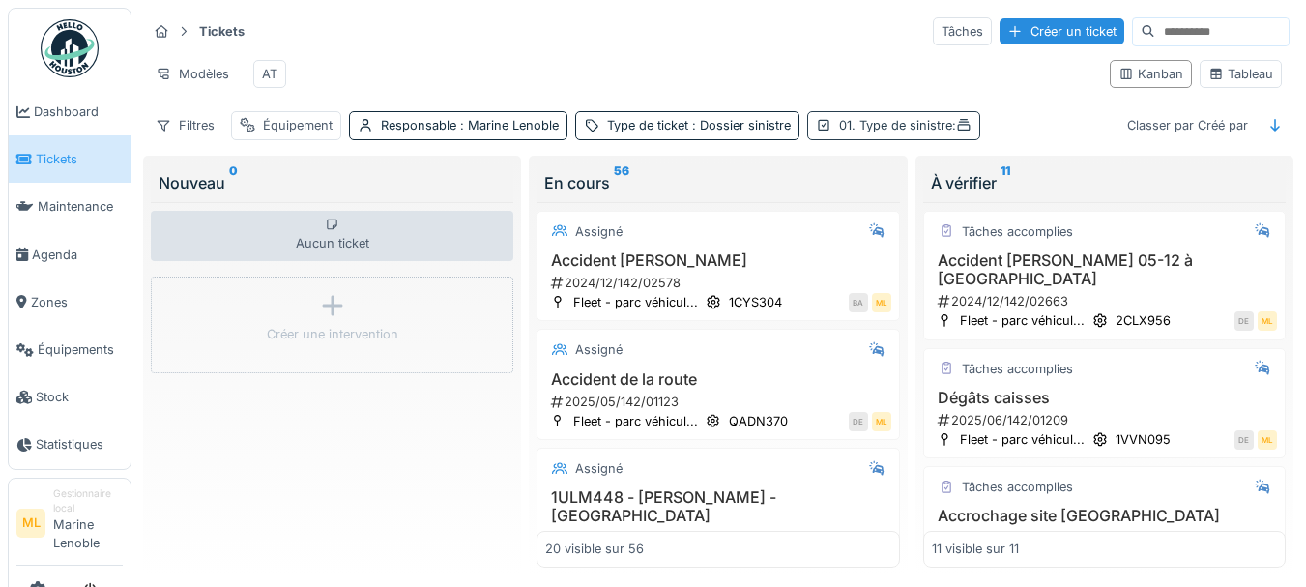
click at [965, 131] on icon at bounding box center [963, 125] width 15 height 13
click at [536, 48] on div "Tickets Tâches Créer un ticket Modèles AT Kanban Tableau Filtres Équipement Res…" at bounding box center [718, 78] width 1158 height 140
click at [197, 139] on div "Filtres" at bounding box center [185, 125] width 76 height 28
click at [218, 64] on div "Modèles" at bounding box center [192, 74] width 91 height 28
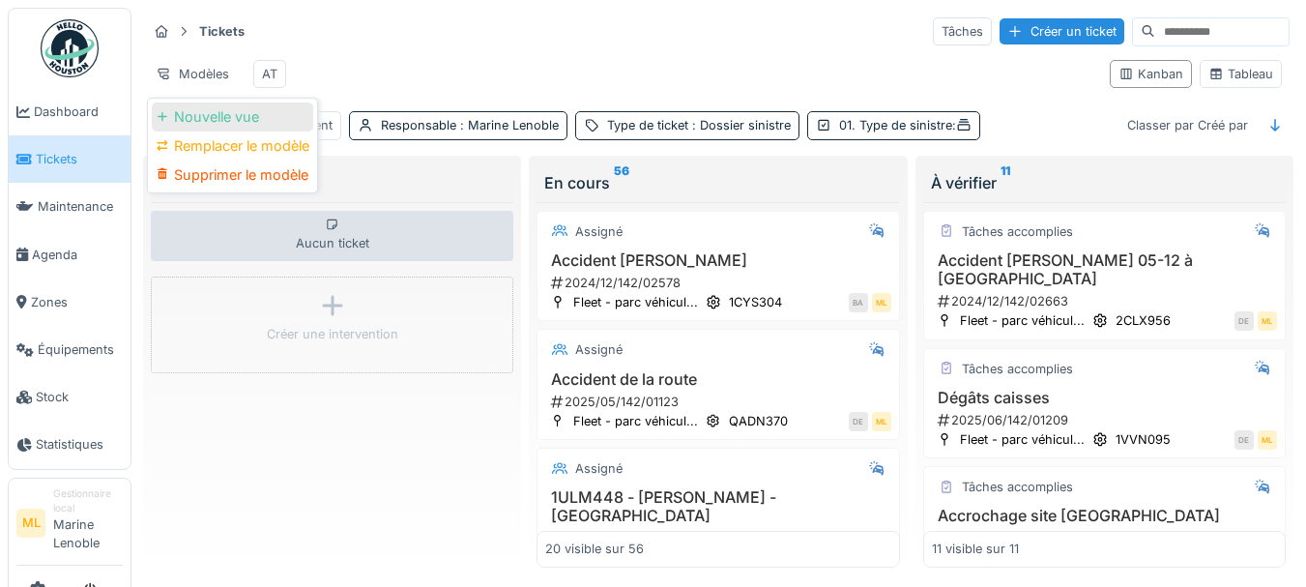
click at [225, 111] on div "Nouvelle vue" at bounding box center [232, 116] width 161 height 29
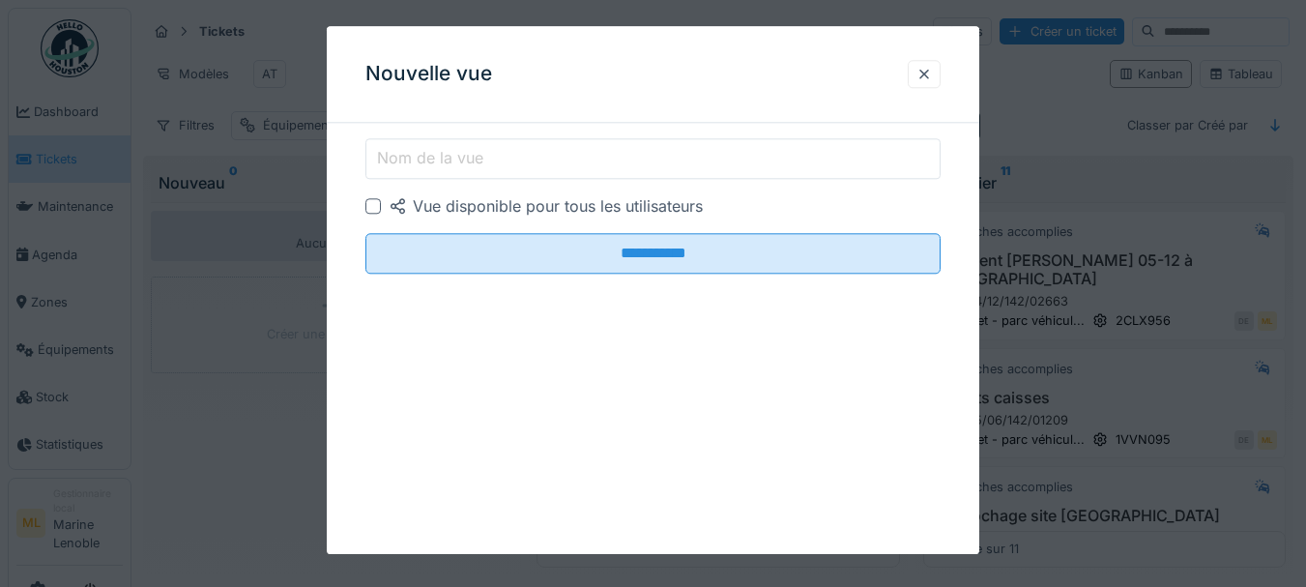
click at [566, 161] on input "Nom de la vue" at bounding box center [653, 158] width 576 height 41
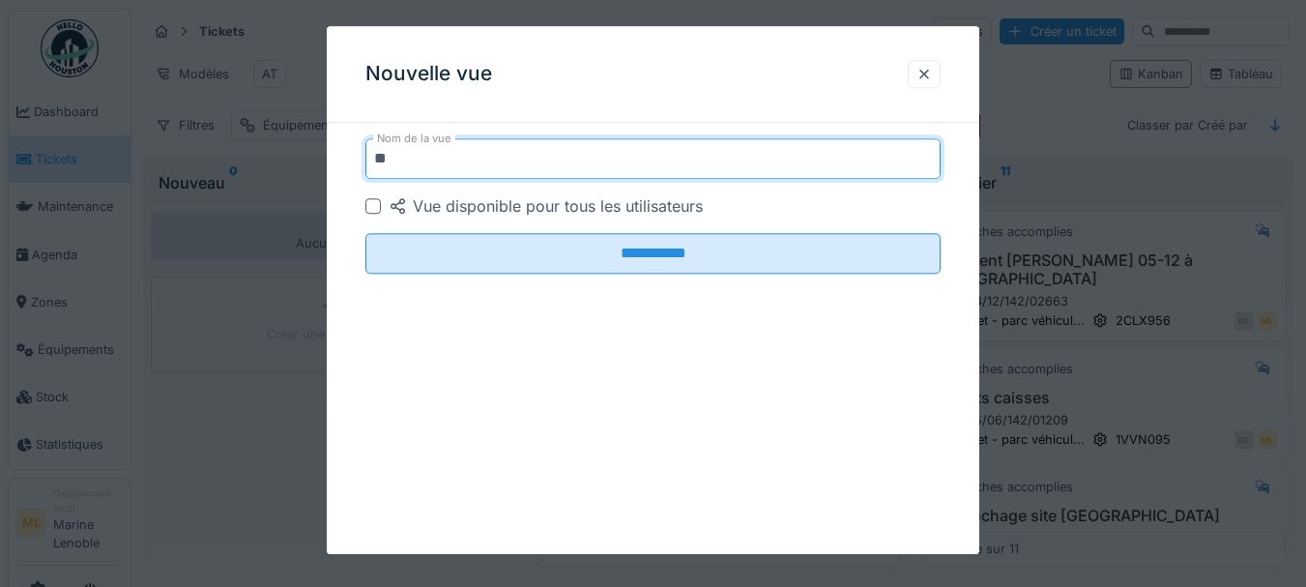
type input "*"
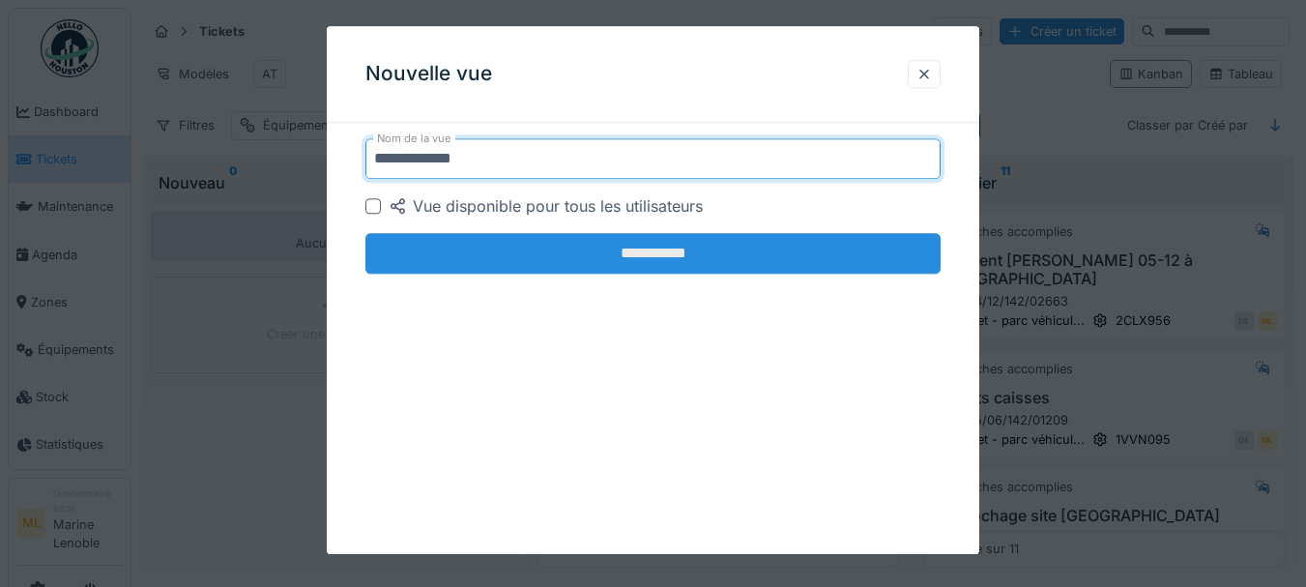
type input "**********"
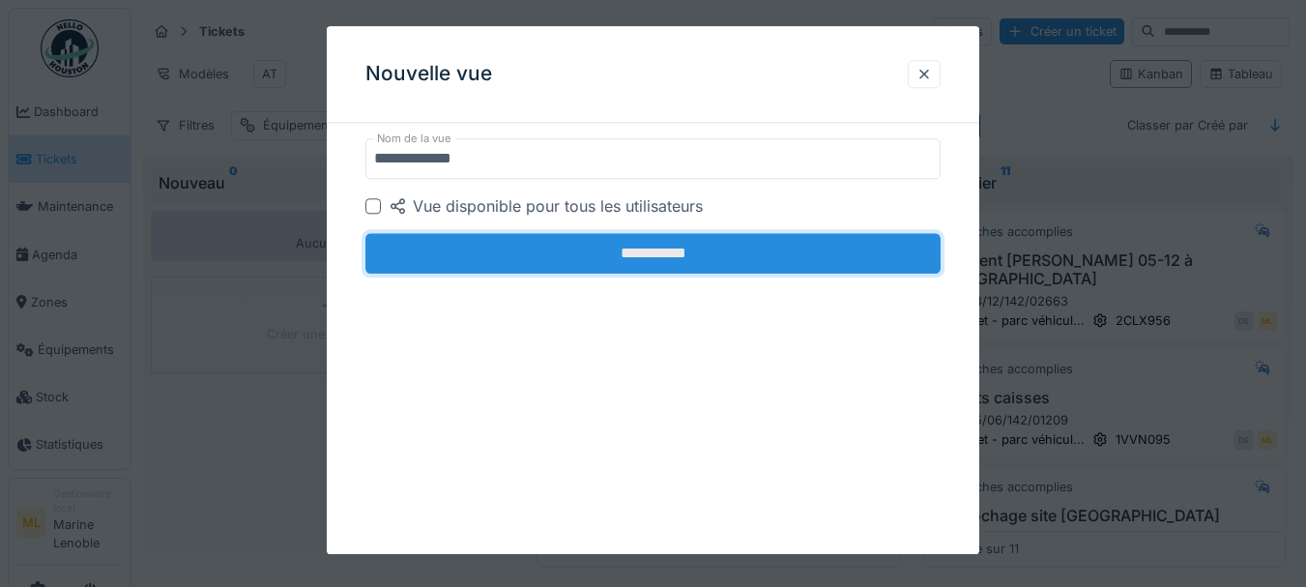
click at [683, 263] on input "**********" at bounding box center [653, 253] width 576 height 41
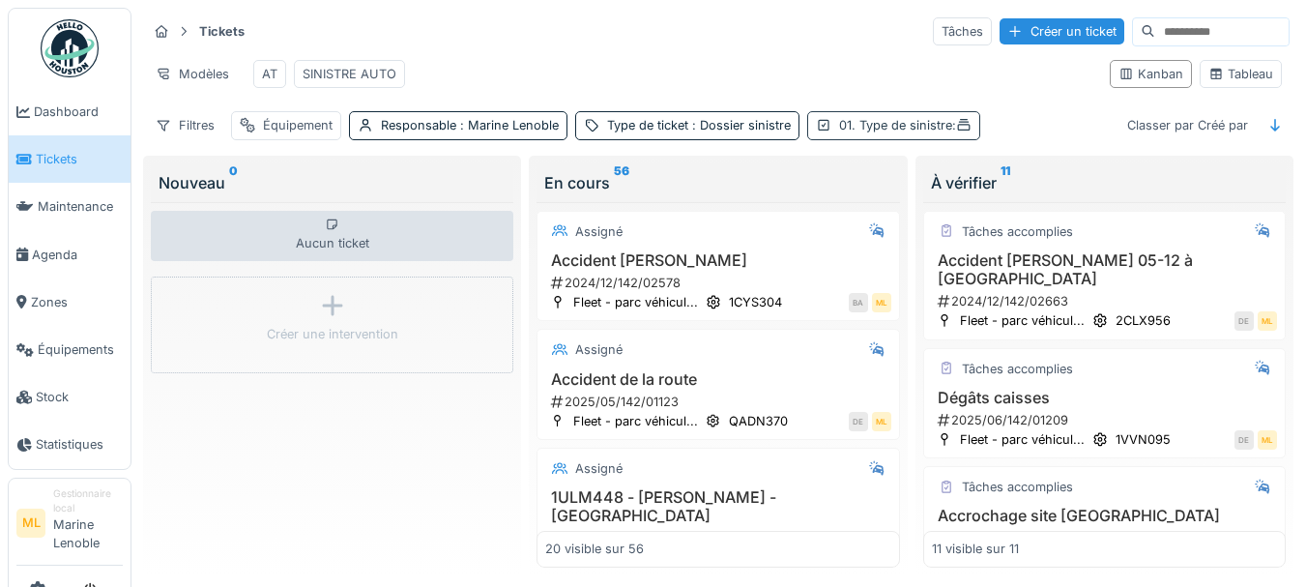
click at [938, 134] on div "01. Type de sinistre :" at bounding box center [905, 125] width 132 height 18
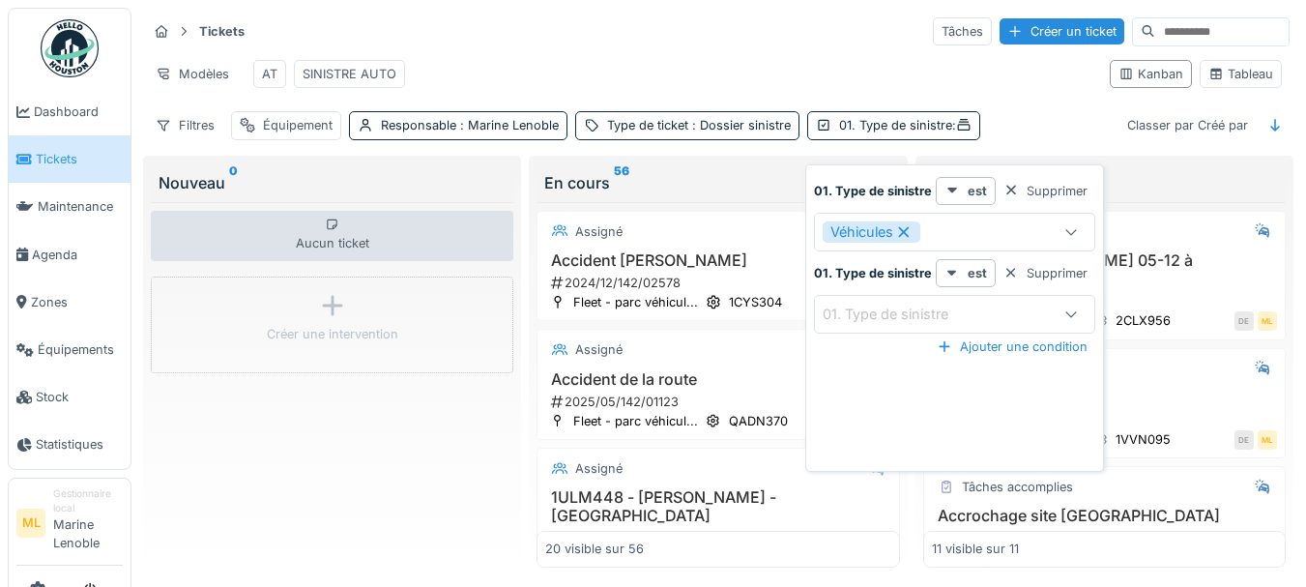
click at [907, 229] on icon at bounding box center [903, 231] width 11 height 11
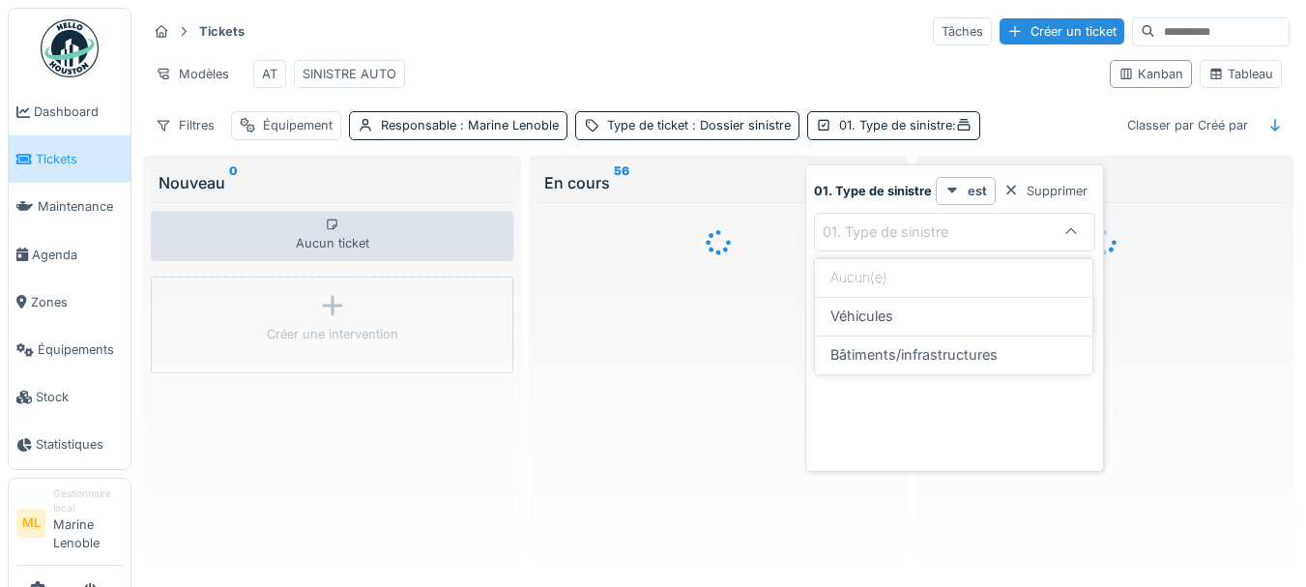
click at [1070, 230] on icon at bounding box center [1070, 231] width 11 height 6
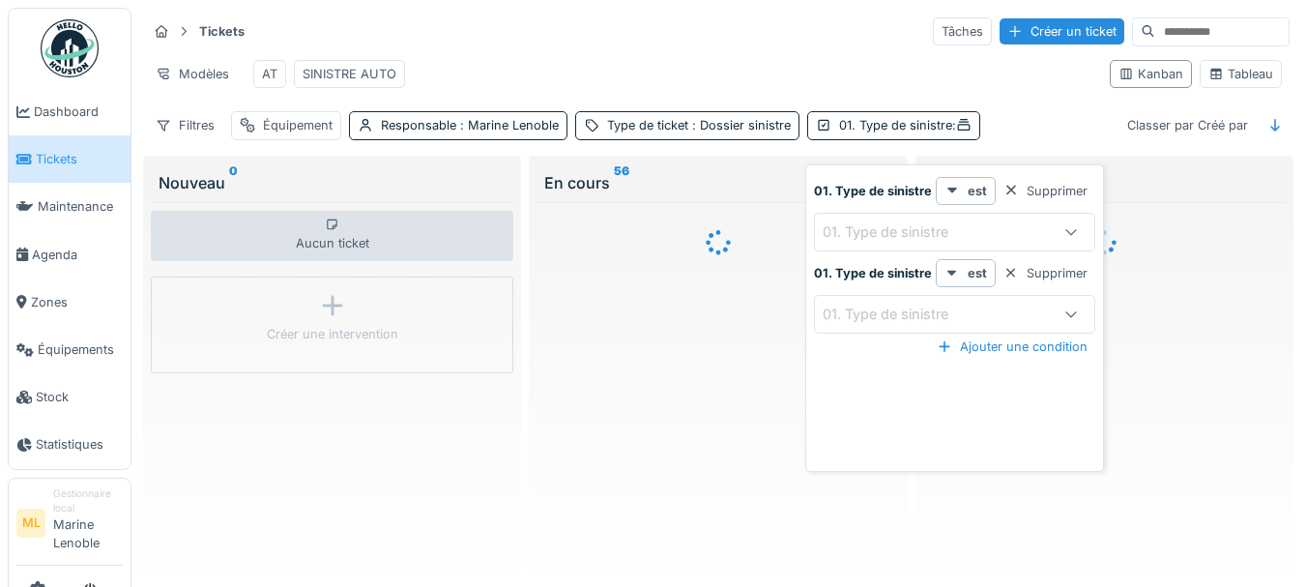
click at [1070, 229] on icon at bounding box center [1071, 231] width 15 height 13
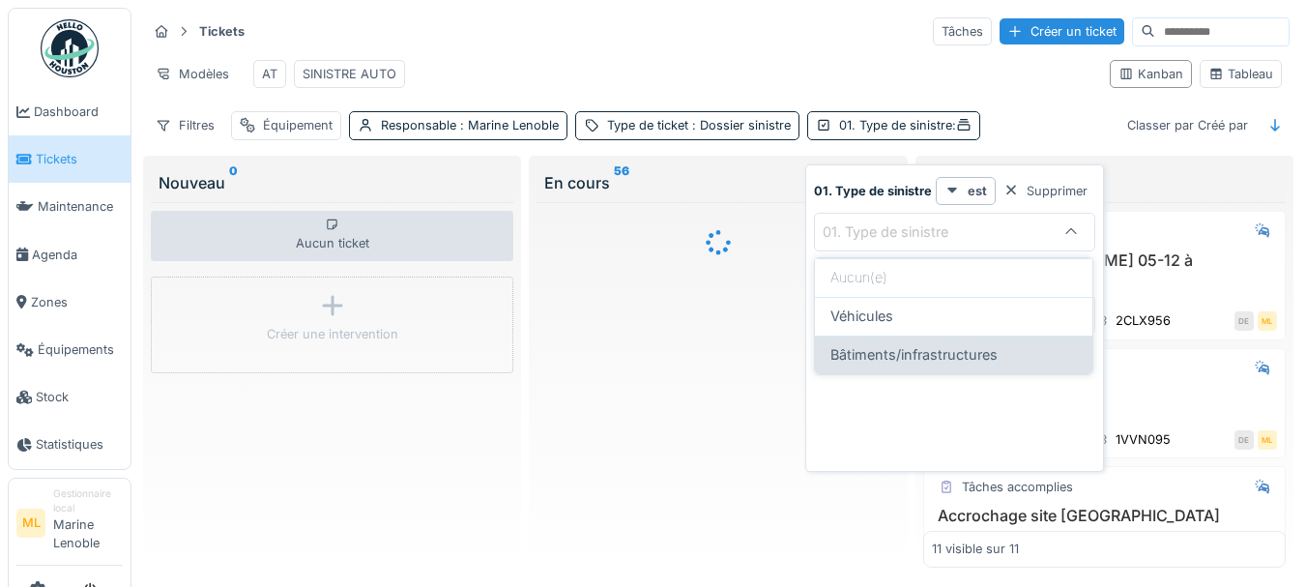
click at [973, 356] on span "Bâtiments/infrastructures" at bounding box center [914, 354] width 167 height 21
type input "**********"
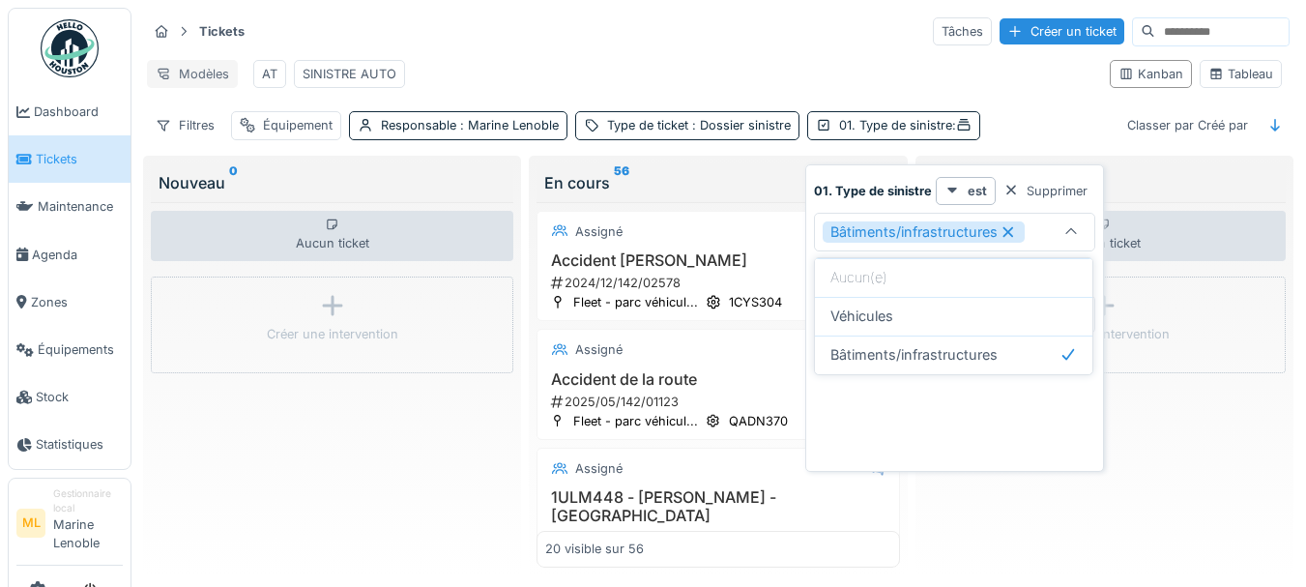
click at [193, 72] on div "Modèles" at bounding box center [192, 74] width 91 height 28
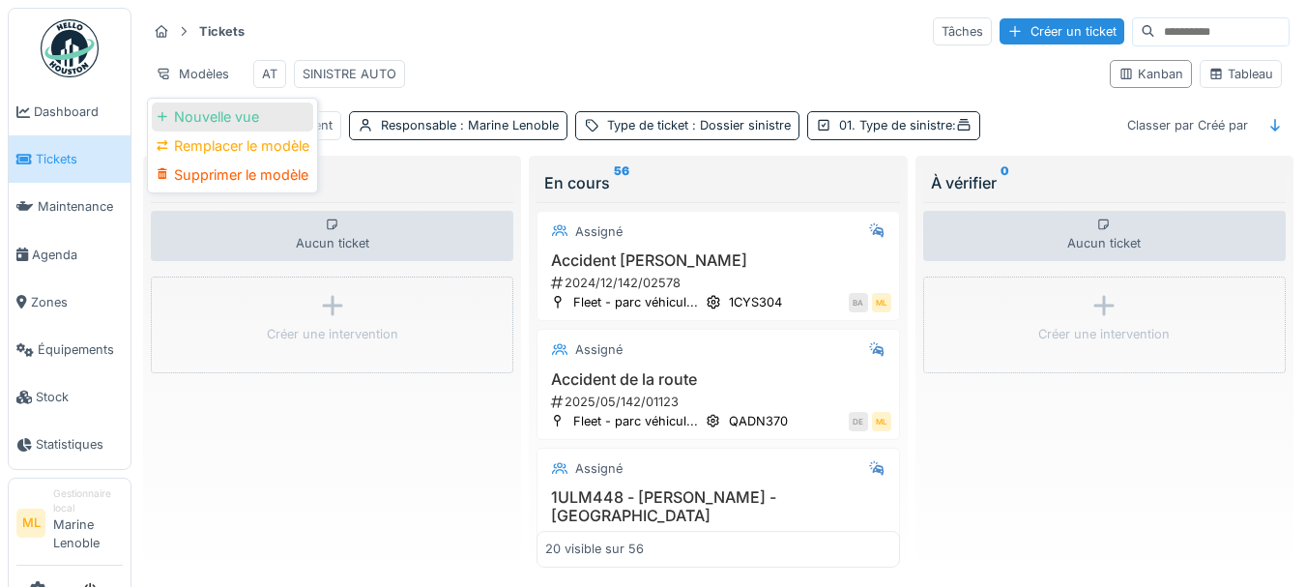
click at [219, 113] on div "Nouvelle vue" at bounding box center [232, 116] width 161 height 29
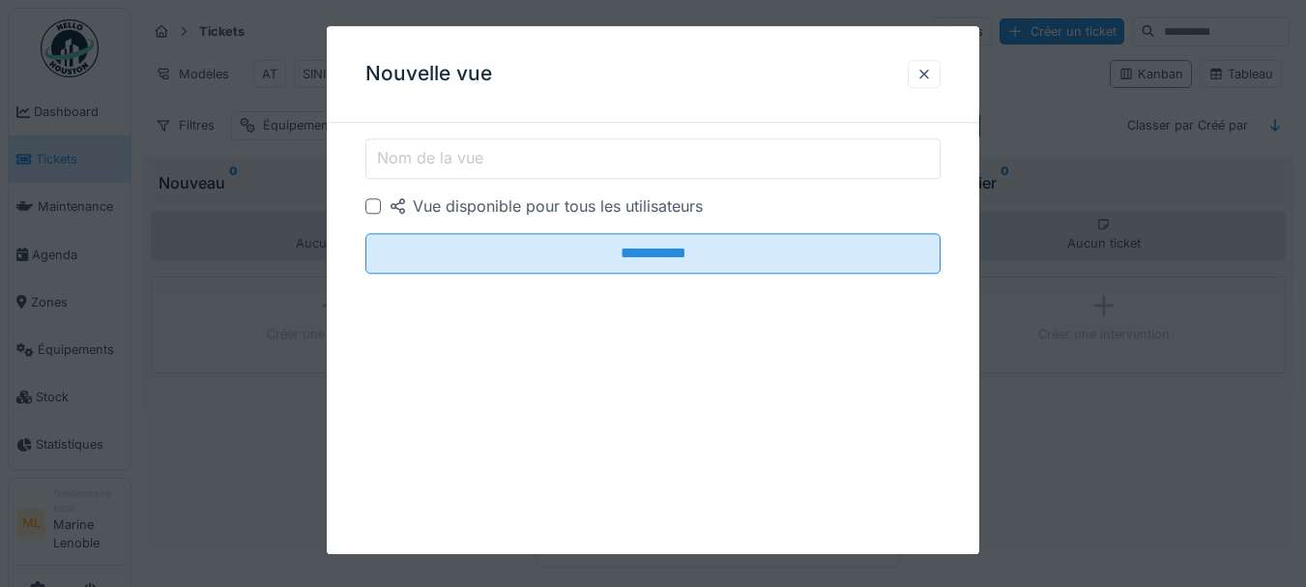
click at [622, 164] on input "Nom de la vue" at bounding box center [653, 158] width 576 height 41
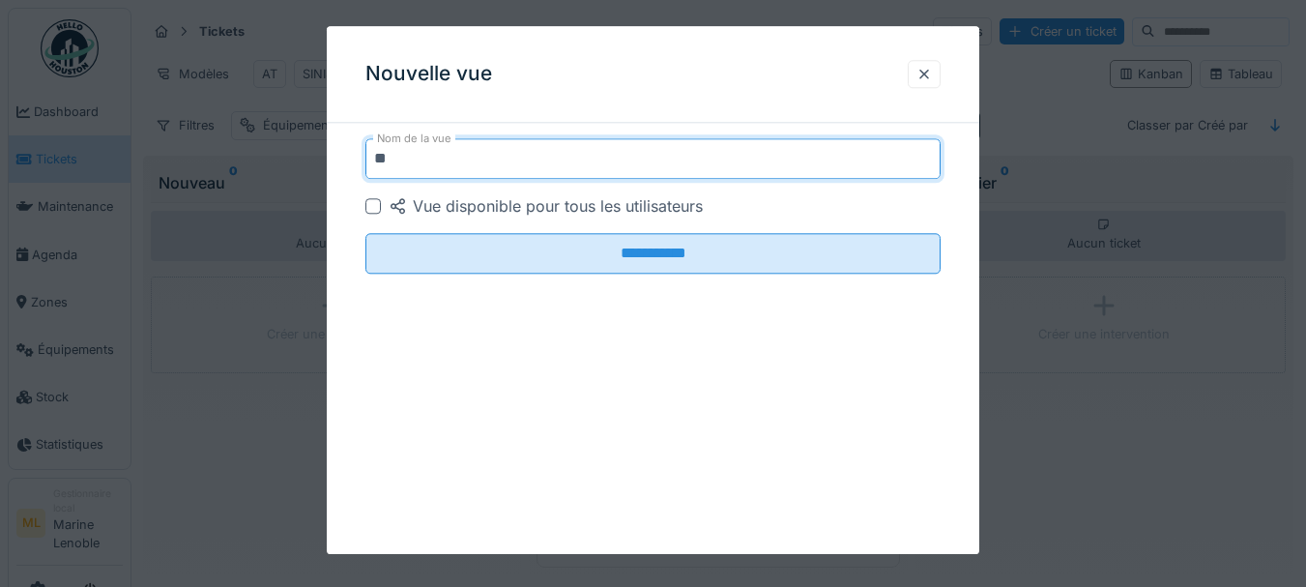
type input "*"
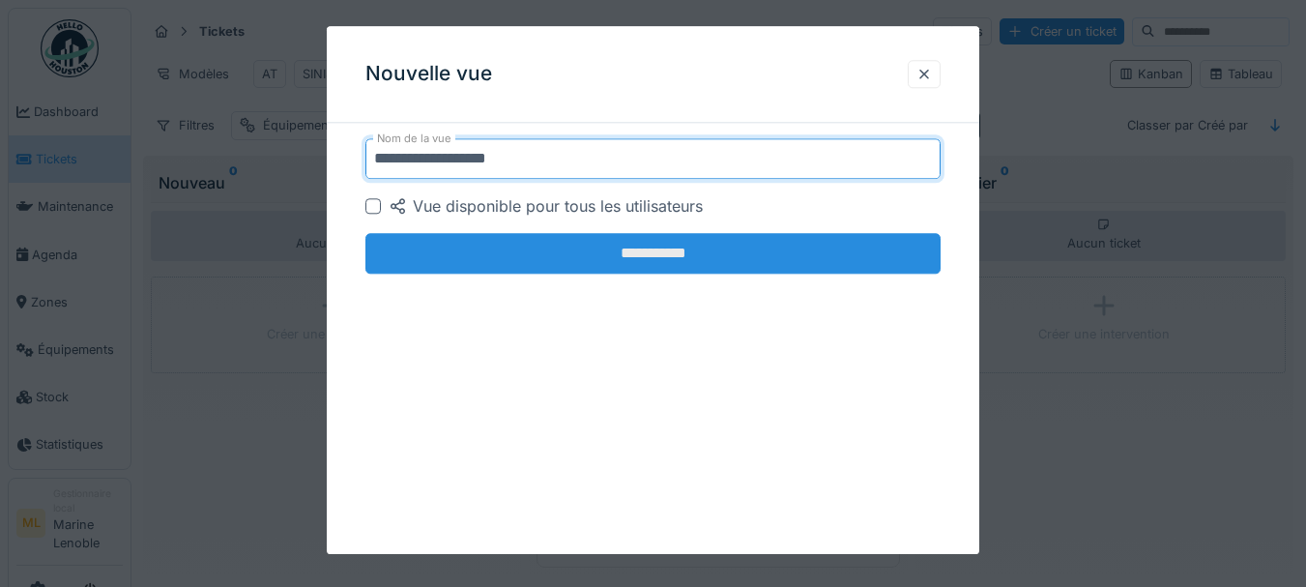
type input "**********"
click at [668, 252] on input "**********" at bounding box center [653, 253] width 576 height 41
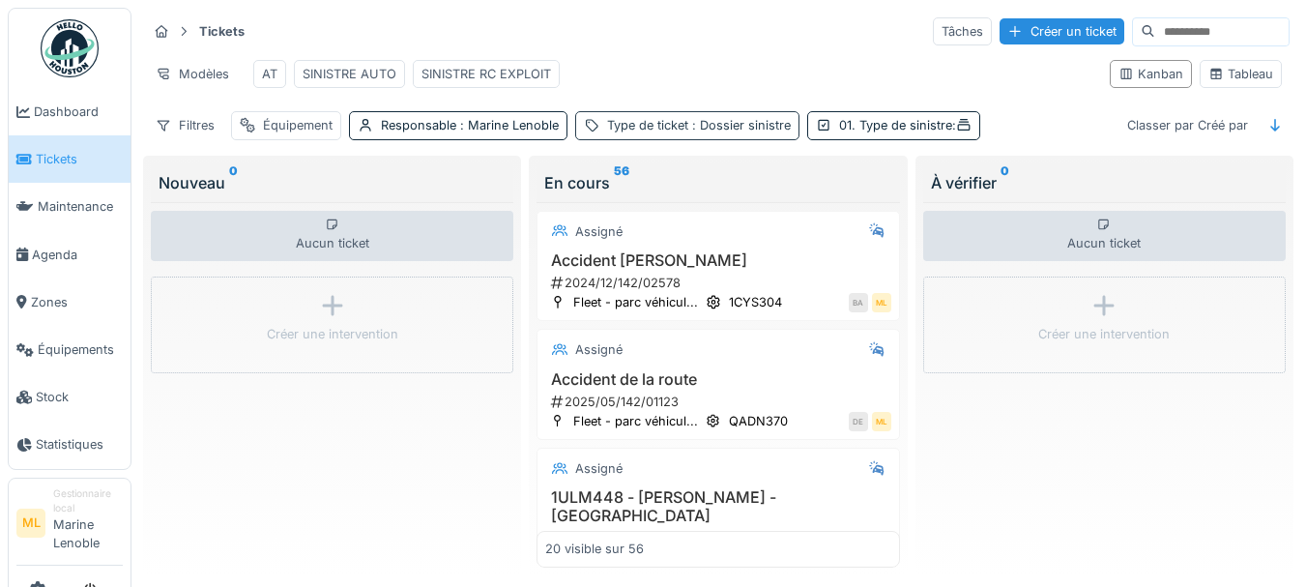
click at [754, 132] on span ": Dossier sinistre" at bounding box center [739, 125] width 102 height 15
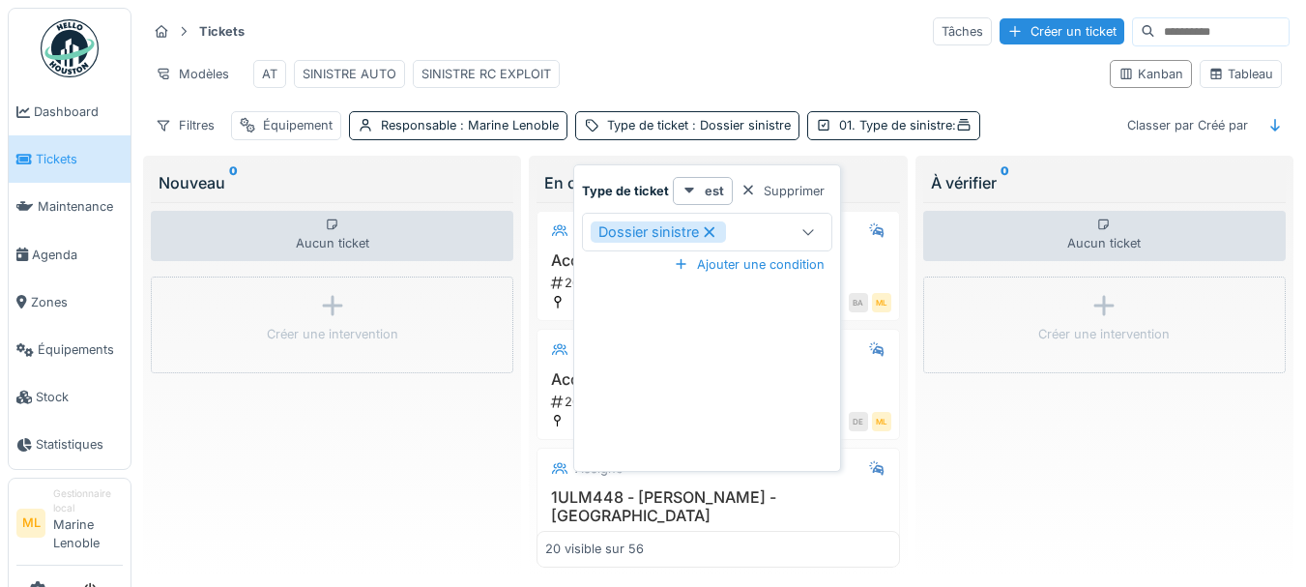
click at [802, 228] on icon at bounding box center [808, 231] width 15 height 13
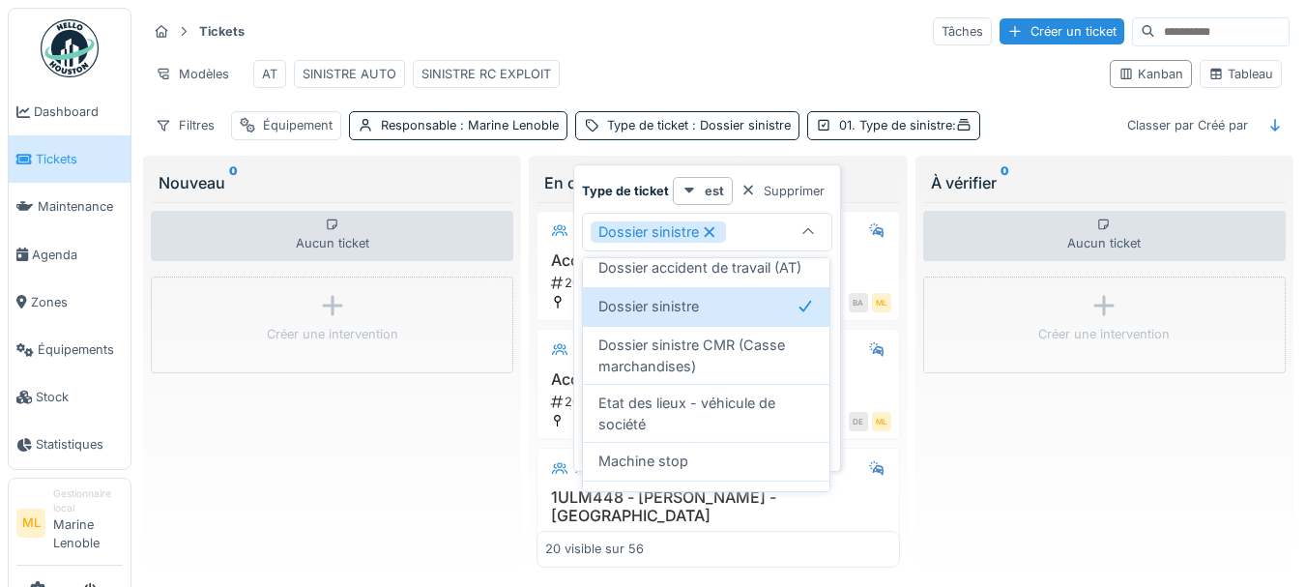
scroll to position [335, 0]
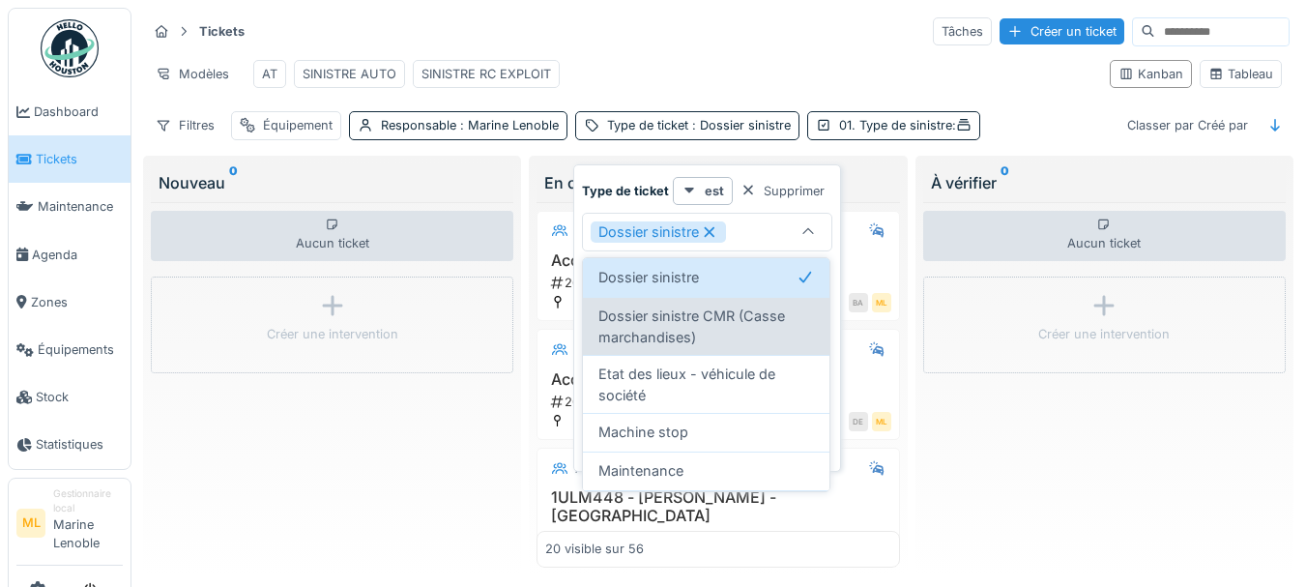
click at [739, 347] on span "Dossier sinistre CMR (Casse marchandises)" at bounding box center [706, 327] width 216 height 42
type input "*******"
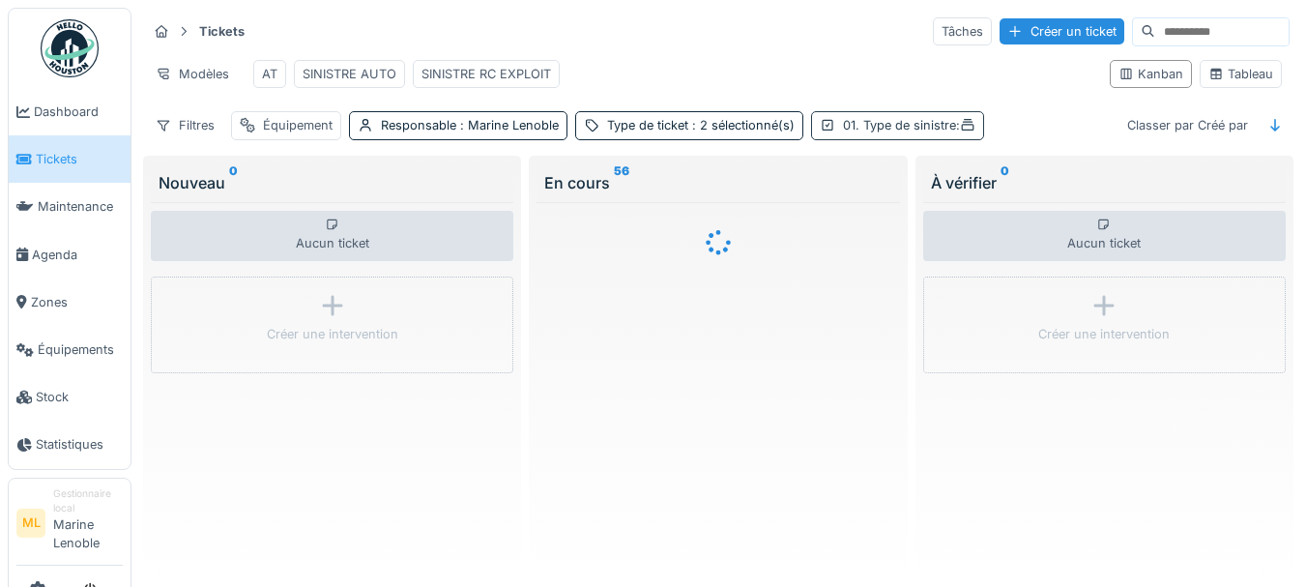
click at [964, 131] on icon at bounding box center [967, 125] width 15 height 13
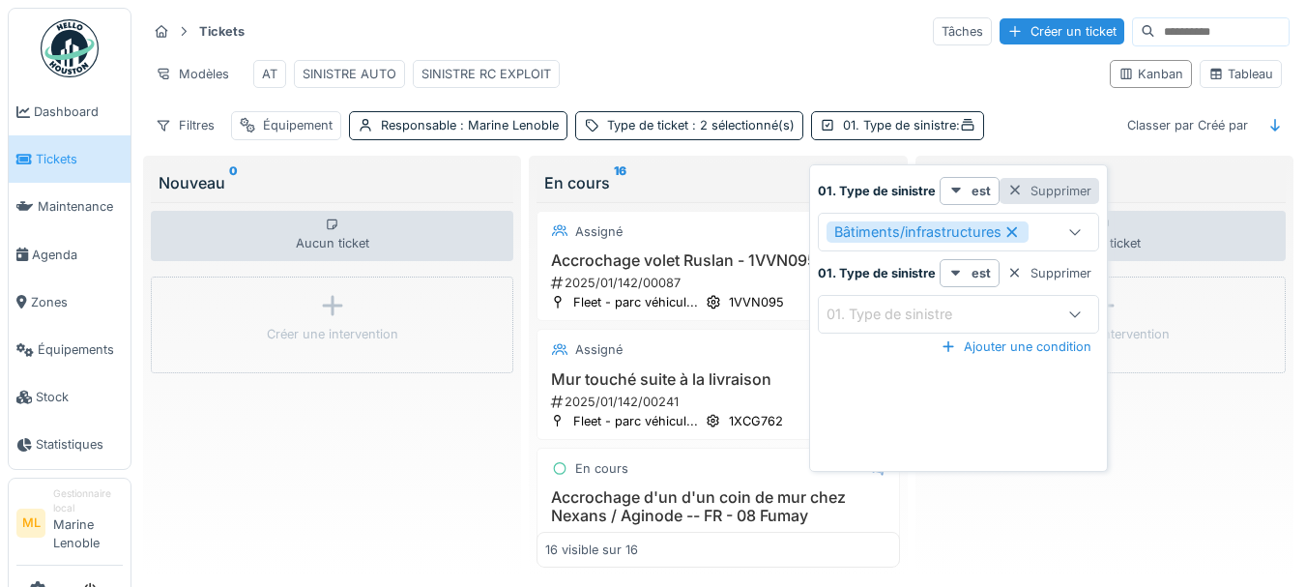
click at [1014, 192] on div at bounding box center [1014, 191] width 15 height 18
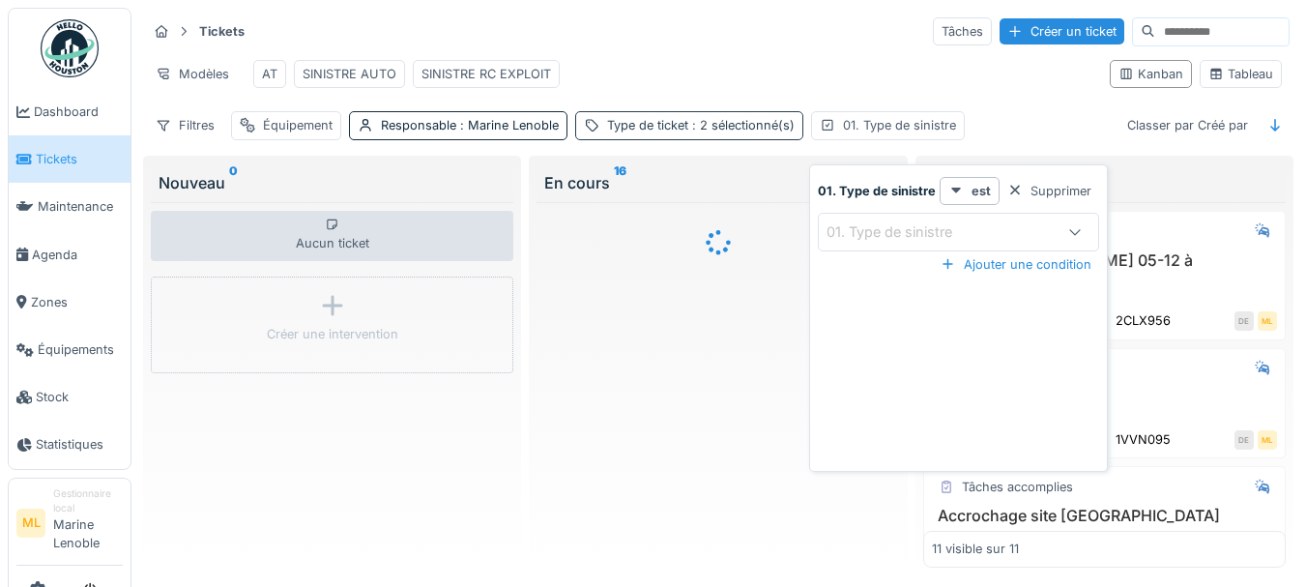
click at [768, 132] on span ": 2 sélectionné(s)" at bounding box center [741, 125] width 106 height 15
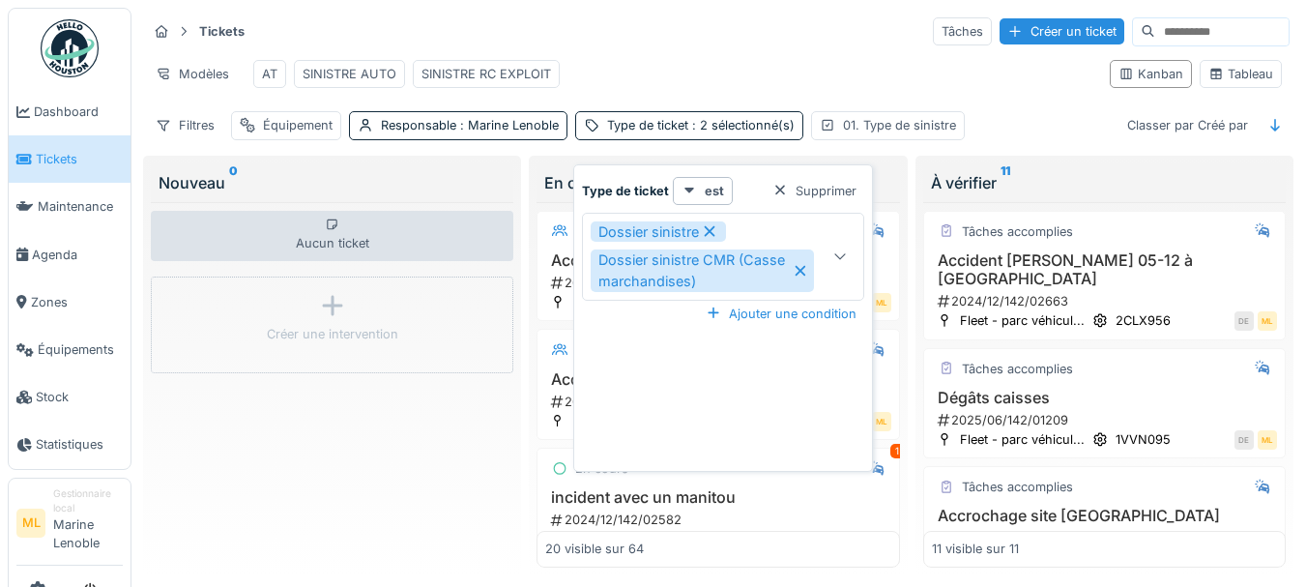
click at [714, 233] on icon at bounding box center [709, 231] width 17 height 14
type input "***"
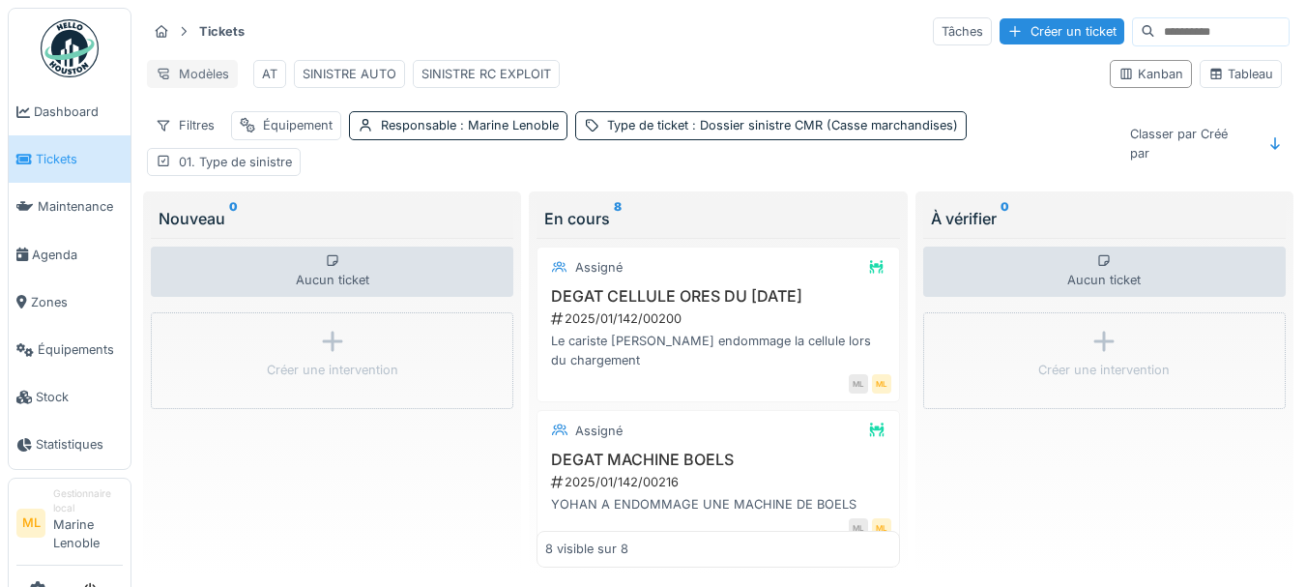
click at [206, 74] on div "Modèles" at bounding box center [192, 74] width 91 height 28
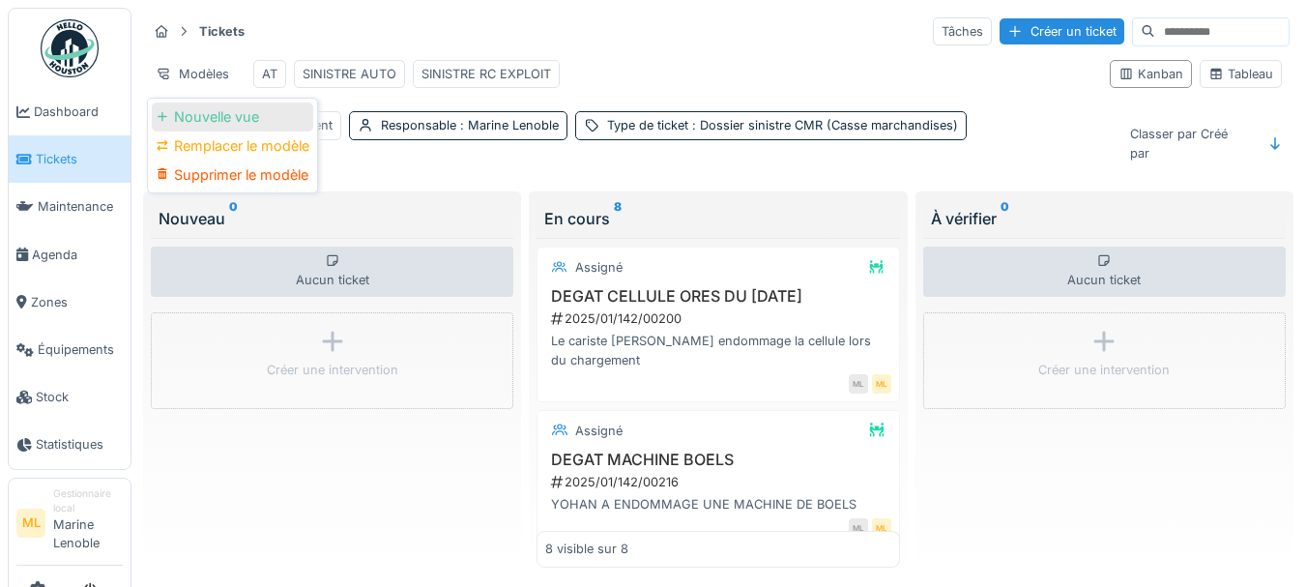
click at [213, 119] on div "Nouvelle vue" at bounding box center [232, 116] width 161 height 29
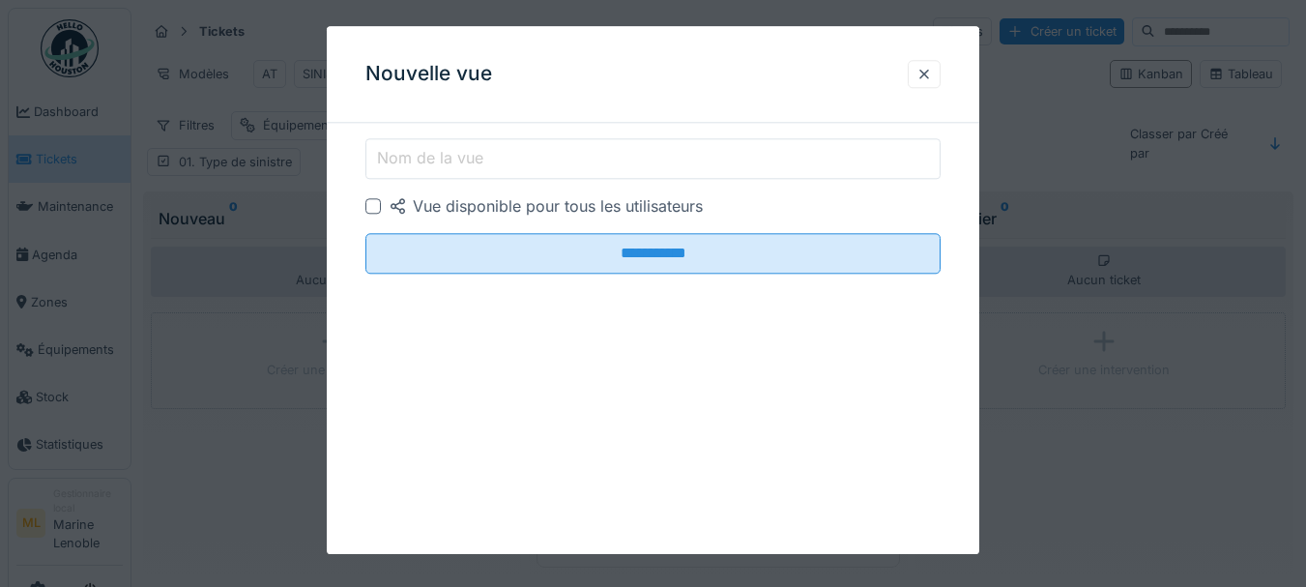
click at [494, 146] on input "Nom de la vue" at bounding box center [653, 158] width 576 height 41
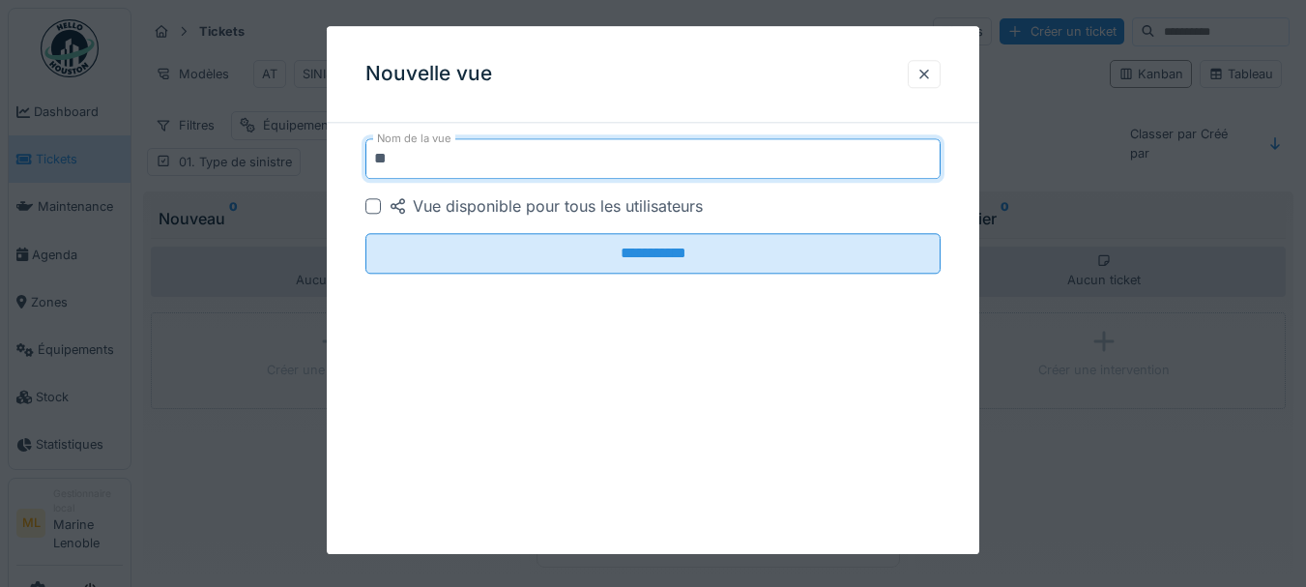
type input "*"
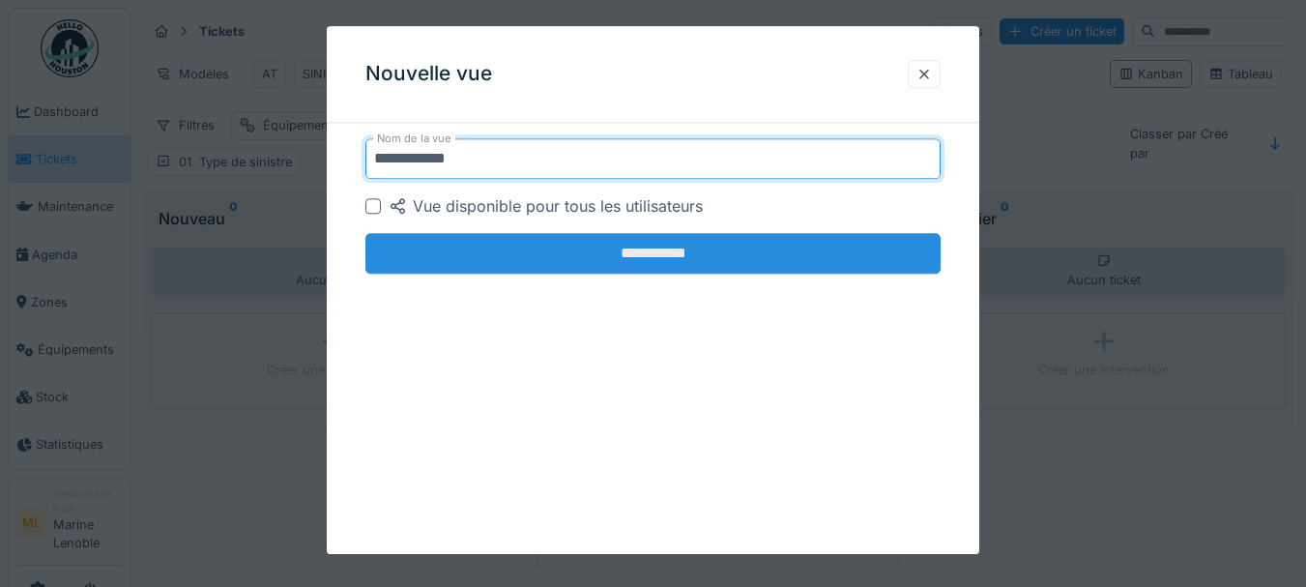
type input "**********"
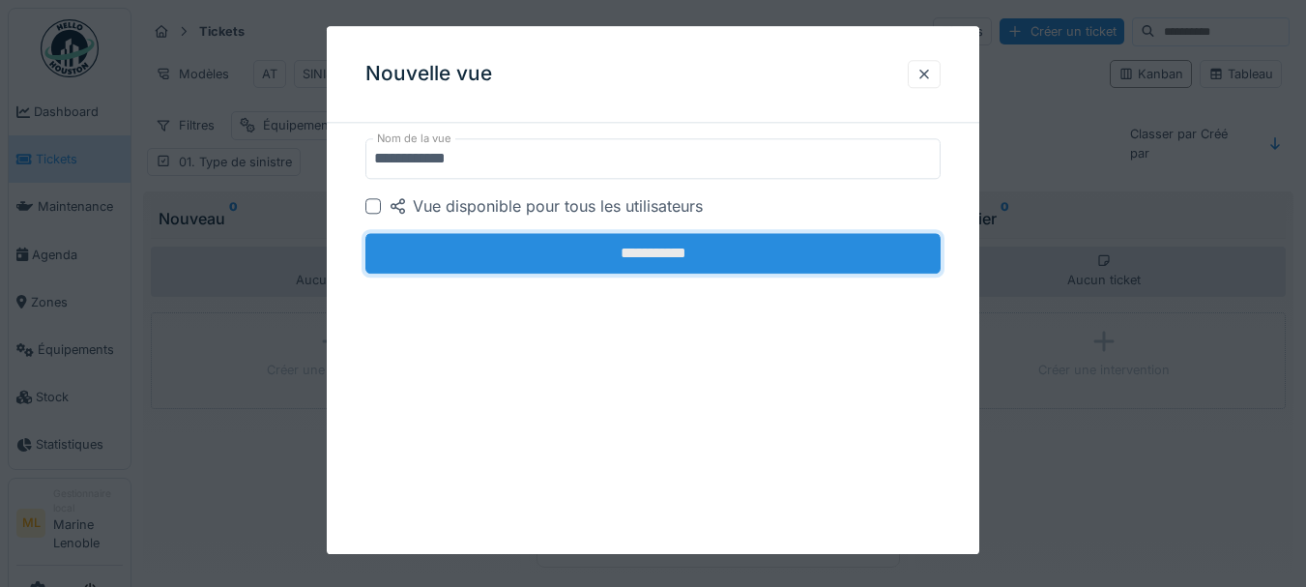
click at [657, 246] on input "**********" at bounding box center [653, 253] width 576 height 41
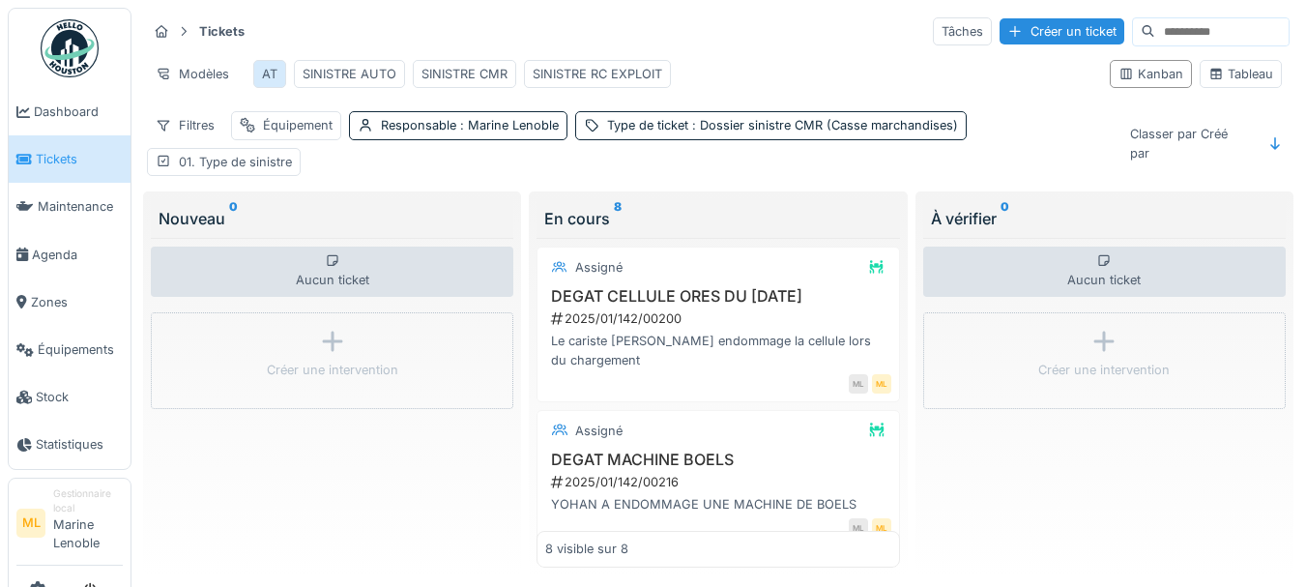
click at [275, 81] on div "AT" at bounding box center [269, 74] width 15 height 18
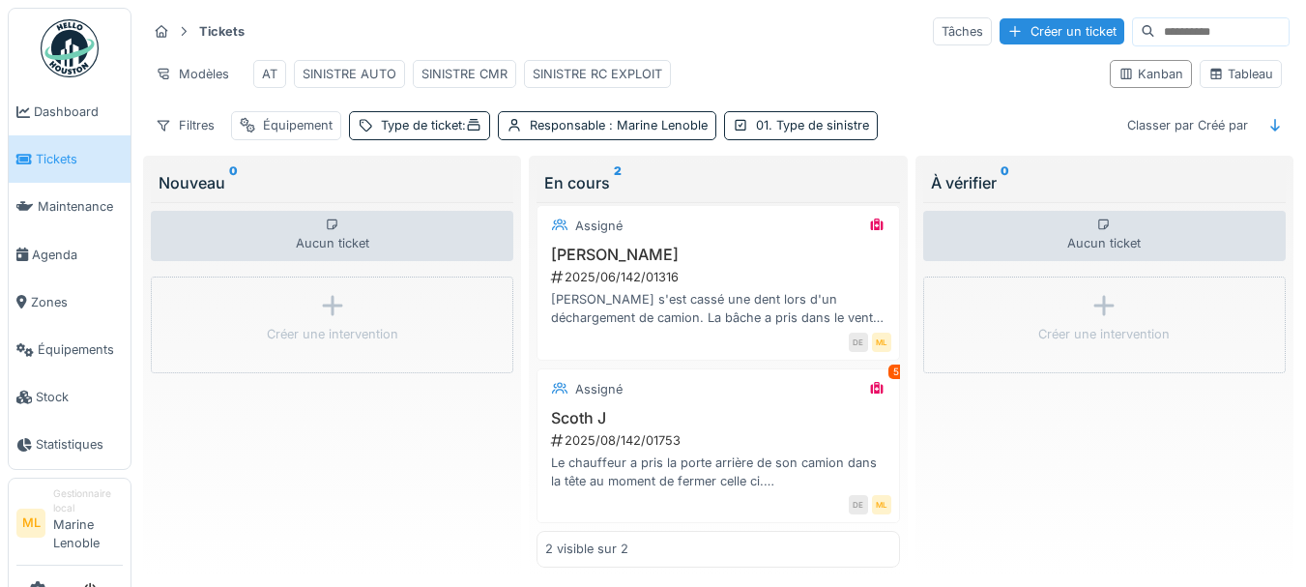
scroll to position [0, 0]
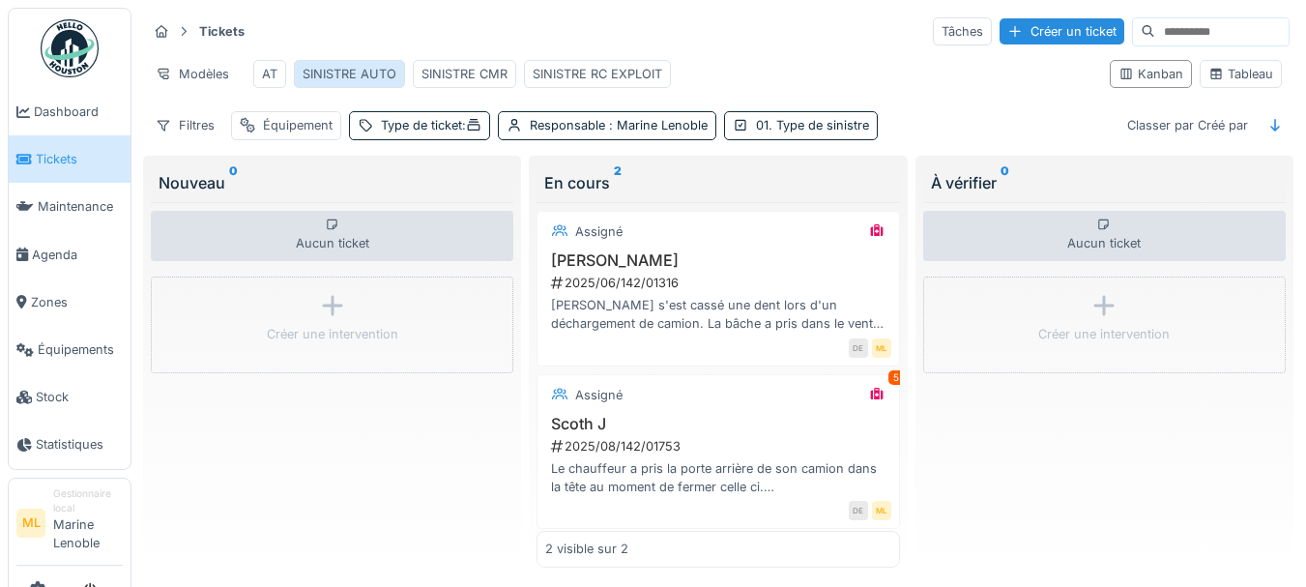
click at [373, 83] on div "SINISTRE AUTO" at bounding box center [349, 74] width 111 height 28
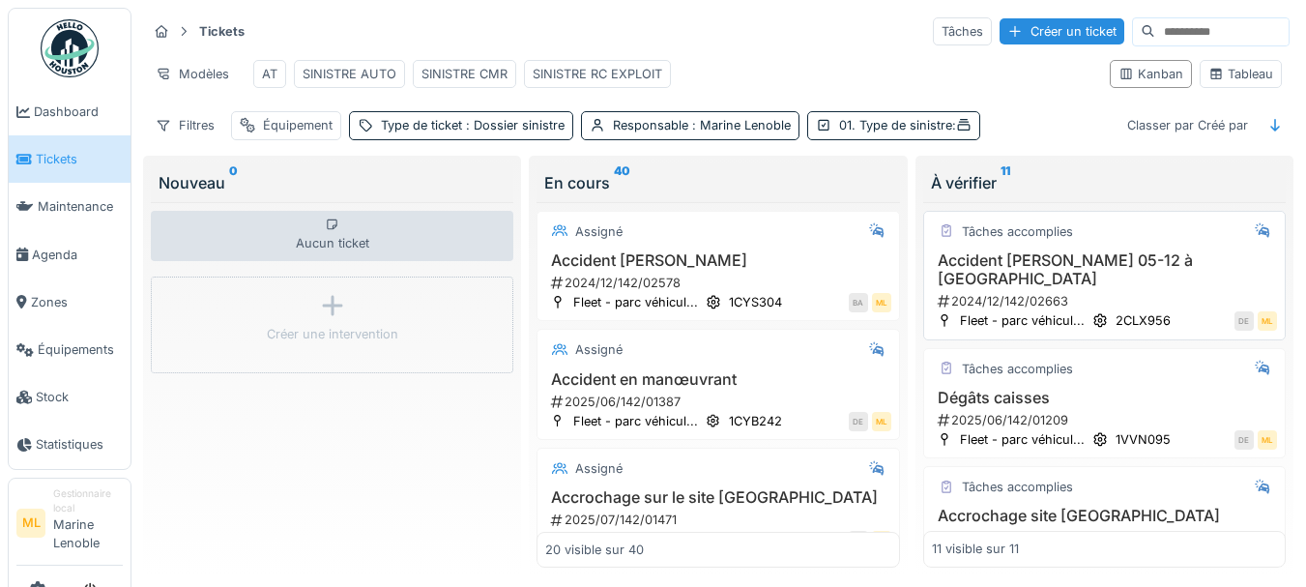
click at [1135, 279] on h3 "Accident Mervyn Vandaele 05-12 à Tournai" at bounding box center [1104, 269] width 345 height 37
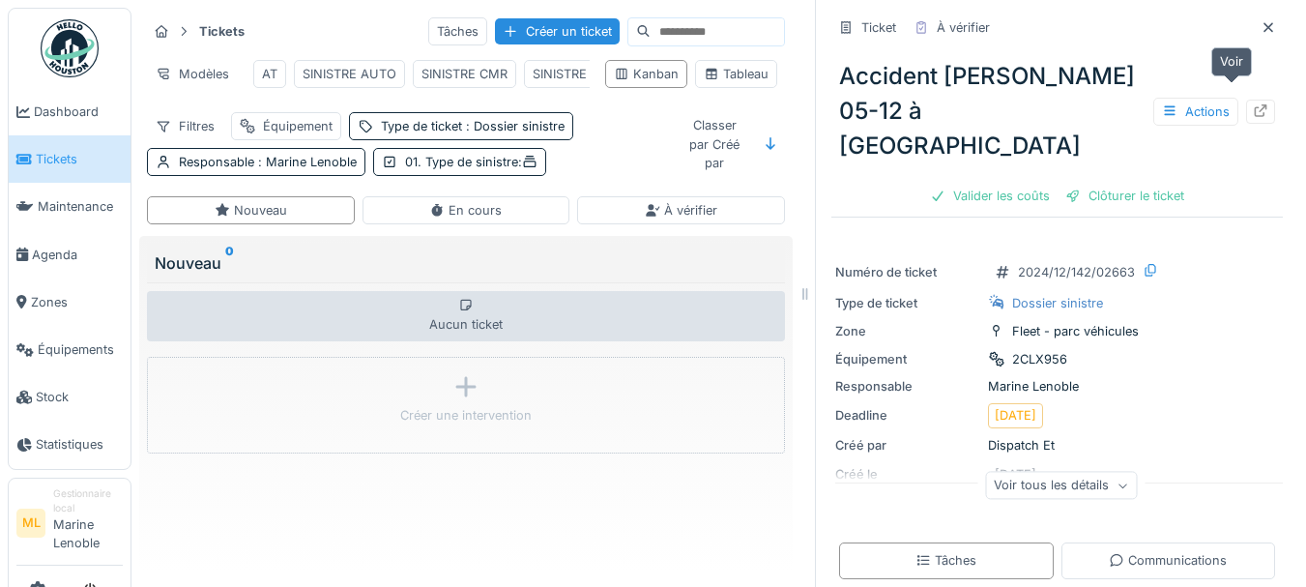
click at [1253, 104] on icon at bounding box center [1260, 110] width 15 height 13
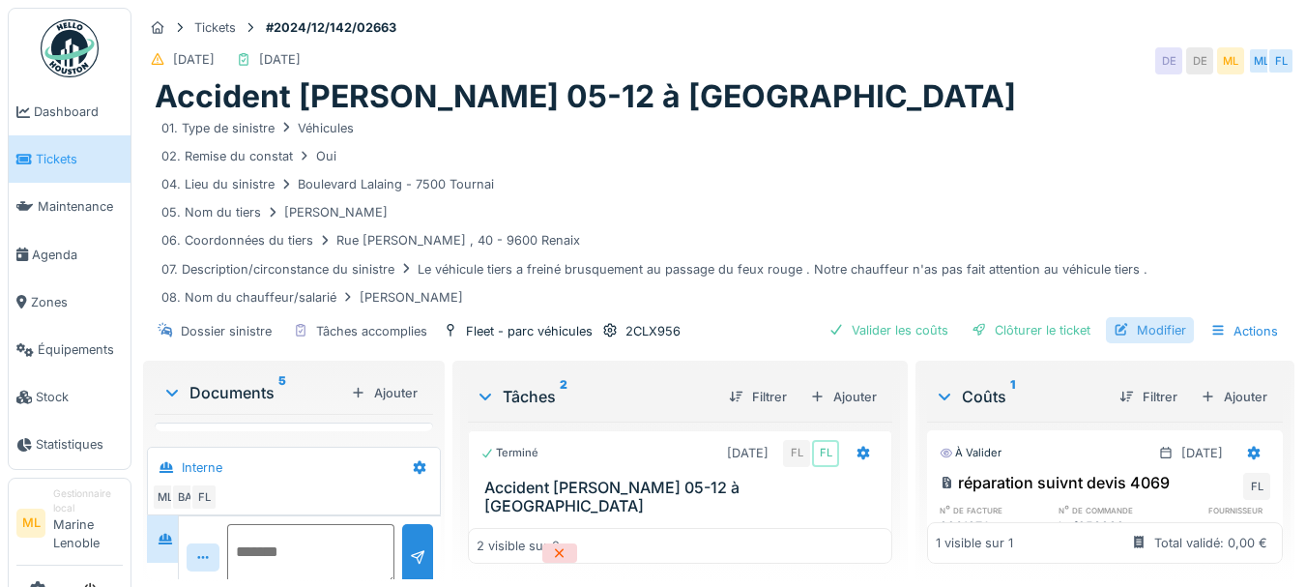
click at [1139, 320] on div "Modifier" at bounding box center [1150, 330] width 88 height 26
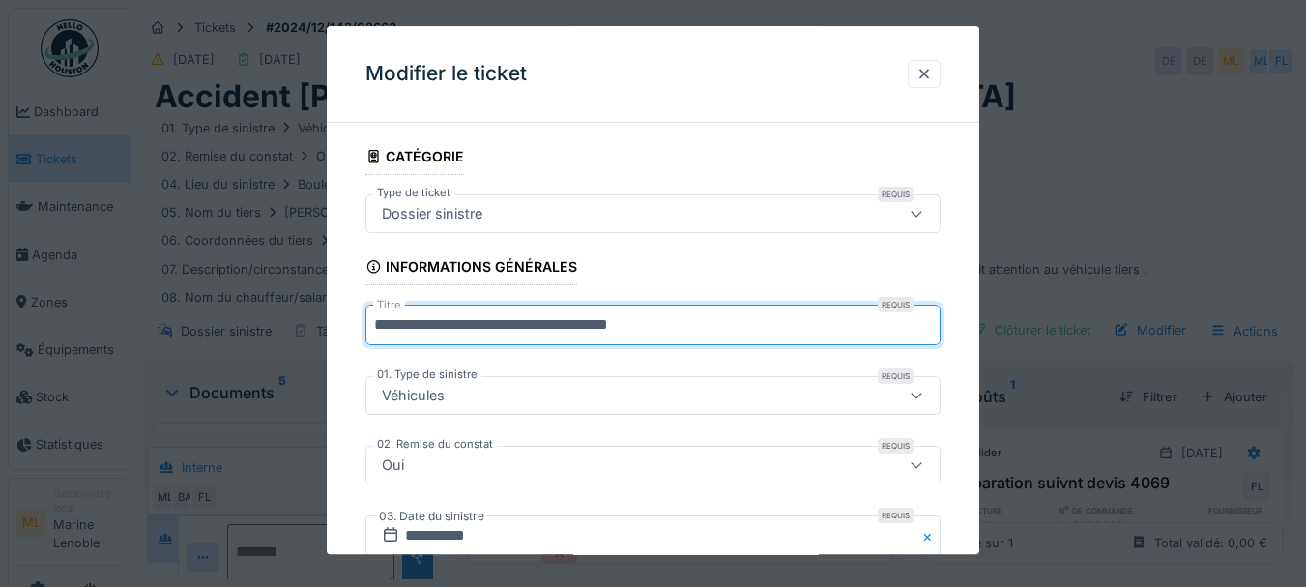
drag, startPoint x: 713, startPoint y: 327, endPoint x: 370, endPoint y: 328, distance: 342.3
click at [370, 328] on input "**********" at bounding box center [653, 326] width 576 height 41
type input "**********"
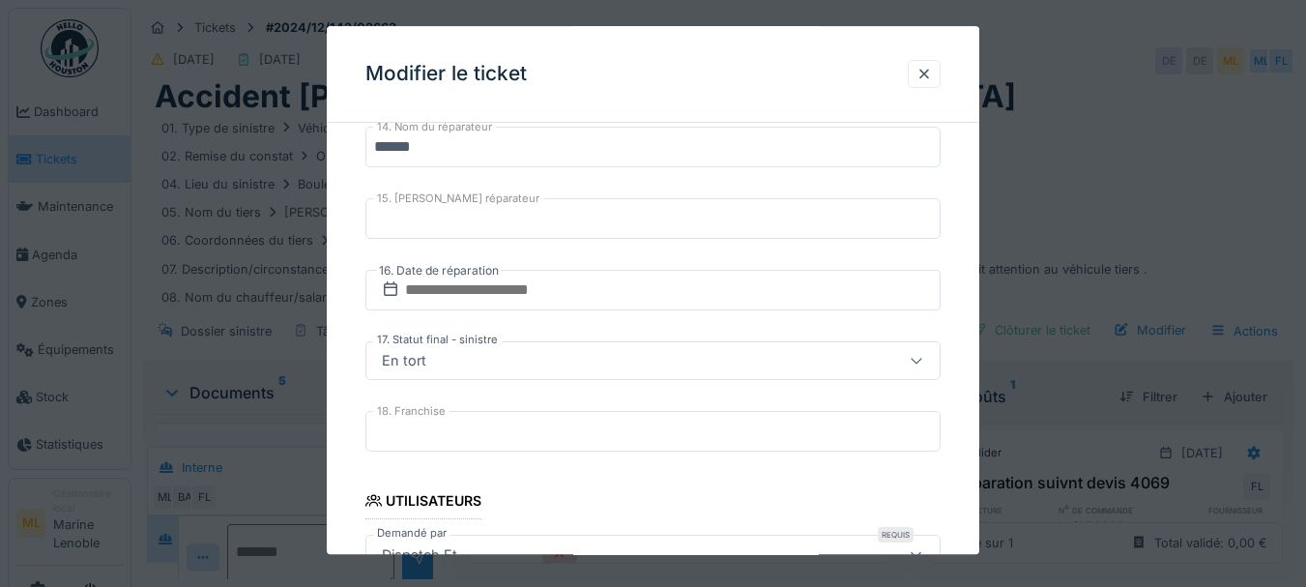
scroll to position [1598, 0]
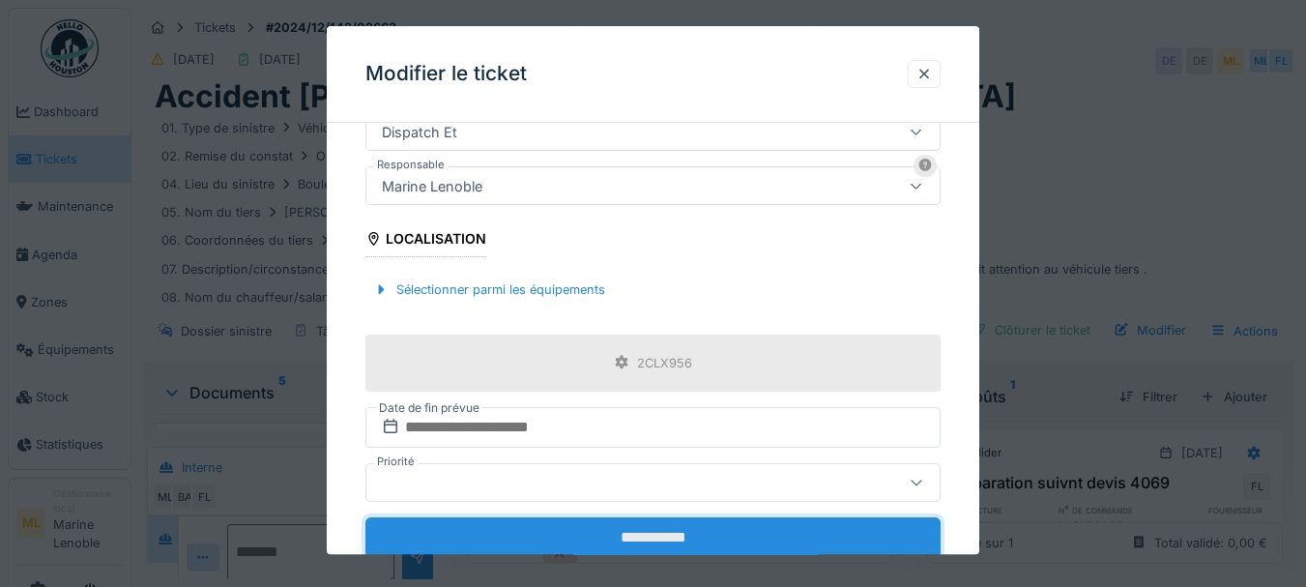
click at [689, 528] on input "**********" at bounding box center [653, 537] width 576 height 41
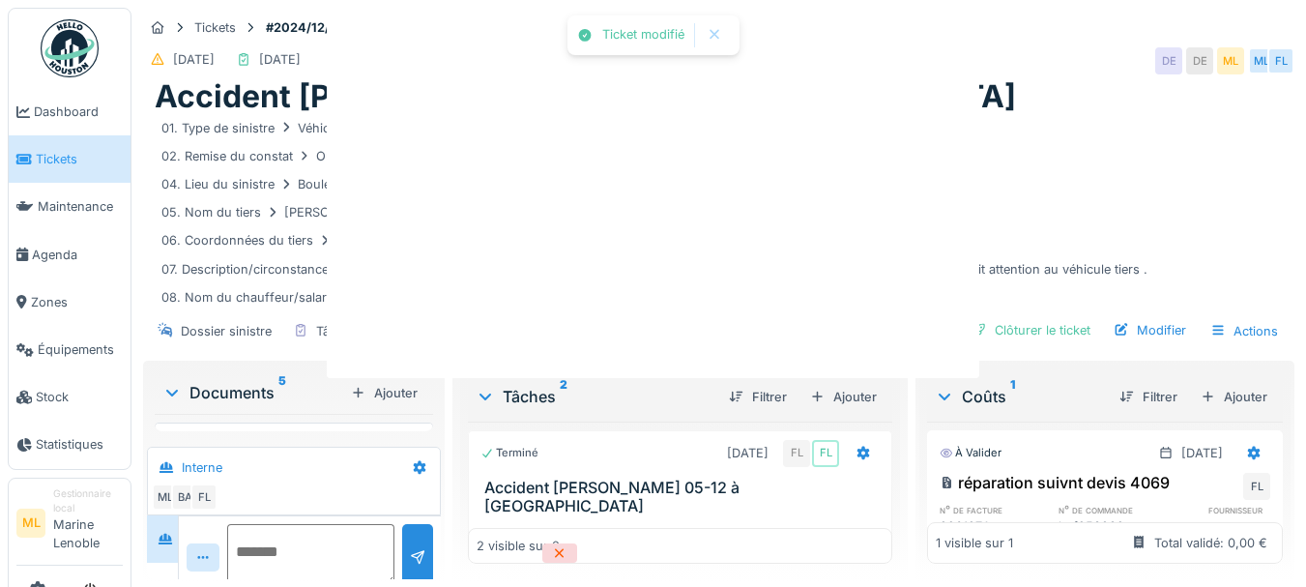
scroll to position [0, 0]
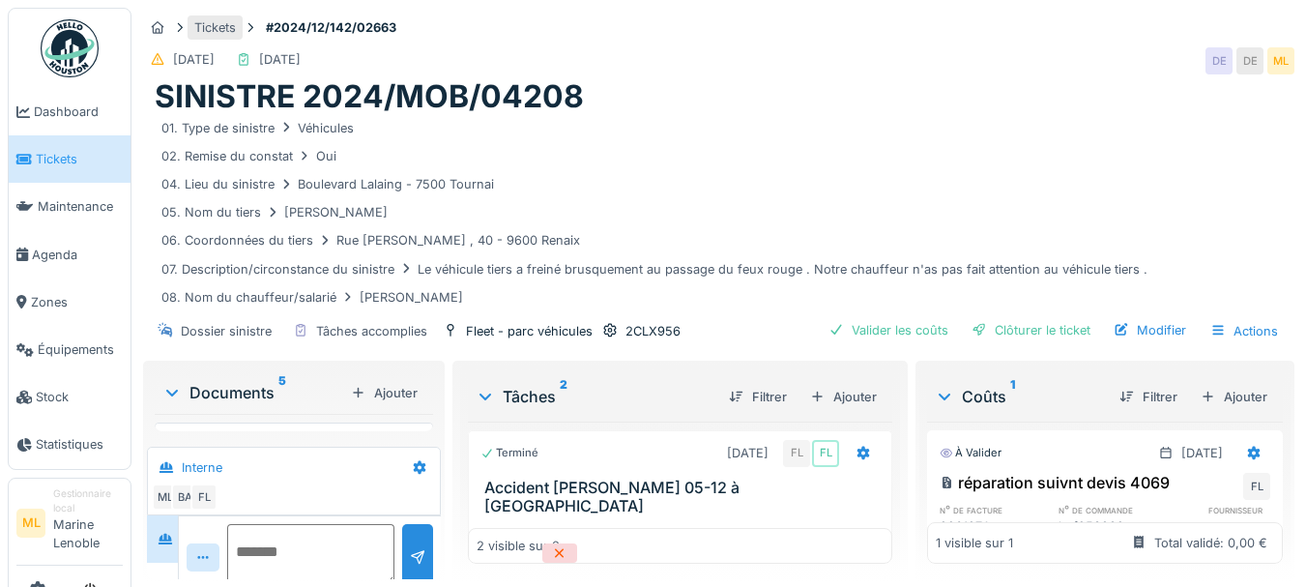
click at [221, 18] on div "Tickets" at bounding box center [215, 27] width 42 height 18
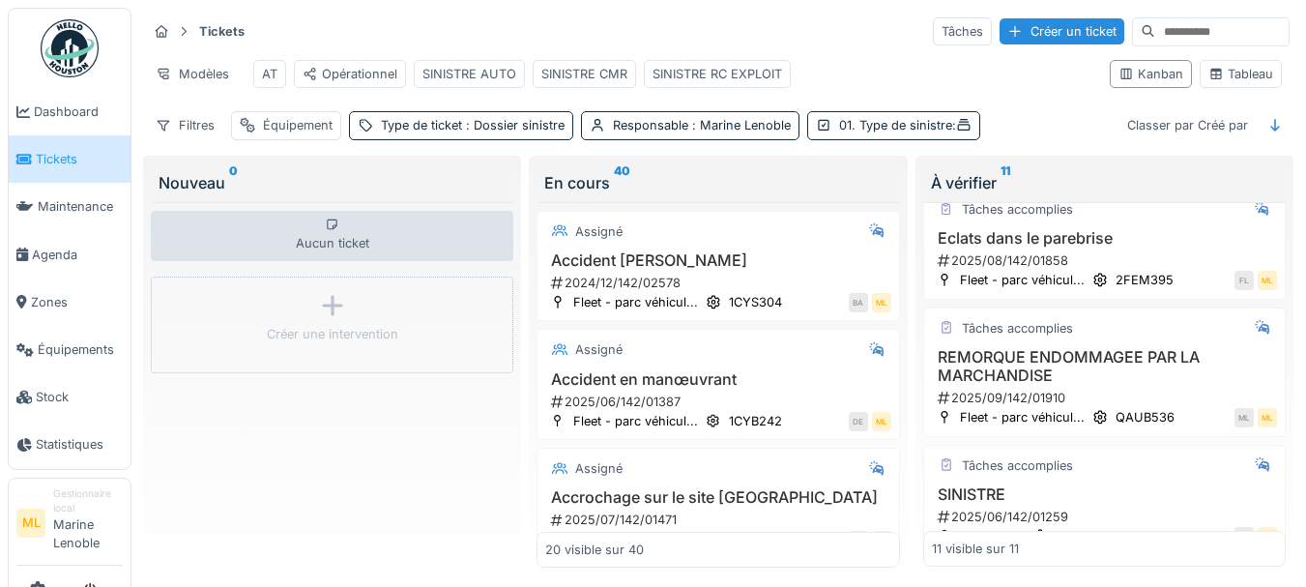
scroll to position [405, 0]
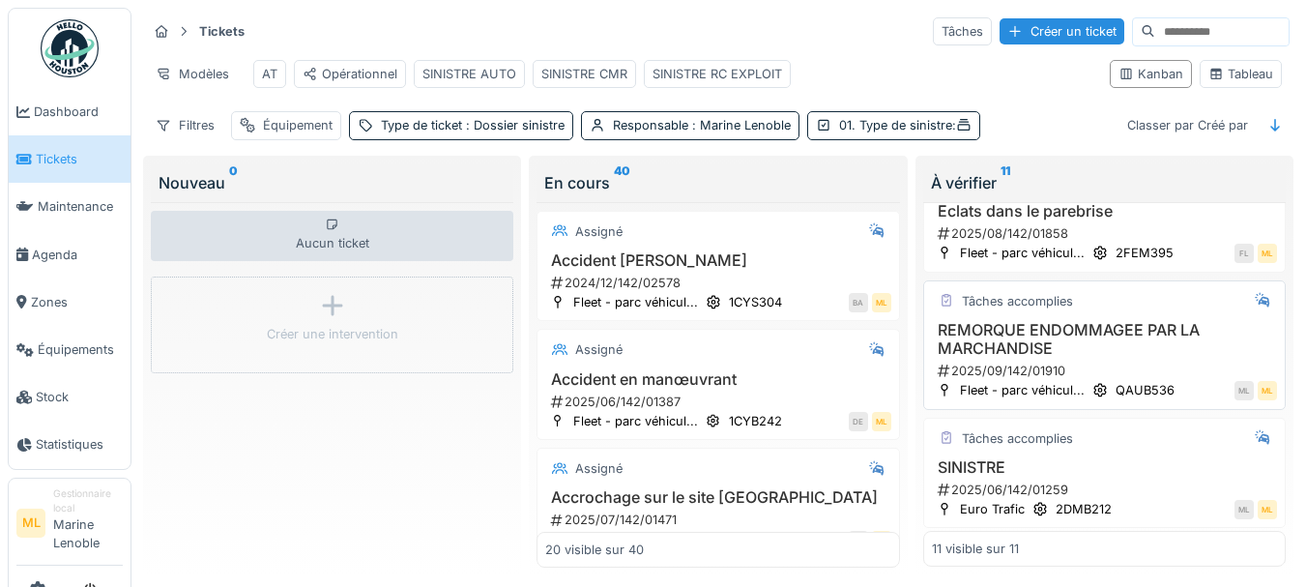
click at [1095, 358] on h3 "REMORQUE ENDOMMAGEE PAR LA MARCHANDISE" at bounding box center [1104, 339] width 345 height 37
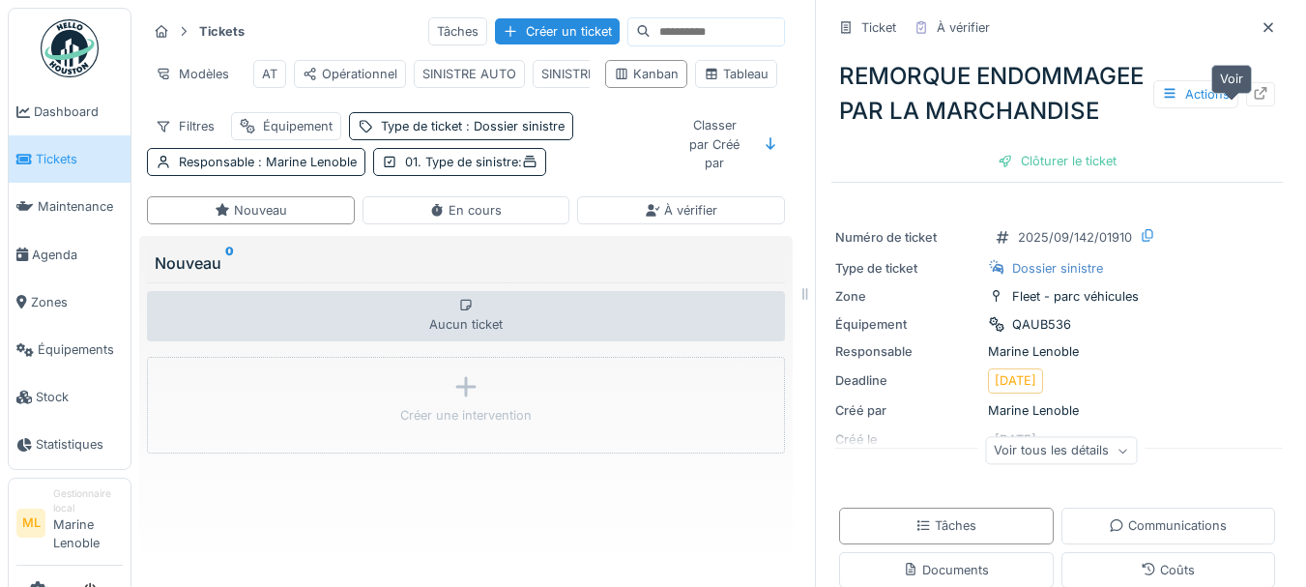
click at [1253, 100] on icon at bounding box center [1260, 93] width 15 height 13
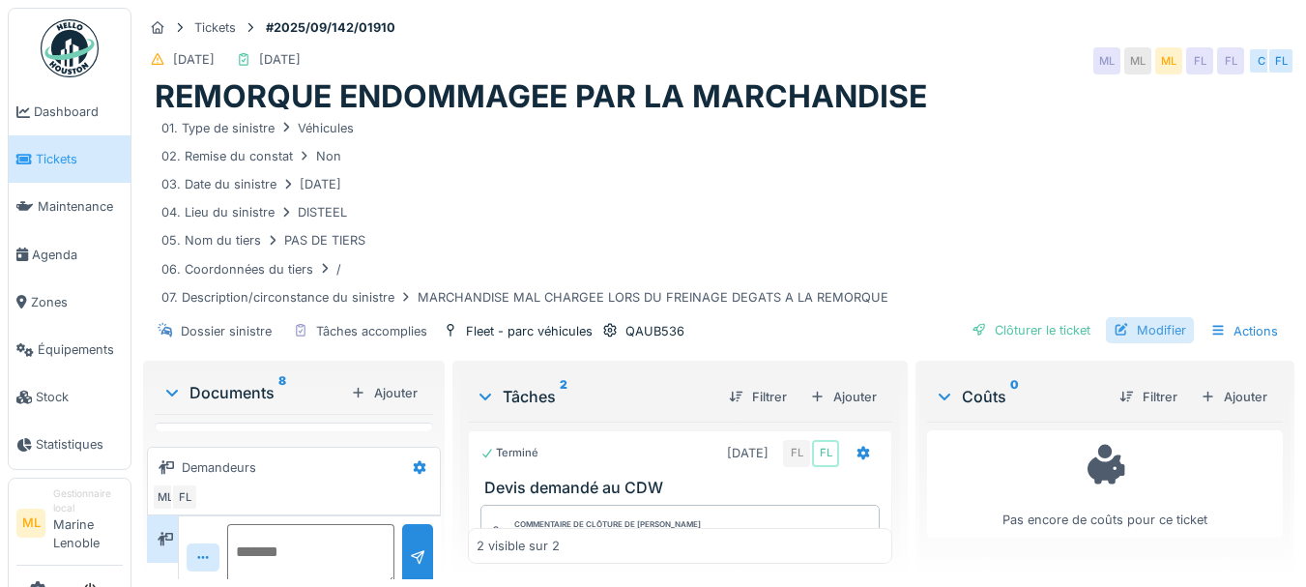
click at [1154, 317] on div "Modifier" at bounding box center [1150, 330] width 88 height 26
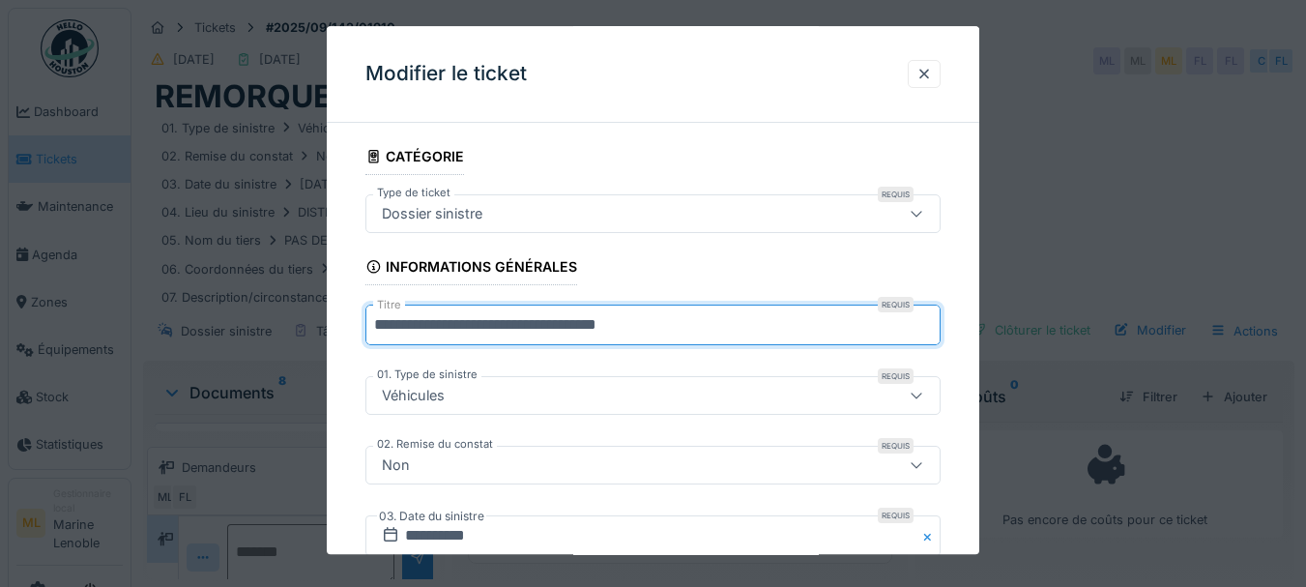
click at [763, 331] on input "**********" at bounding box center [653, 326] width 576 height 41
click at [799, 324] on input "**********" at bounding box center [653, 326] width 576 height 41
type input "**********"
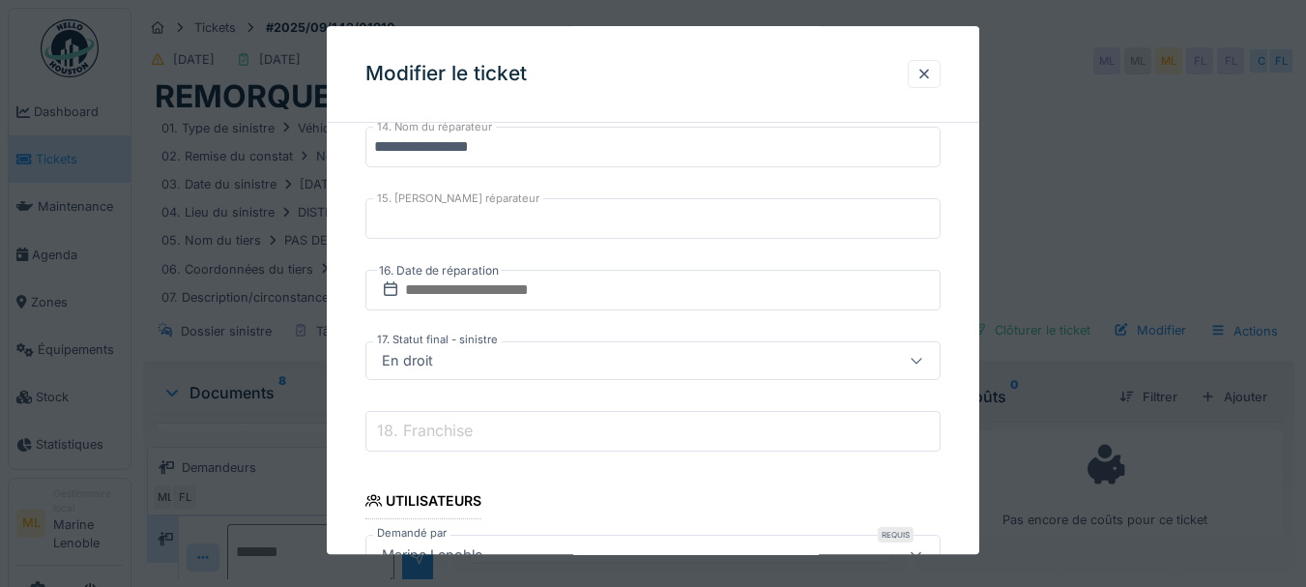
scroll to position [1598, 0]
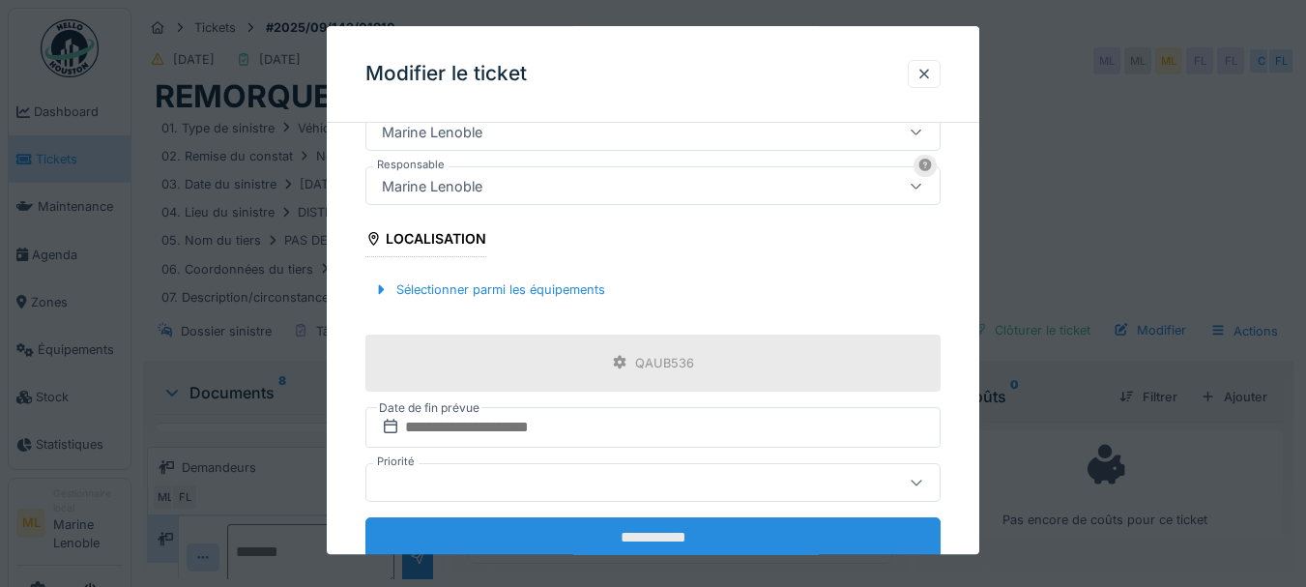
click at [698, 533] on input "**********" at bounding box center [653, 537] width 576 height 41
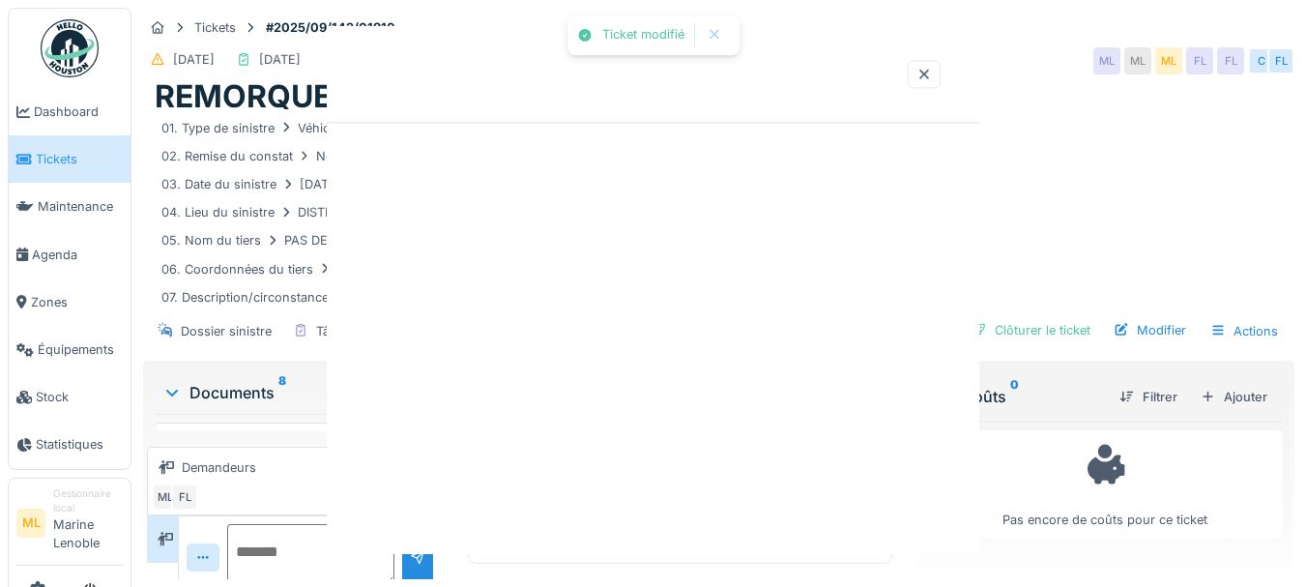
scroll to position [0, 0]
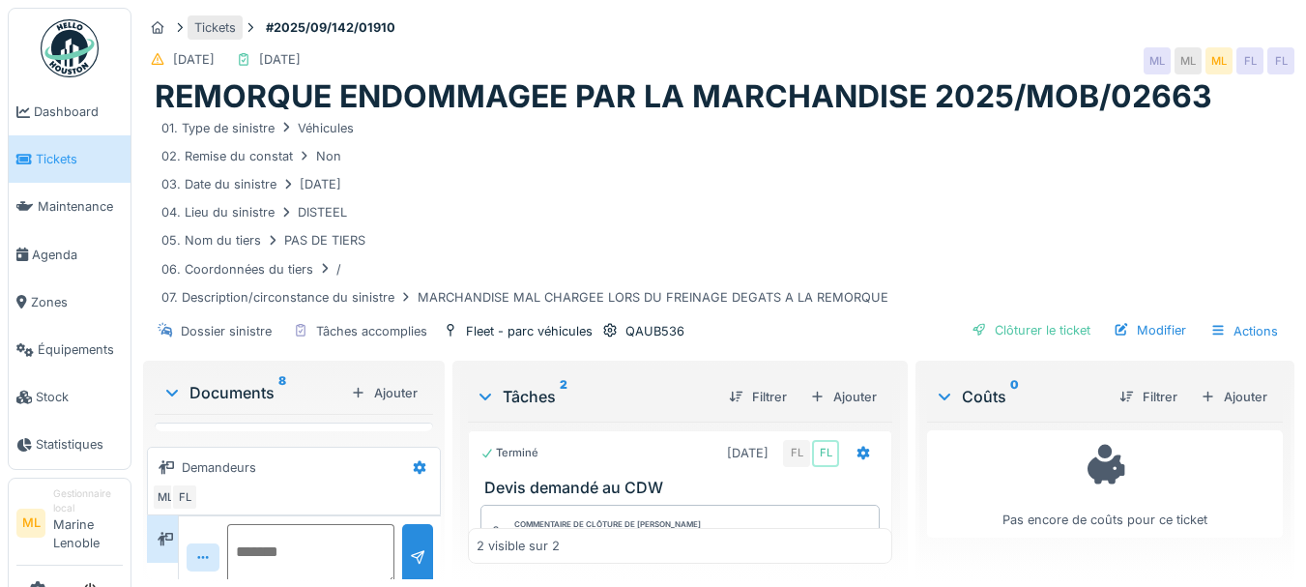
click at [219, 15] on div "Tickets" at bounding box center [215, 27] width 55 height 24
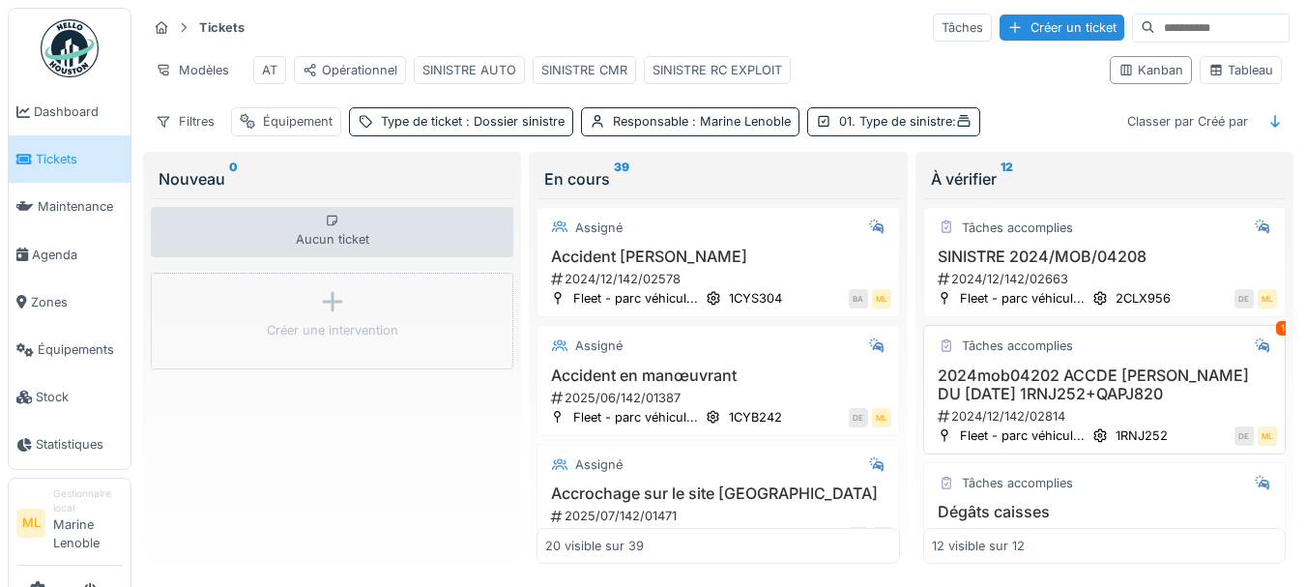
click at [1081, 392] on h3 "2024mob04202 ACCDE [PERSON_NAME] DU [DATE] 1RNJ252+QAPJ820" at bounding box center [1104, 384] width 345 height 37
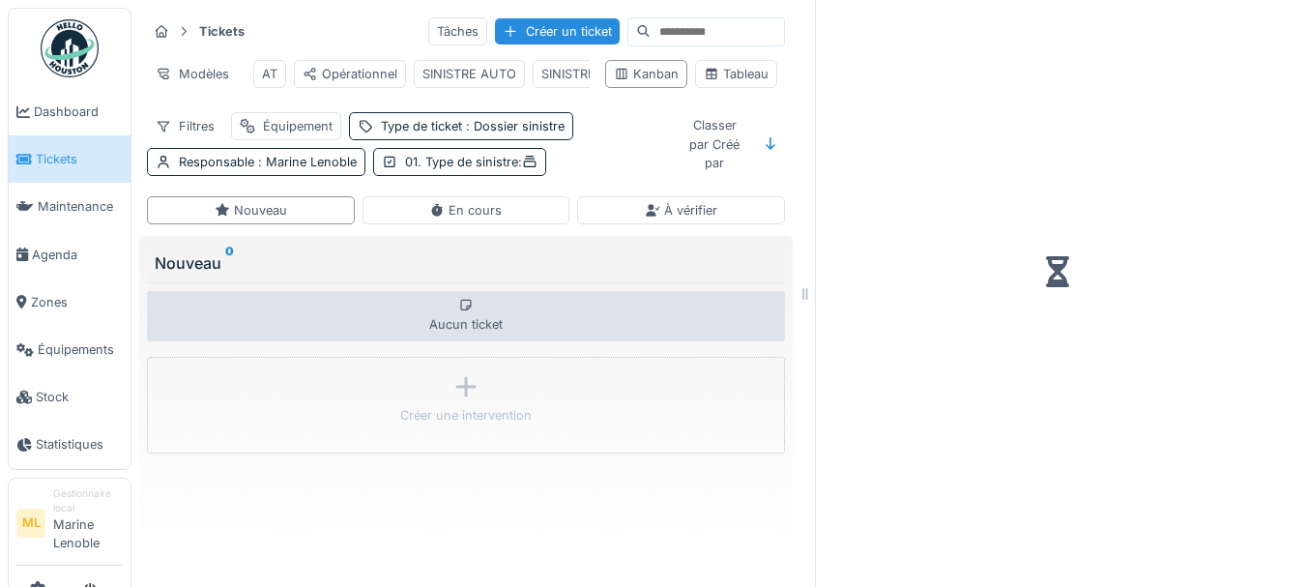
scroll to position [15, 0]
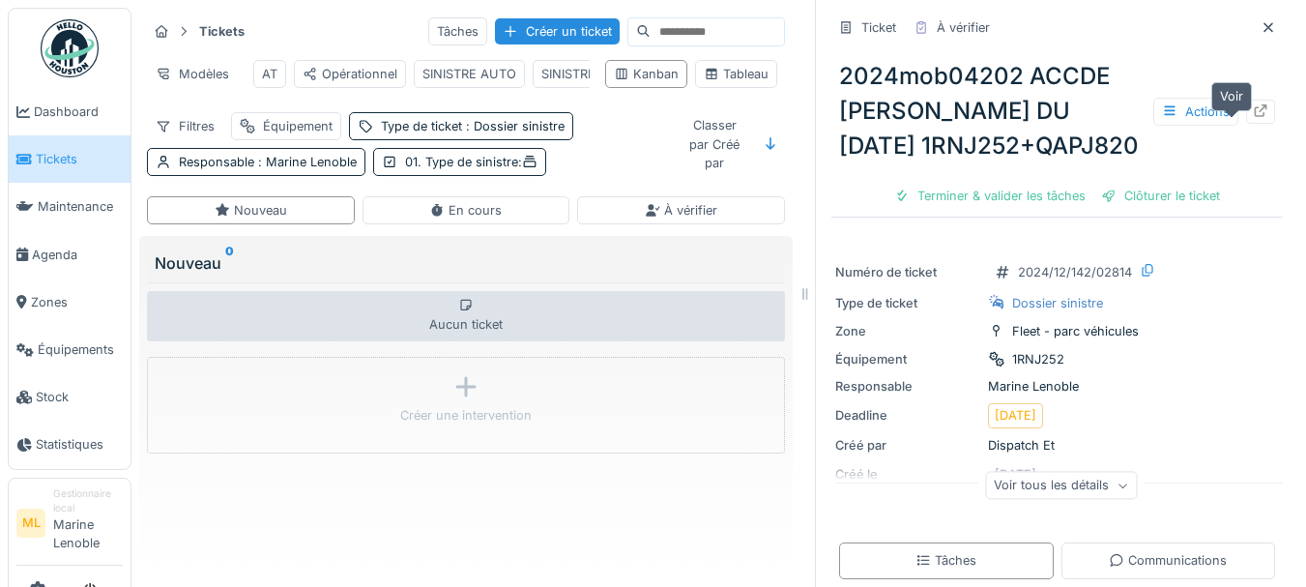
click at [1253, 117] on icon at bounding box center [1260, 110] width 15 height 13
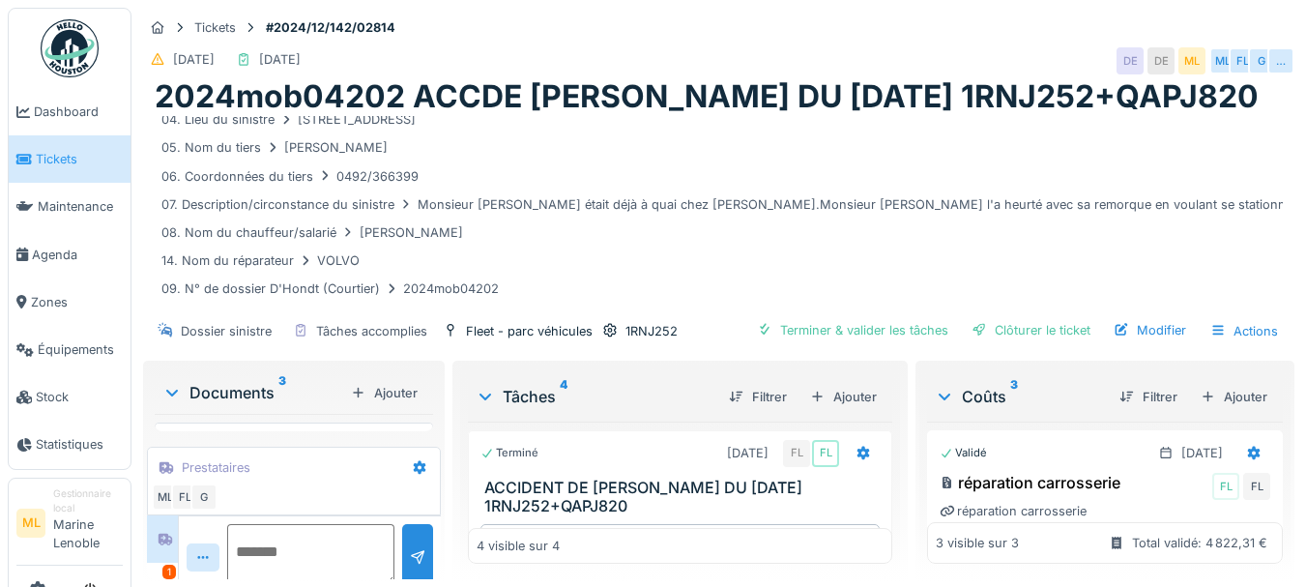
scroll to position [15, 0]
drag, startPoint x: 515, startPoint y: 381, endPoint x: 522, endPoint y: 325, distance: 56.5
click at [522, 325] on div "Tickets #2024/12/142/02814 [DATE] [DATE] DE DE ML ML FL G … 2024mob04202 ACCDE …" at bounding box center [718, 293] width 1175 height 587
click at [1286, 365] on div "Tickets #2024/12/142/02814 [DATE] [DATE] DE DE ML ML FL G … 2024mob04202 ACCDE …" at bounding box center [718, 293] width 1175 height 587
click at [1148, 343] on div "Modifier" at bounding box center [1150, 330] width 88 height 26
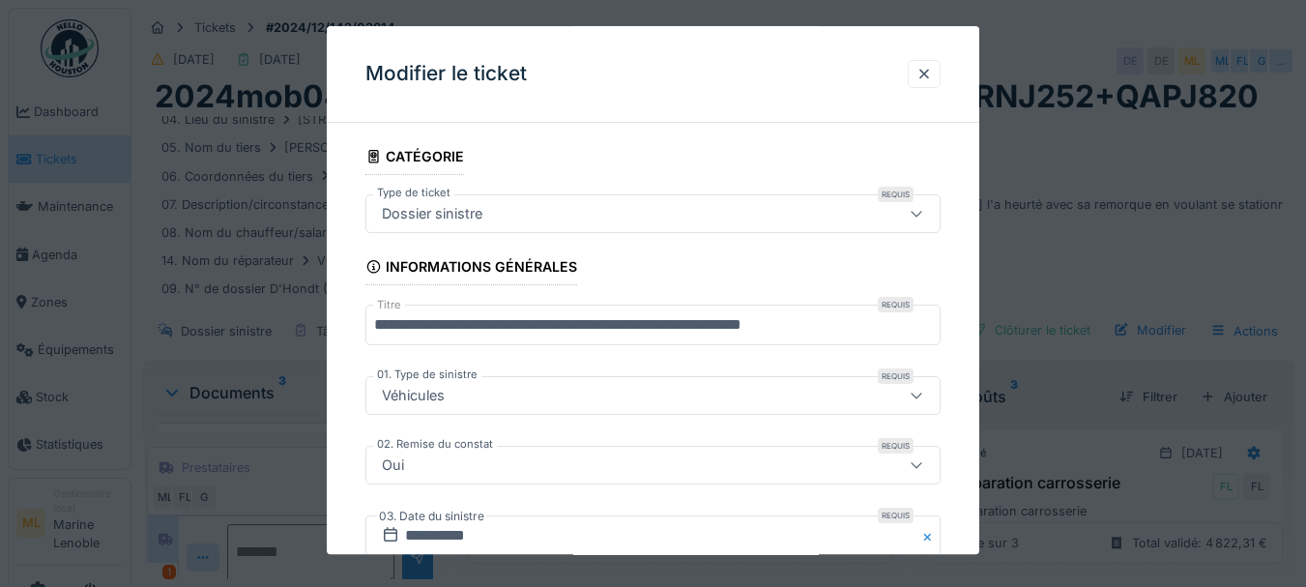
click at [442, 321] on input "**********" at bounding box center [653, 326] width 576 height 41
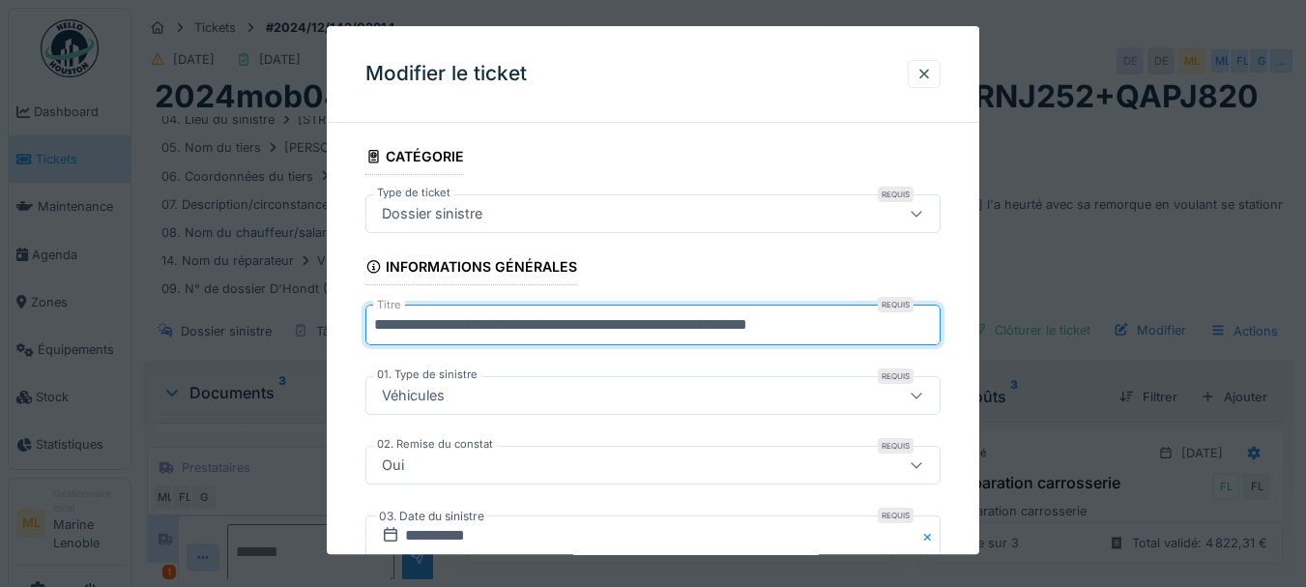
click at [414, 323] on input "**********" at bounding box center [653, 326] width 576 height 41
drag, startPoint x: 558, startPoint y: 321, endPoint x: 510, endPoint y: 323, distance: 48.4
click at [510, 323] on input "**********" at bounding box center [653, 326] width 576 height 41
click at [377, 322] on input "**********" at bounding box center [653, 326] width 576 height 41
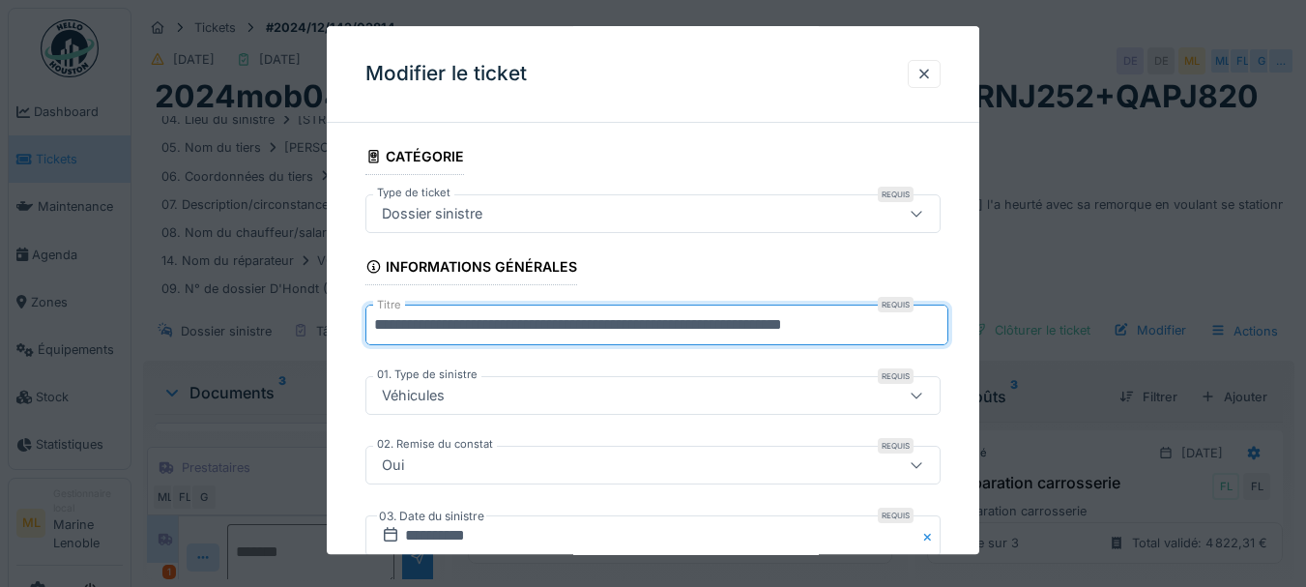
drag, startPoint x: 578, startPoint y: 322, endPoint x: 1059, endPoint y: 338, distance: 480.8
click at [1059, 338] on div "**********" at bounding box center [718, 293] width 1175 height 587
type input "**********"
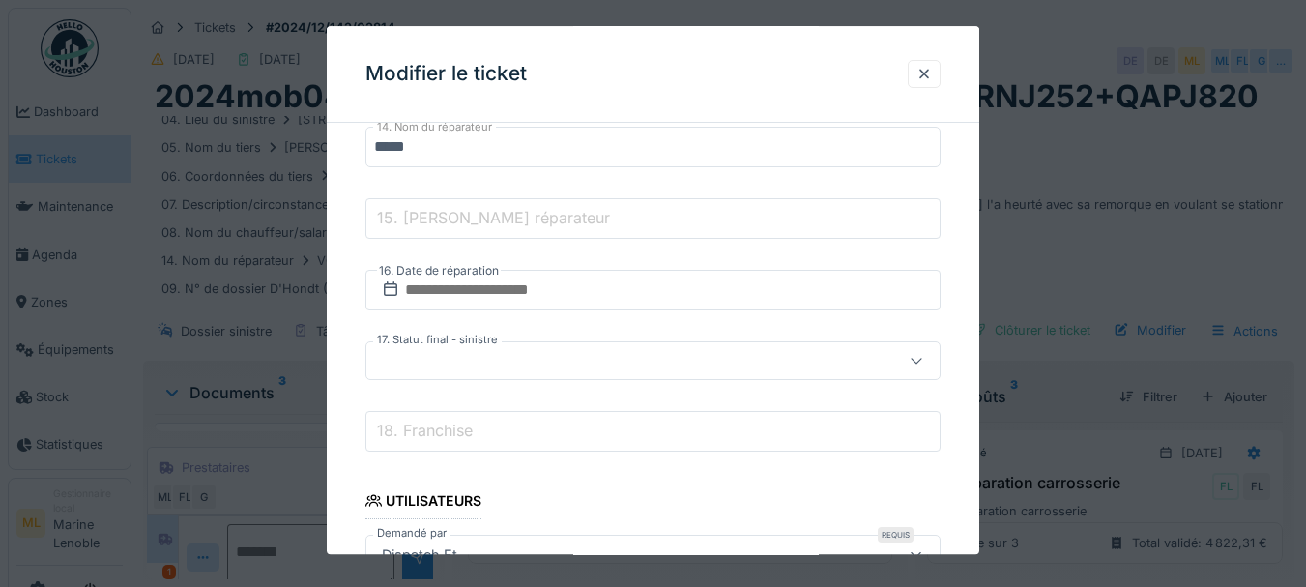
scroll to position [1598, 0]
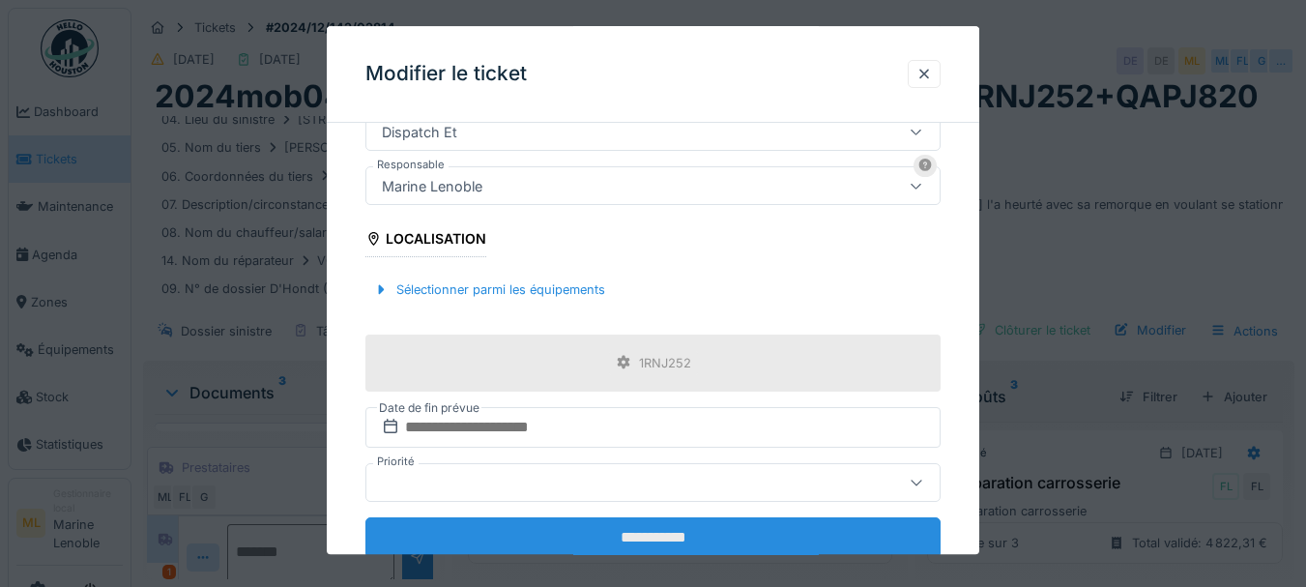
click at [703, 534] on input "**********" at bounding box center [653, 537] width 576 height 41
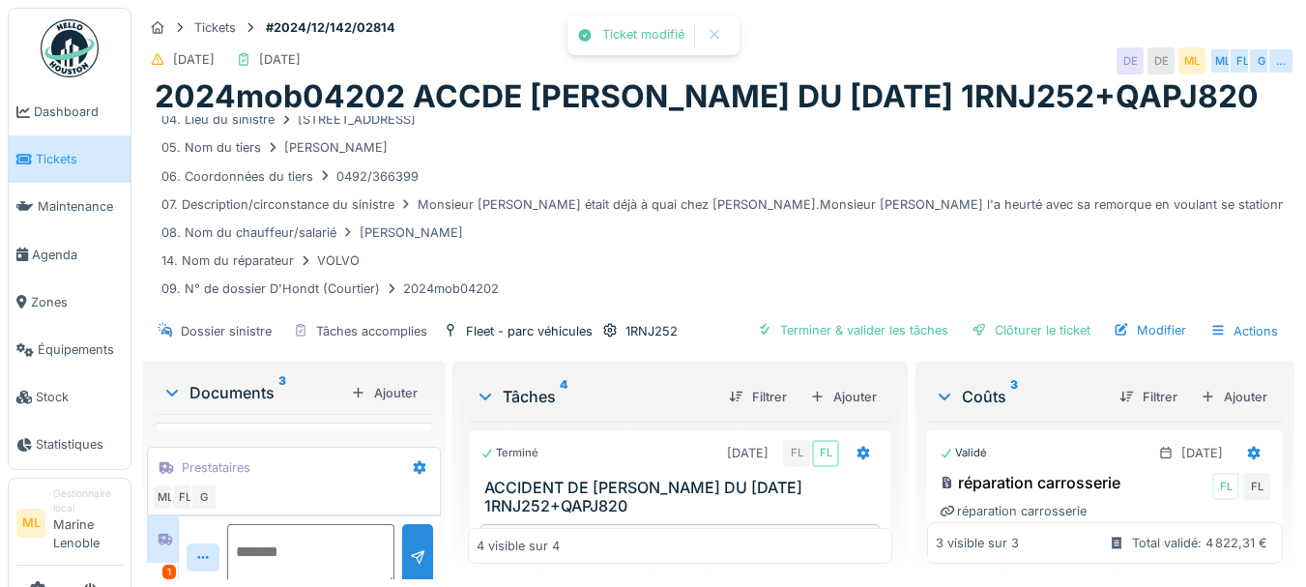
scroll to position [78, 0]
